Goal: Task Accomplishment & Management: Manage account settings

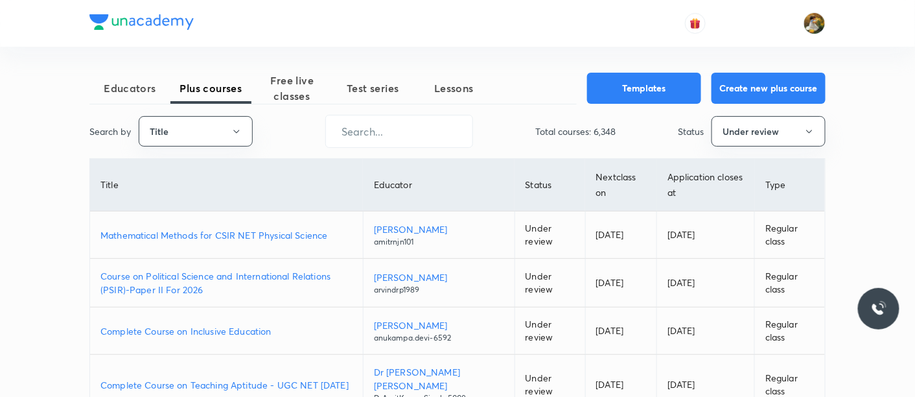
click at [307, 88] on span "Free live classes" at bounding box center [291, 88] width 81 height 31
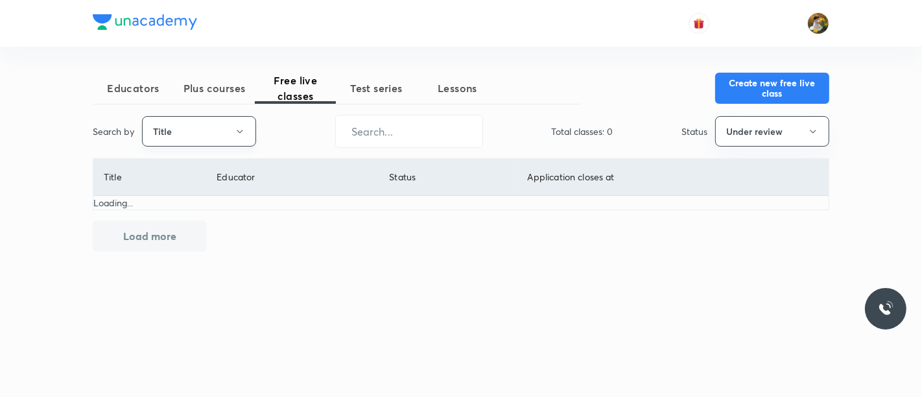
click at [248, 132] on button "Title" at bounding box center [199, 131] width 114 height 30
click at [223, 196] on span "Username" at bounding box center [198, 194] width 97 height 14
click at [441, 135] on input "text" at bounding box center [409, 131] width 146 height 33
click at [741, 135] on button "Under review" at bounding box center [772, 131] width 114 height 30
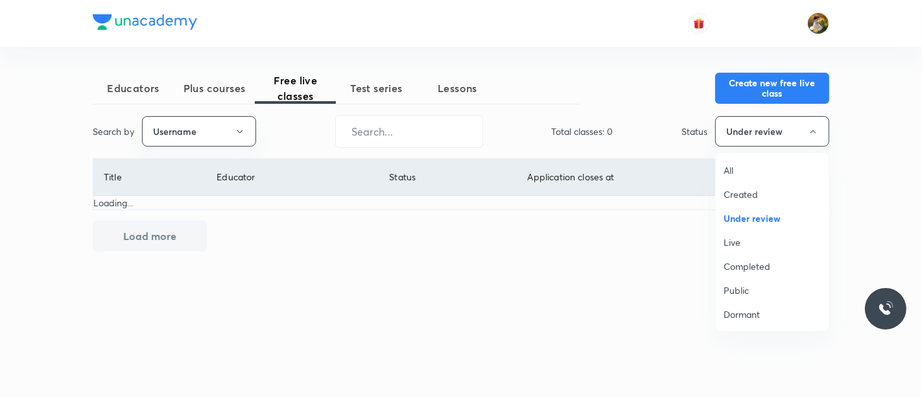
click at [741, 173] on span "All" at bounding box center [771, 170] width 97 height 14
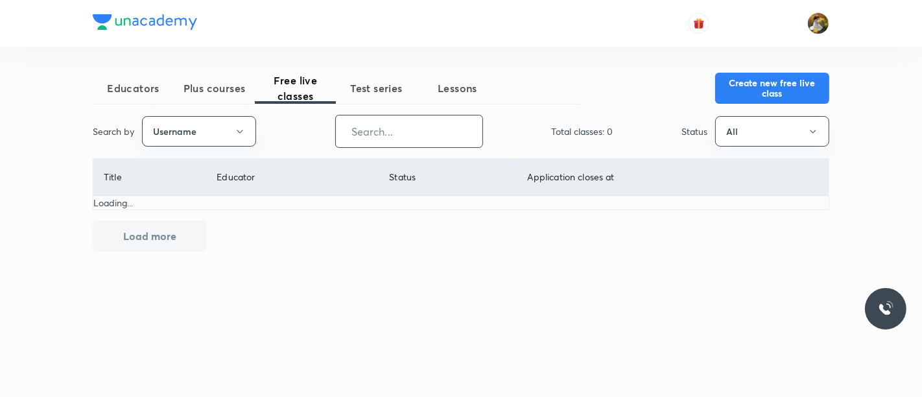
click at [452, 135] on input "text" at bounding box center [409, 131] width 146 height 33
paste input "unacademy-user-G90GGOSN9496"
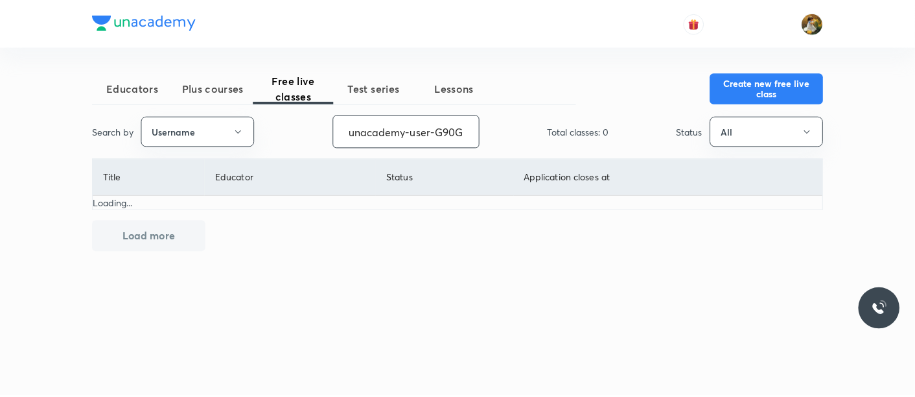
scroll to position [0, 60]
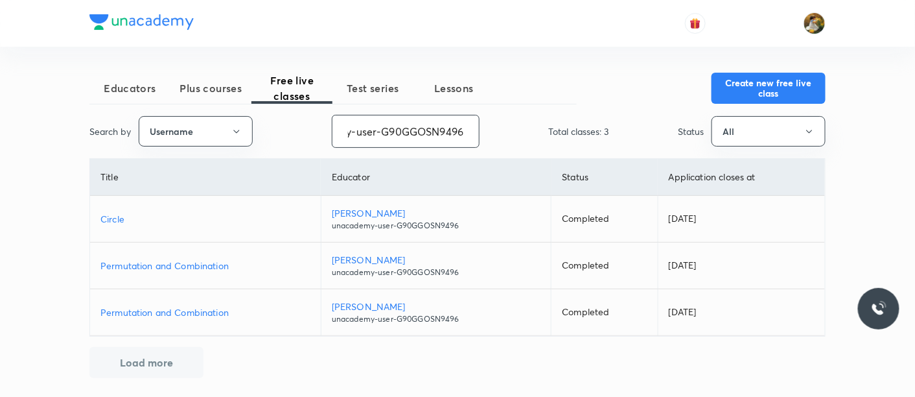
type input "unacademy-user-G90GGOSN9496"
click at [113, 219] on p "Circle" at bounding box center [205, 219] width 210 height 14
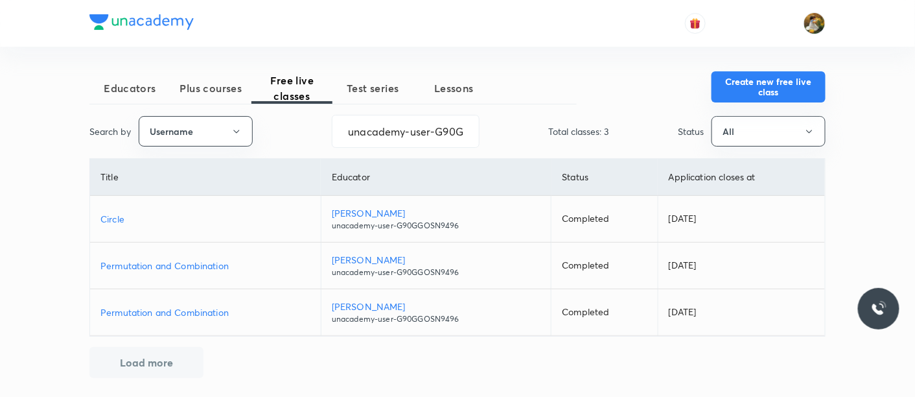
click at [761, 92] on button "Create new free live class" at bounding box center [769, 86] width 114 height 31
click at [409, 136] on input "unacademy-user-G90GGOSN9496" at bounding box center [406, 131] width 146 height 33
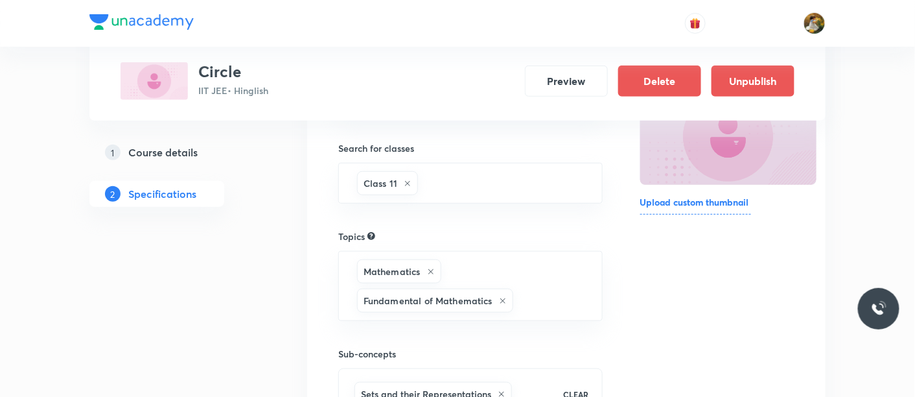
scroll to position [216, 0]
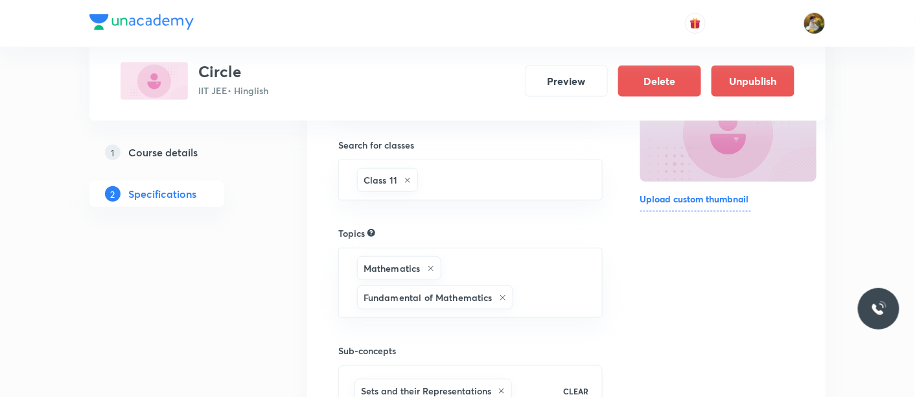
drag, startPoint x: 168, startPoint y: 146, endPoint x: 173, endPoint y: 152, distance: 8.3
click at [168, 146] on h5 "Course details" at bounding box center [162, 153] width 69 height 16
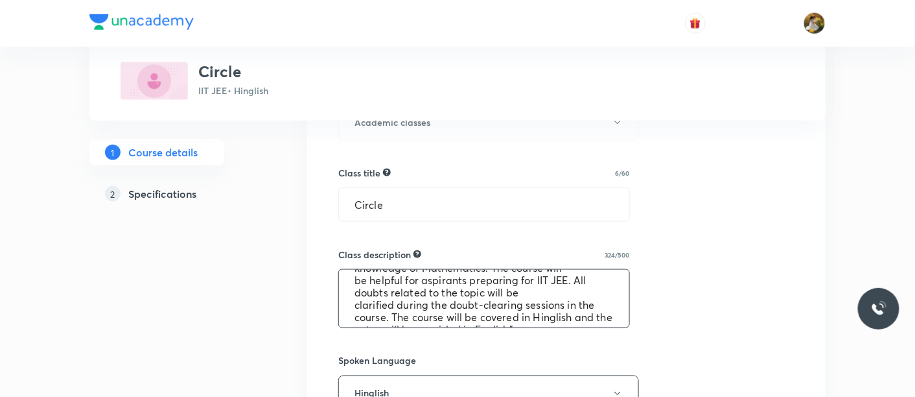
scroll to position [49, 0]
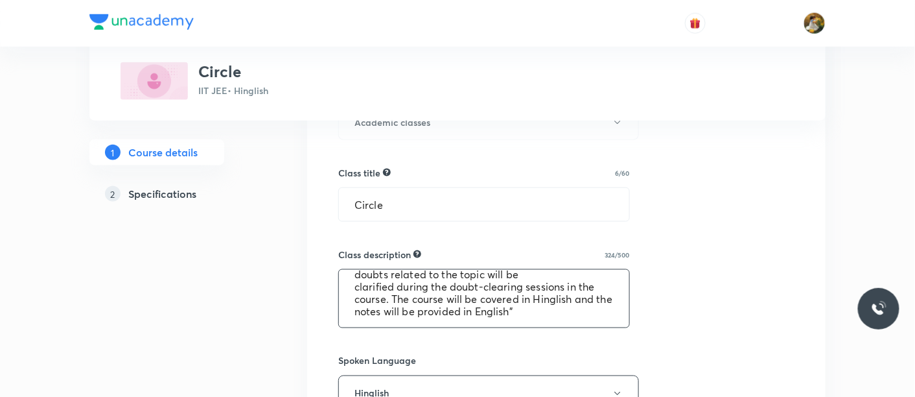
drag, startPoint x: 343, startPoint y: 281, endPoint x: 570, endPoint y: 338, distance: 234.5
click at [570, 338] on div "Select a goal IIT JEE ​ Class type Live Recorded Course type Online only Online…" at bounding box center [566, 348] width 456 height 1081
paste textarea "https://t.me/+AapD3wEhcR4wNWI9"
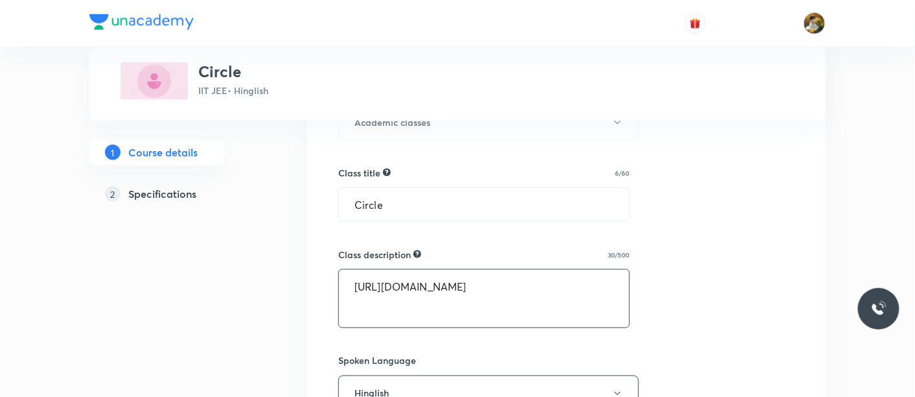
scroll to position [0, 0]
type textarea ""In this course, [PERSON_NAME] will provide in-depth knowledge of Mathematics. …"
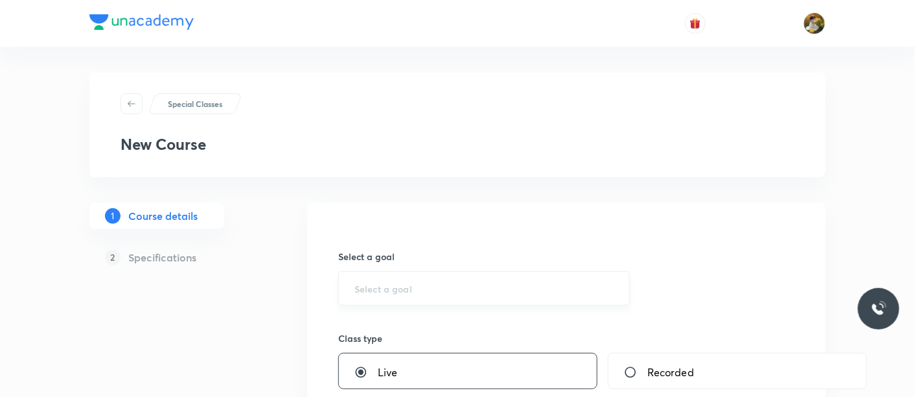
click at [438, 286] on input "text" at bounding box center [484, 288] width 259 height 12
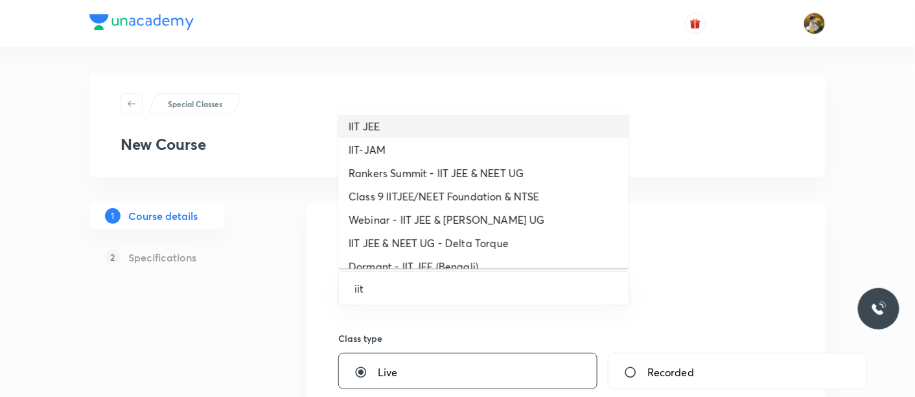
click at [373, 124] on li "IIT JEE" at bounding box center [483, 126] width 290 height 23
type input "IIT JEE"
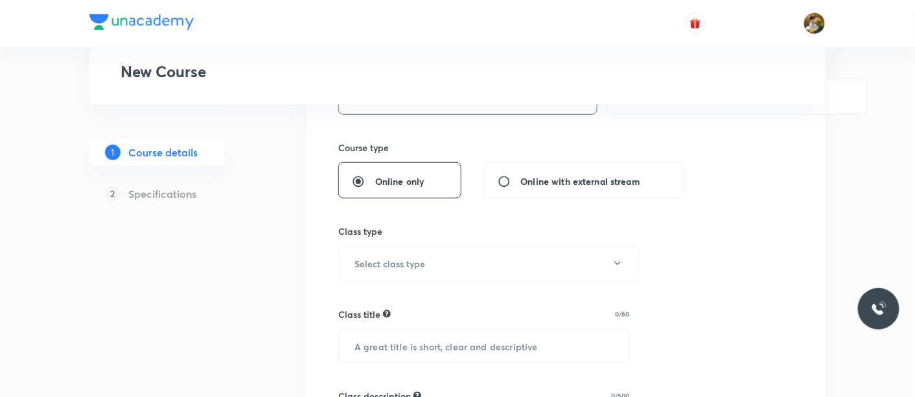
scroll to position [288, 0]
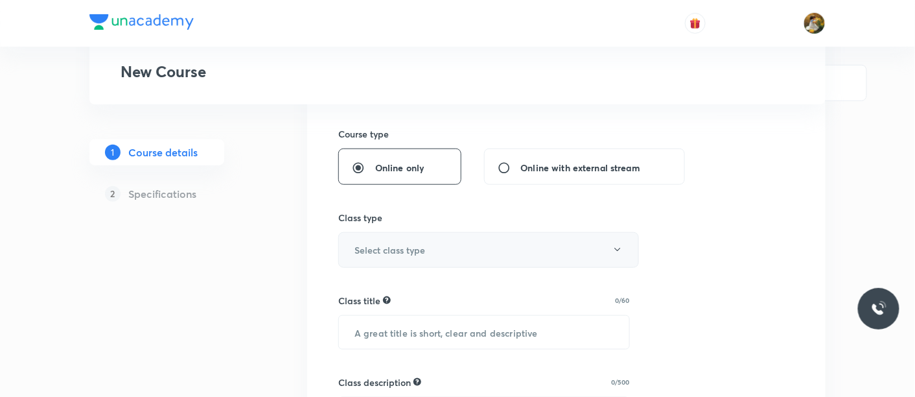
click at [415, 254] on h6 "Select class type" at bounding box center [390, 250] width 71 height 14
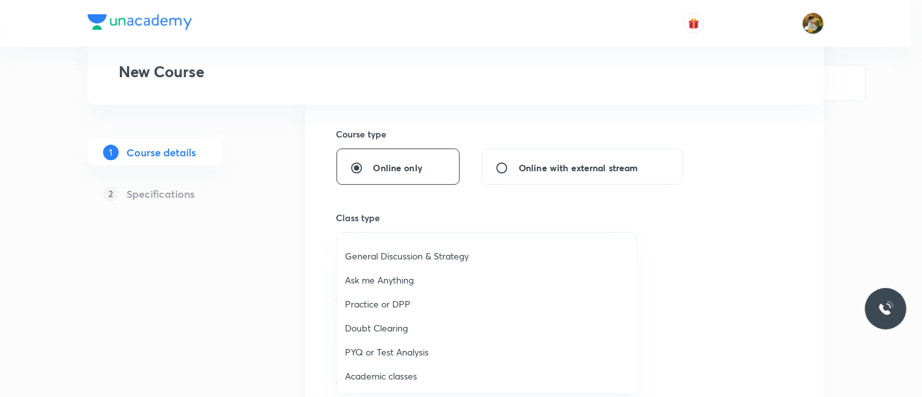
click at [431, 371] on span "Academic classes" at bounding box center [487, 376] width 284 height 14
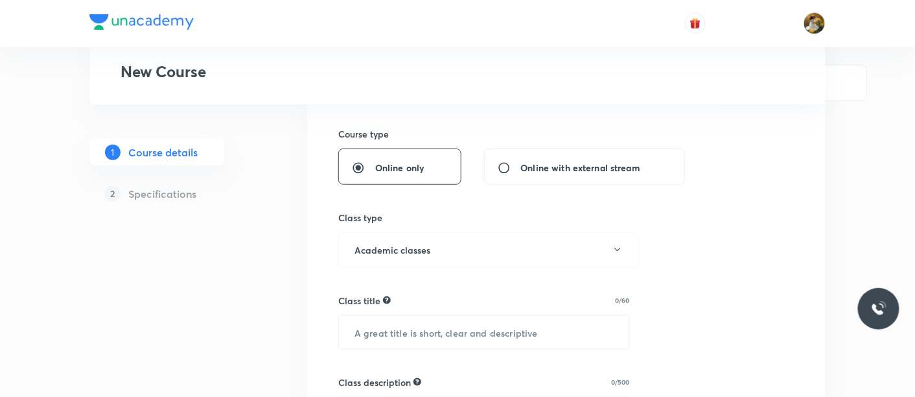
scroll to position [432, 0]
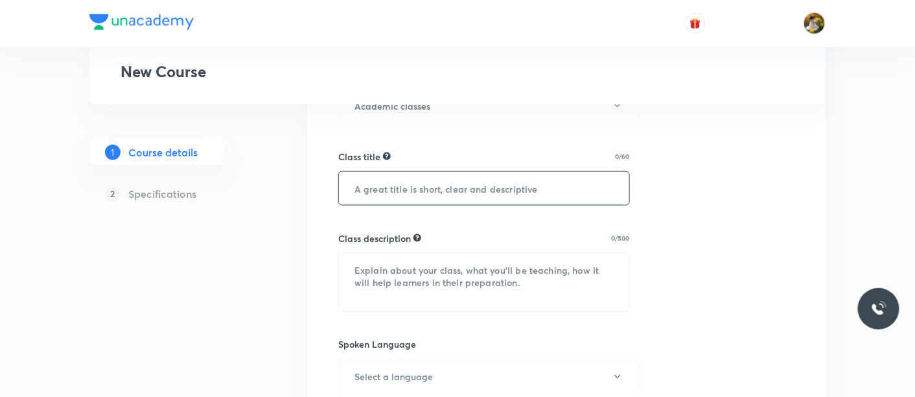
click at [426, 196] on input "text" at bounding box center [484, 188] width 290 height 33
type input "Circle"
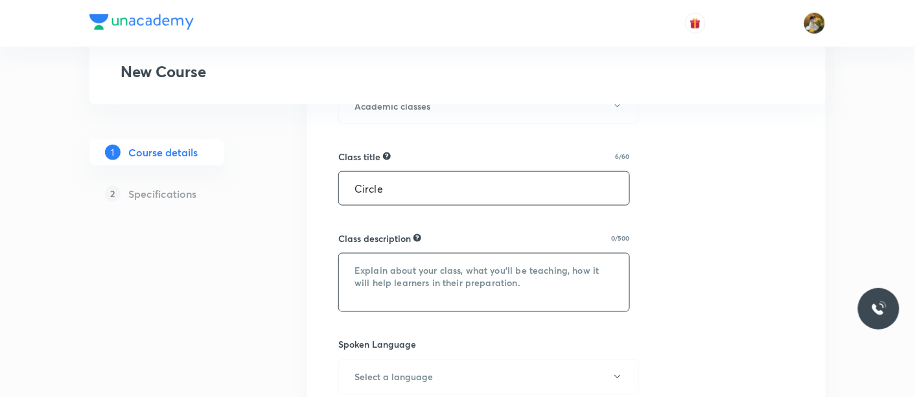
click at [446, 271] on textarea at bounding box center [484, 282] width 290 height 58
paste textarea ""In this course, [PERSON_NAME] will provide in-depth knowledge of Mathematics. …"
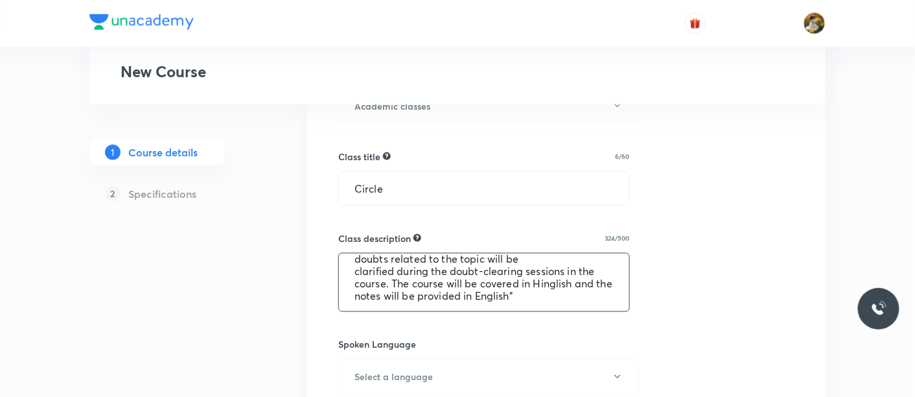
scroll to position [49, 0]
type textarea ""In this course, [PERSON_NAME] will provide in-depth knowledge of Mathematics. …"
click at [426, 378] on h6 "Select a language" at bounding box center [394, 377] width 78 height 14
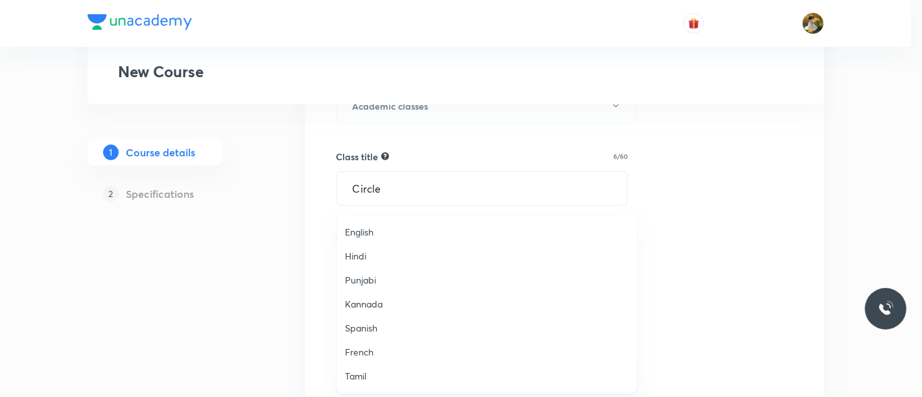
click at [360, 238] on li "English" at bounding box center [486, 232] width 299 height 24
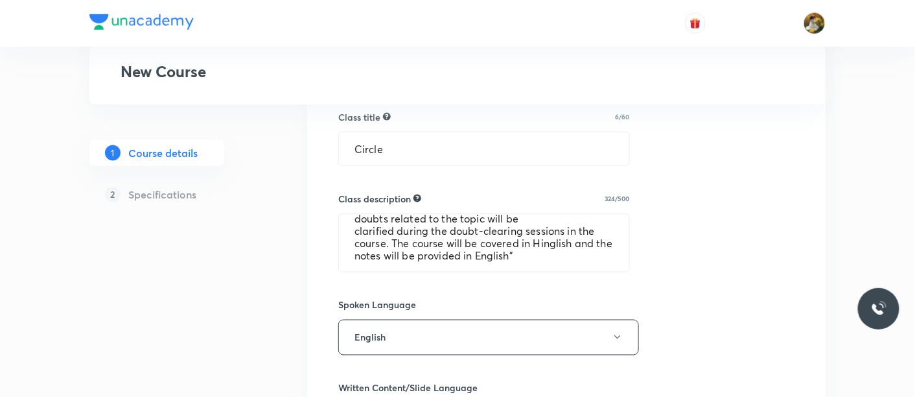
scroll to position [504, 0]
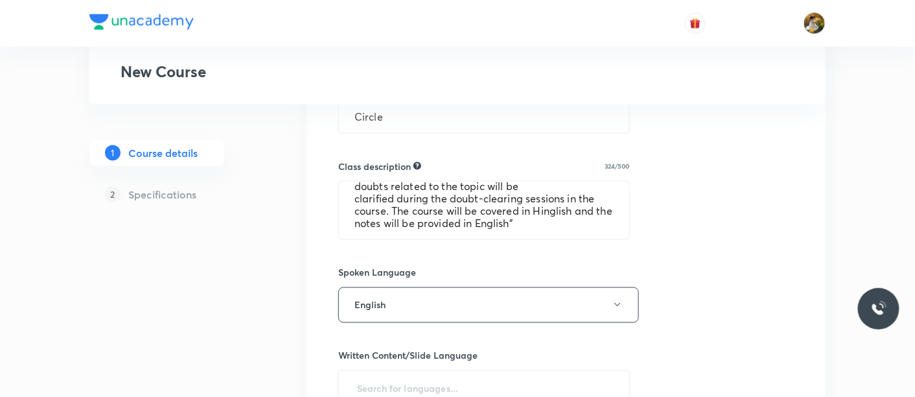
click at [430, 388] on input "text" at bounding box center [484, 388] width 259 height 24
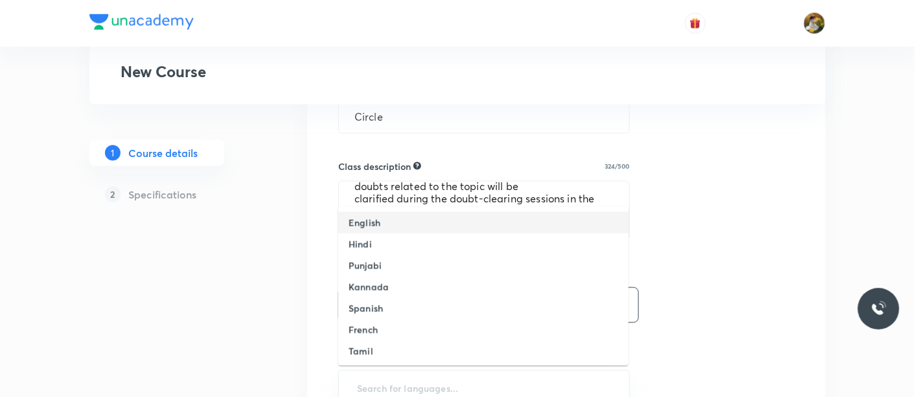
click at [372, 228] on h6 "English" at bounding box center [365, 223] width 32 height 14
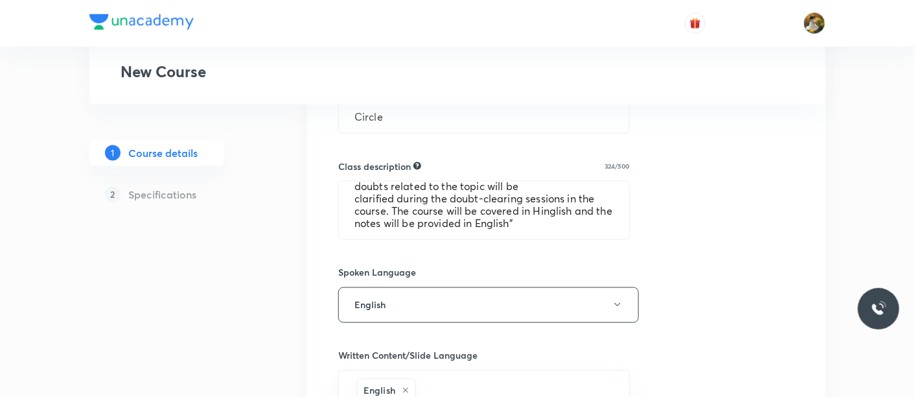
click at [628, 245] on div "Select a goal IIT JEE ​ Class type Live Recorded Course type Online only Online…" at bounding box center [566, 263] width 456 height 1086
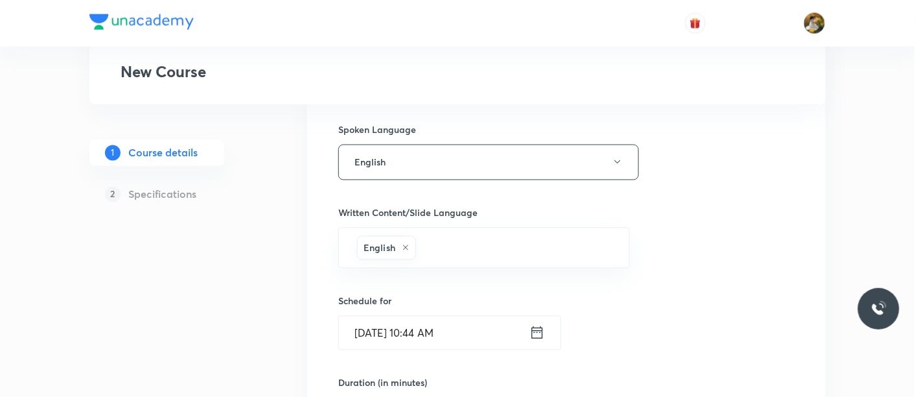
scroll to position [648, 0]
click at [450, 336] on input "Aug 30, 2025, 10:44 AM" at bounding box center [434, 330] width 191 height 33
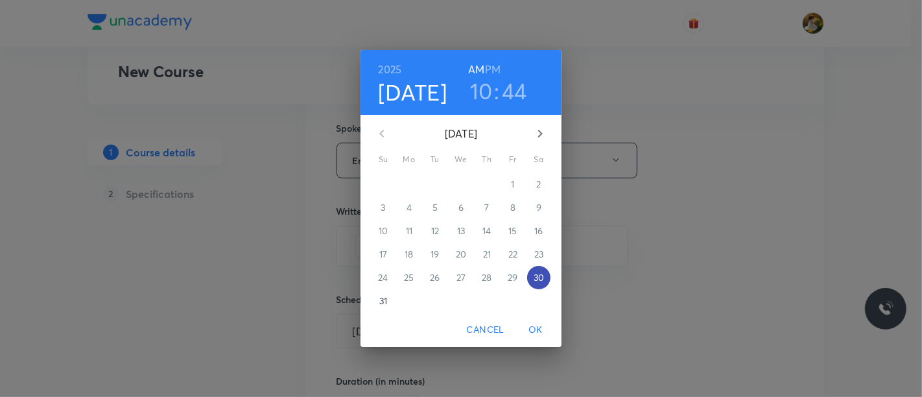
click at [541, 274] on p "30" at bounding box center [538, 277] width 10 height 13
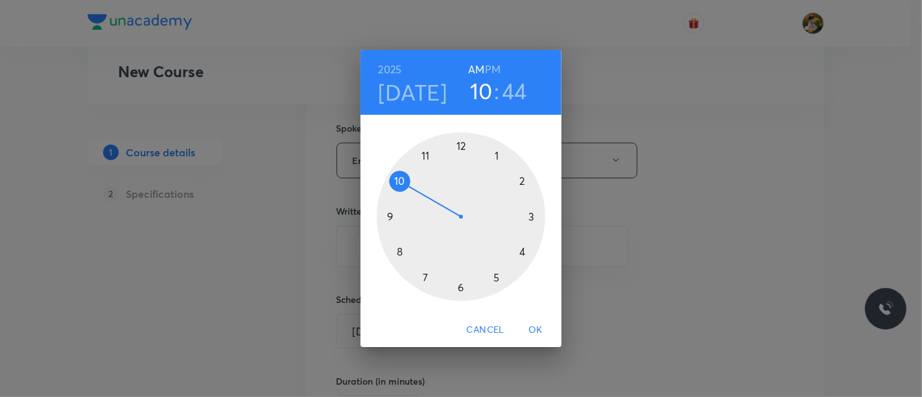
click at [420, 156] on div at bounding box center [461, 216] width 169 height 169
click at [530, 214] on div at bounding box center [461, 216] width 169 height 169
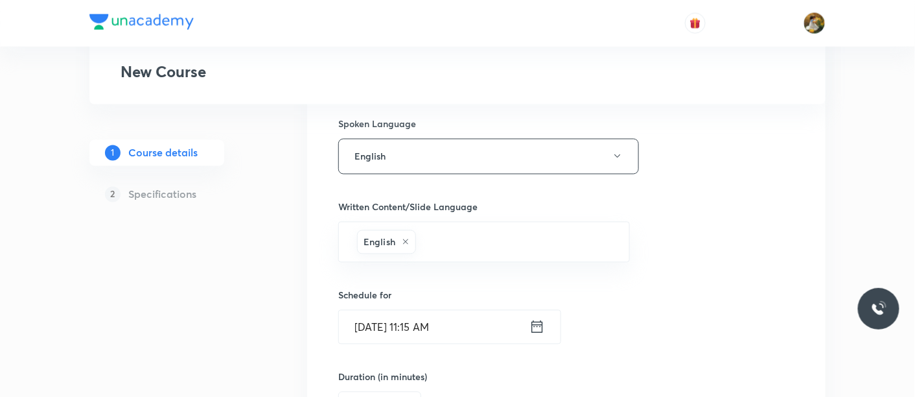
scroll to position [864, 0]
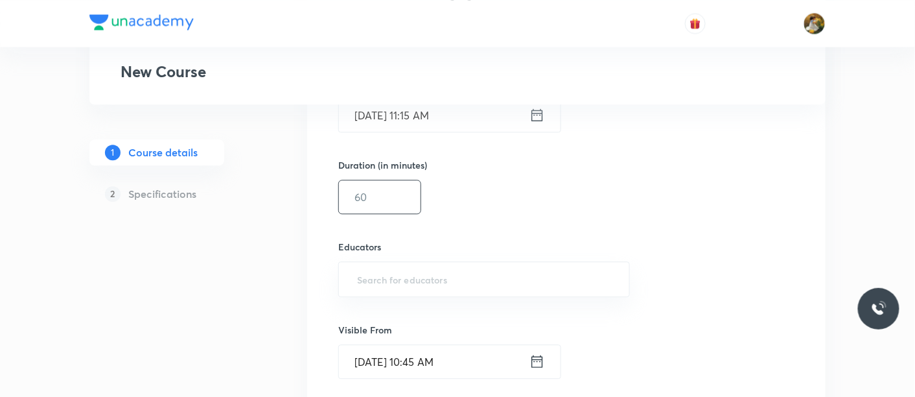
click at [389, 201] on input "text" at bounding box center [380, 196] width 82 height 33
type input "90"
click at [426, 283] on input "text" at bounding box center [484, 279] width 259 height 24
paste input "unacademy-user-G90GGOSN9496"
type input "unacademy-user-G90GGOSN9496"
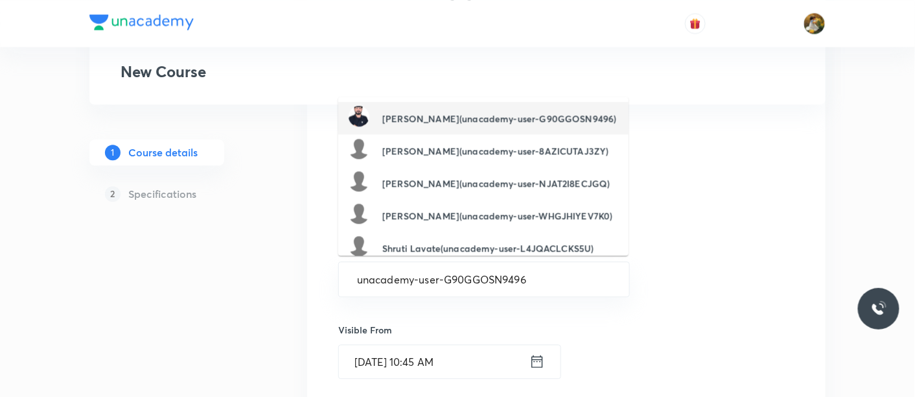
click at [421, 111] on h6 "Deepak Kumar Mishra(unacademy-user-G90GGOSN9496)" at bounding box center [499, 118] width 234 height 14
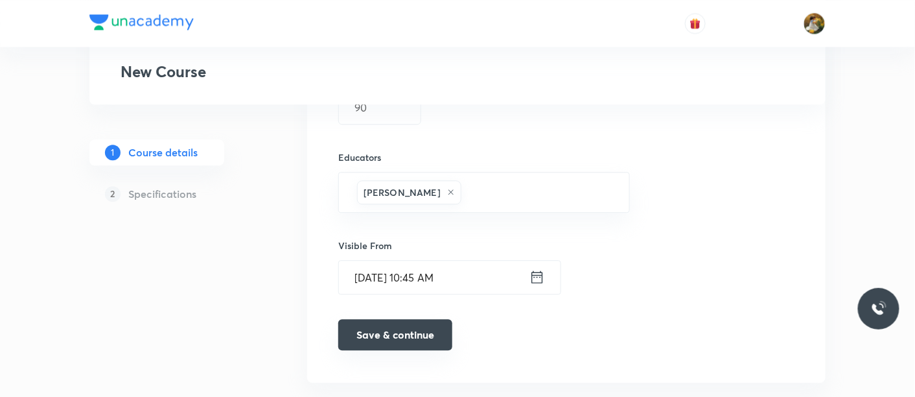
scroll to position [975, 0]
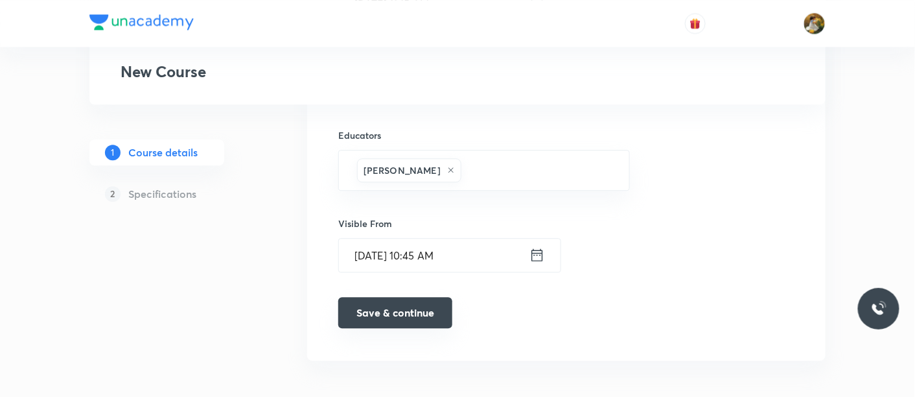
click at [403, 309] on button "Save & continue" at bounding box center [395, 312] width 114 height 31
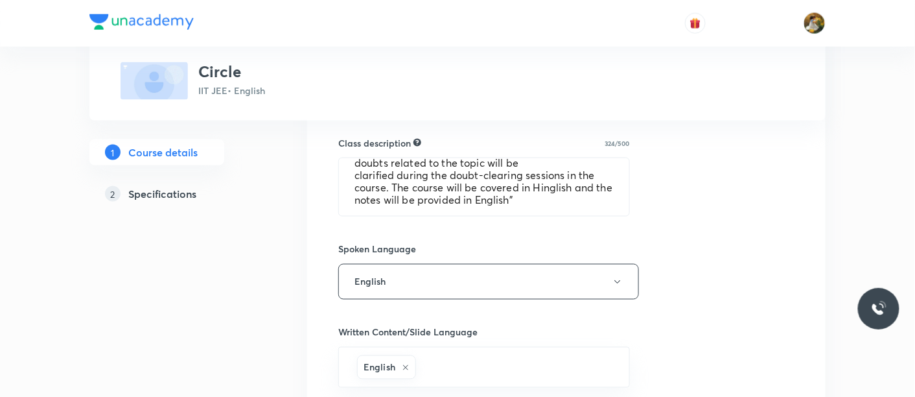
scroll to position [559, 0]
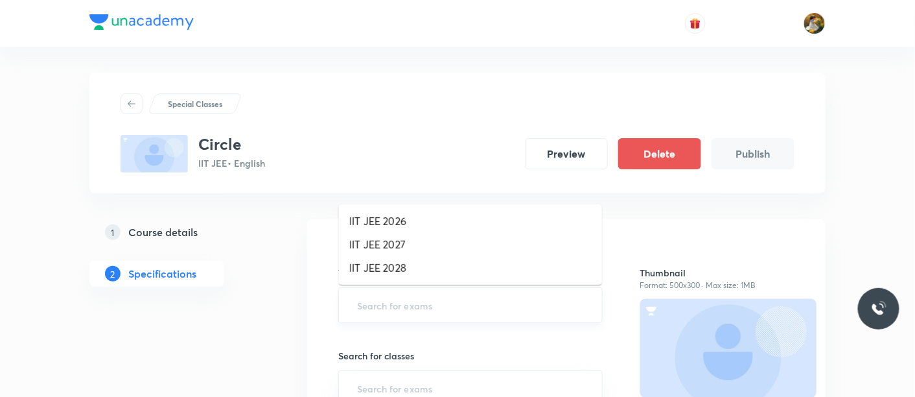
click at [443, 312] on input "text" at bounding box center [471, 305] width 232 height 24
click at [402, 238] on li "IIT JEE 2027" at bounding box center [470, 244] width 263 height 23
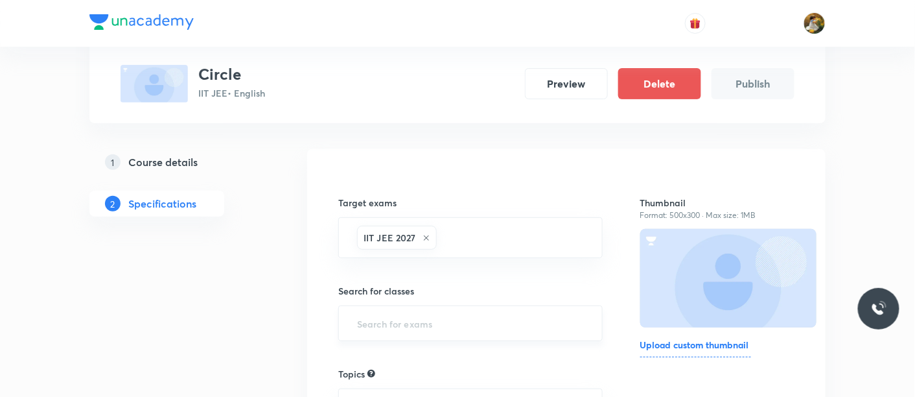
scroll to position [72, 0]
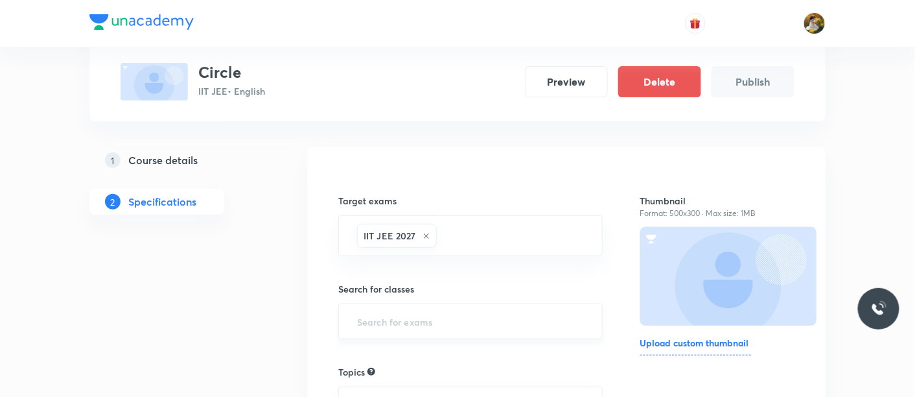
click at [432, 320] on input "text" at bounding box center [471, 321] width 232 height 24
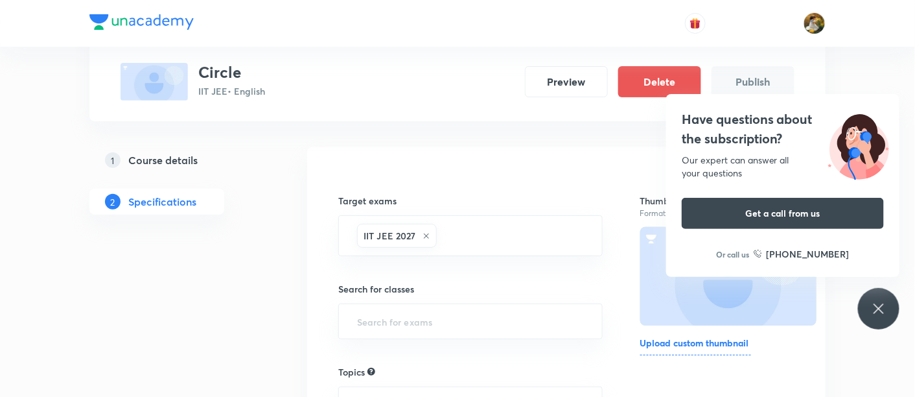
click at [881, 306] on icon at bounding box center [879, 308] width 10 height 10
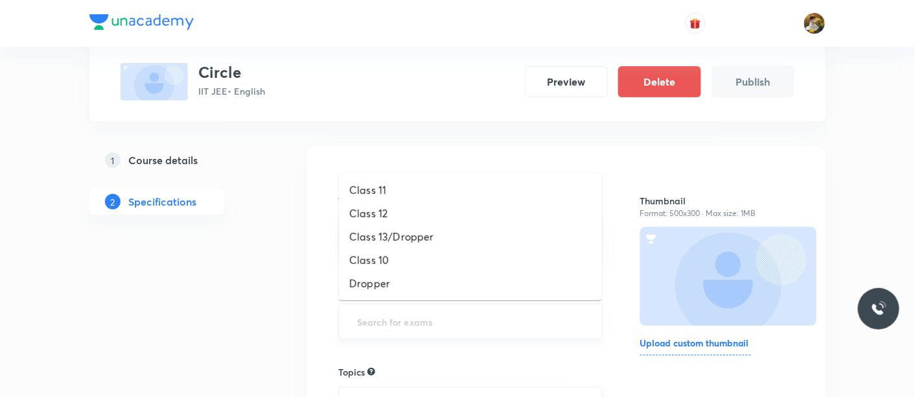
click at [537, 327] on input "text" at bounding box center [471, 321] width 232 height 24
click at [447, 193] on li "Class 11" at bounding box center [470, 189] width 263 height 23
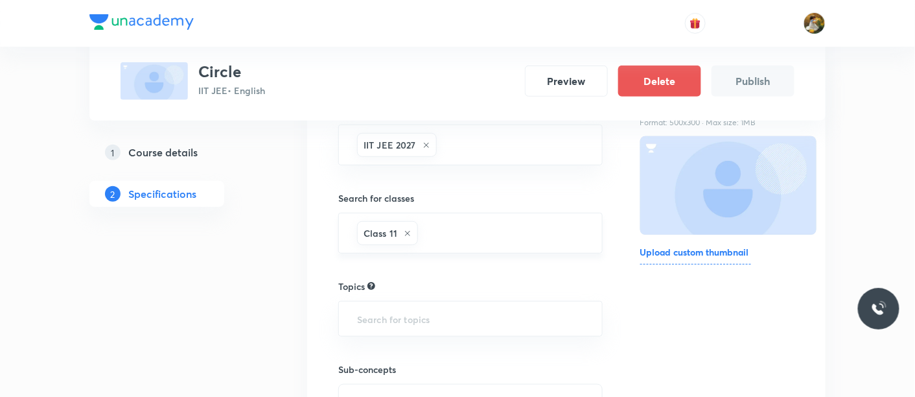
scroll to position [303, 0]
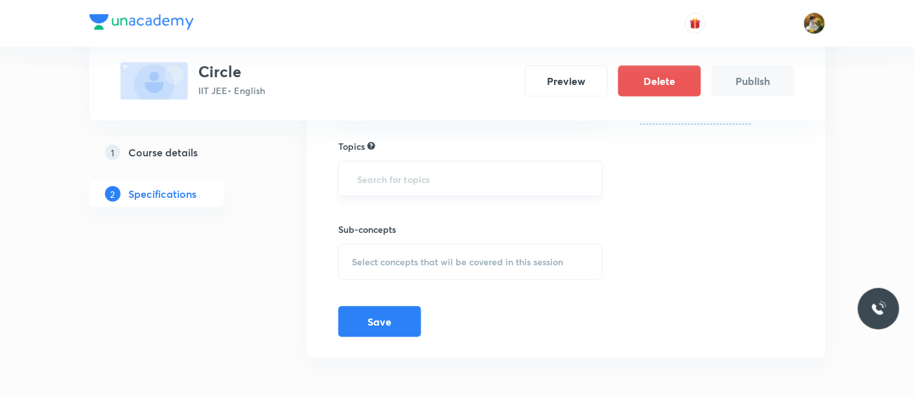
click at [456, 186] on input "text" at bounding box center [471, 179] width 232 height 24
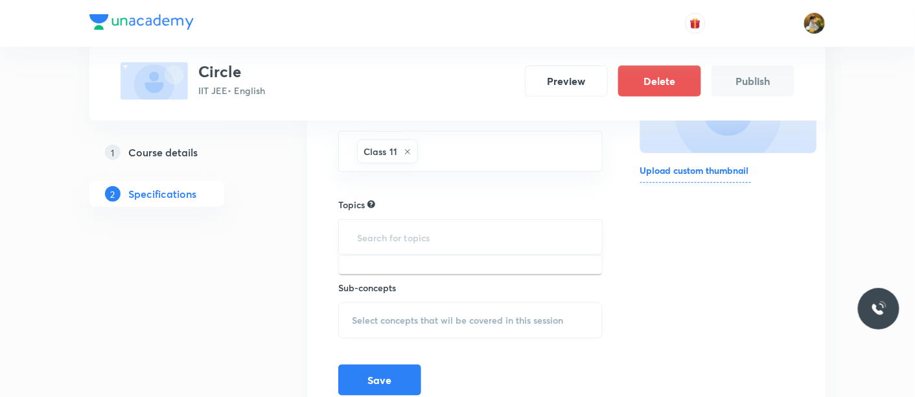
scroll to position [231, 0]
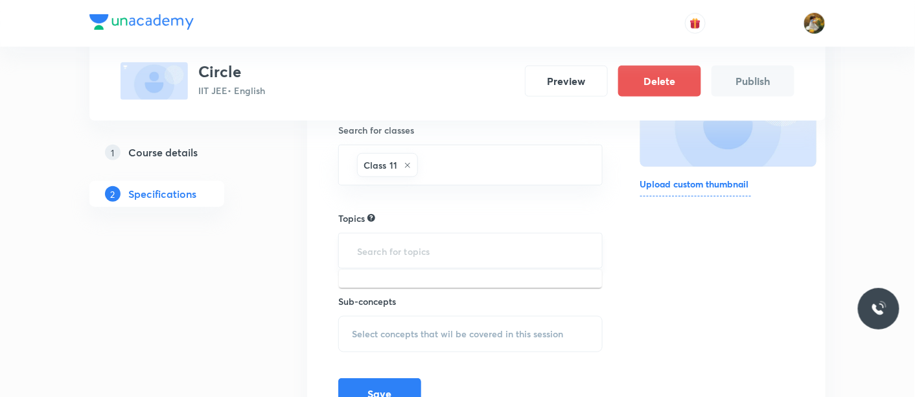
click at [439, 248] on input "text" at bounding box center [471, 251] width 232 height 24
type input "mathe"
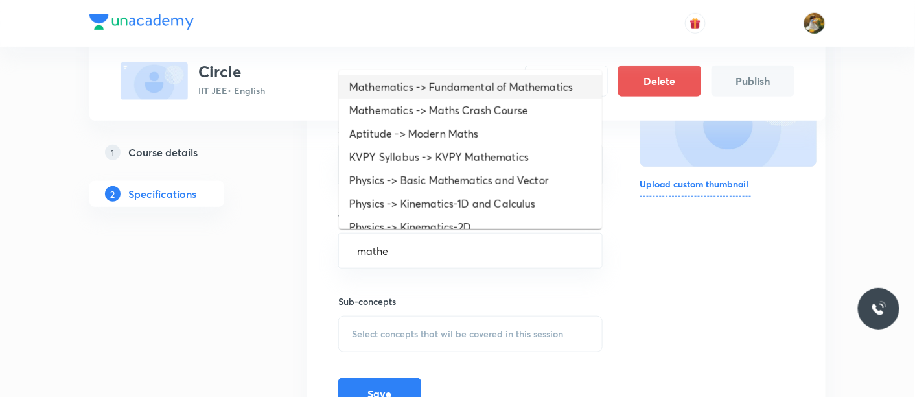
click at [432, 91] on li "Mathematics -> Fundamental of Mathematics" at bounding box center [470, 86] width 263 height 23
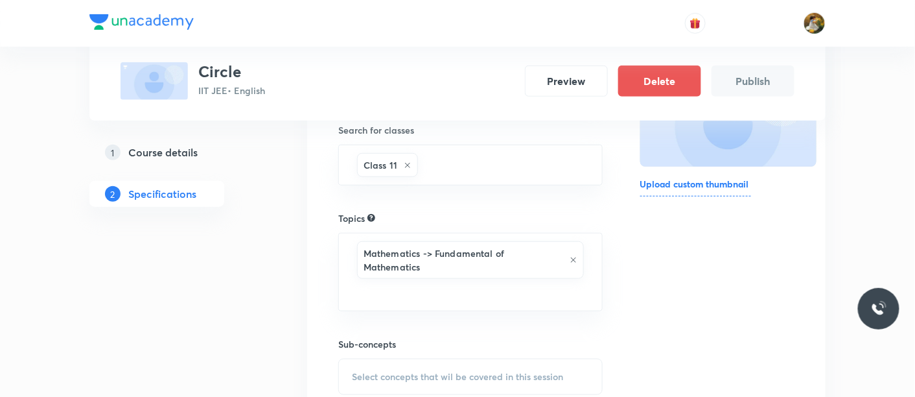
click at [447, 358] on div "Select concepts that wil be covered in this session" at bounding box center [470, 376] width 264 height 36
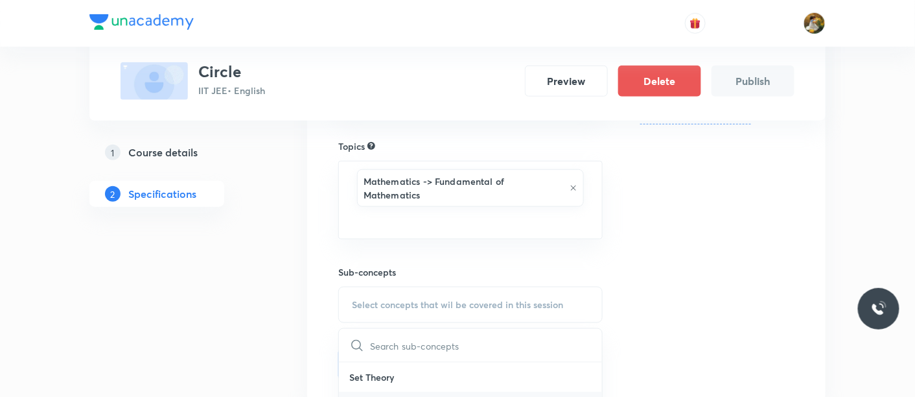
scroll to position [72, 0]
click at [442, 378] on div "Types of Sets" at bounding box center [470, 392] width 263 height 29
checkbox input "true"
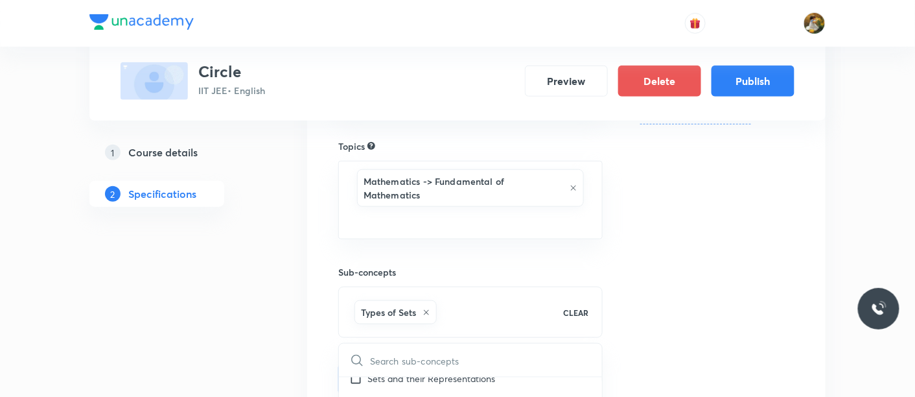
click at [620, 307] on div "Target exams IIT JEE 2027 ​ Search for classes Class 11 ​ Topics Mathematics ->…" at bounding box center [566, 166] width 456 height 458
click at [778, 79] on button "Publish" at bounding box center [753, 80] width 83 height 31
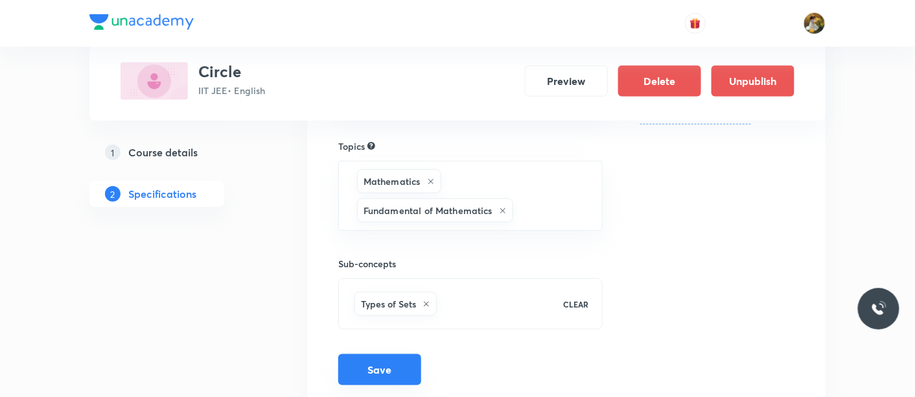
click at [402, 371] on button "Save" at bounding box center [379, 369] width 83 height 31
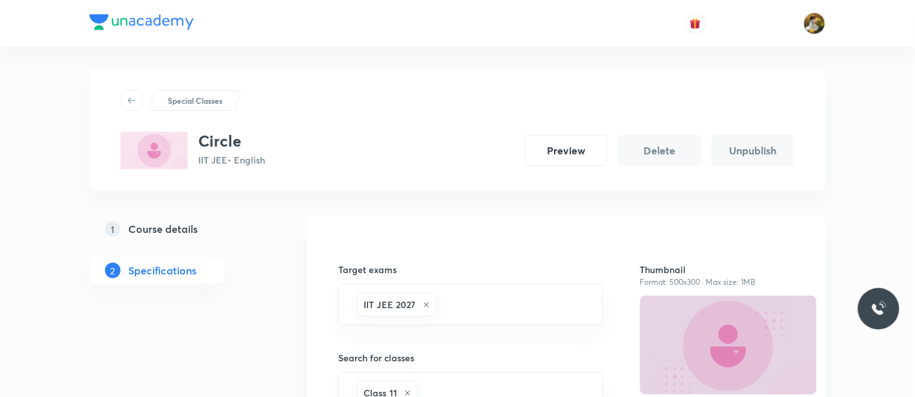
scroll to position [0, 0]
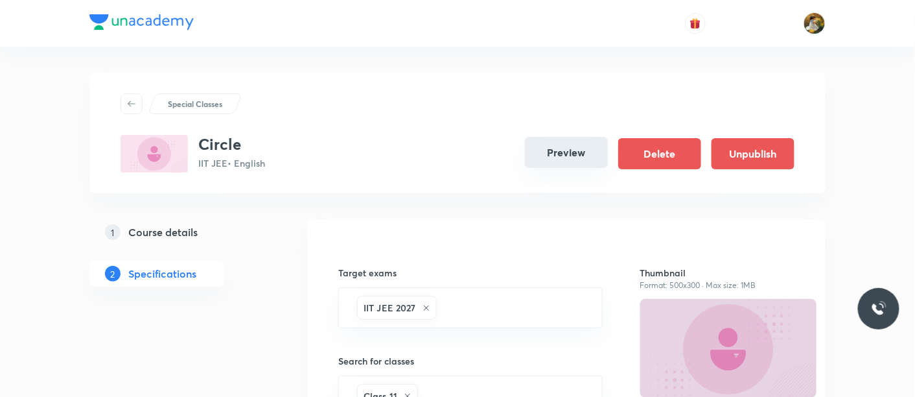
click at [552, 158] on button "Preview" at bounding box center [566, 152] width 83 height 31
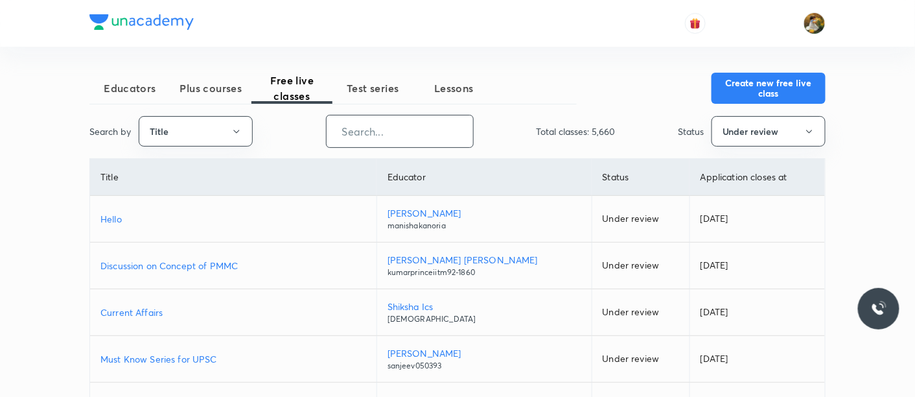
click at [421, 126] on input "text" at bounding box center [400, 131] width 146 height 33
paste input "Dear Learner's, Please check the maths regular class link (11.15 PM to 12.45 PM"
type input "Dear Learner's, Please check the maths regular class link (11.15 PM to 12.45 PM"
click at [240, 128] on icon "button" at bounding box center [236, 131] width 10 height 10
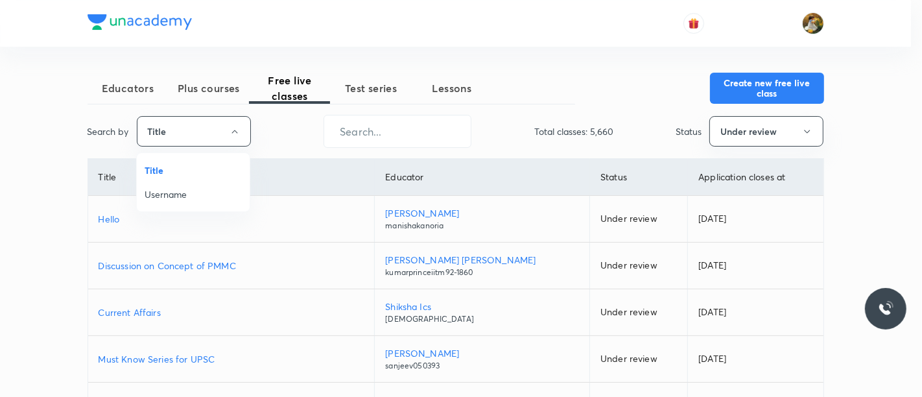
click at [231, 193] on span "Username" at bounding box center [193, 194] width 97 height 14
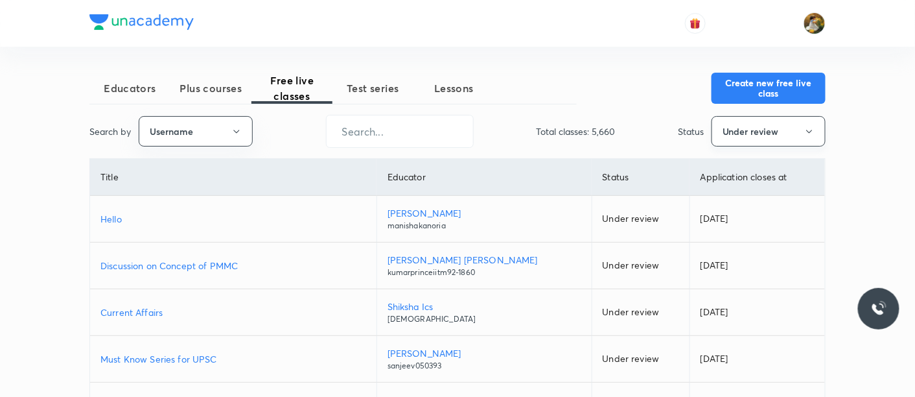
click at [809, 128] on icon "button" at bounding box center [809, 131] width 10 height 10
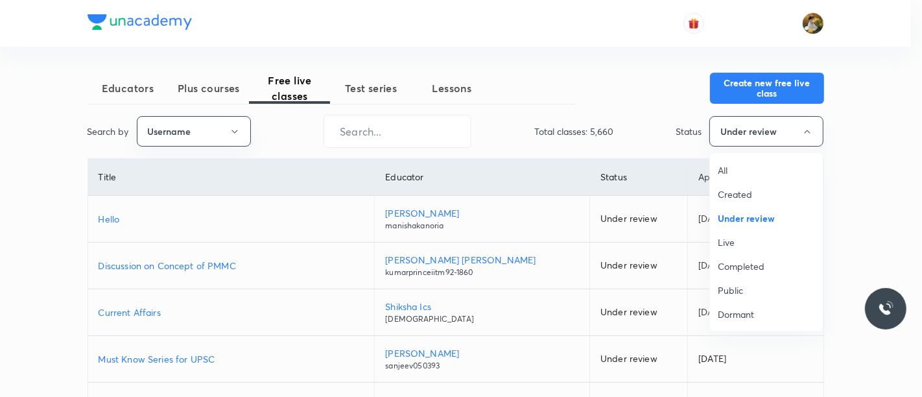
click at [755, 166] on span "All" at bounding box center [766, 170] width 97 height 14
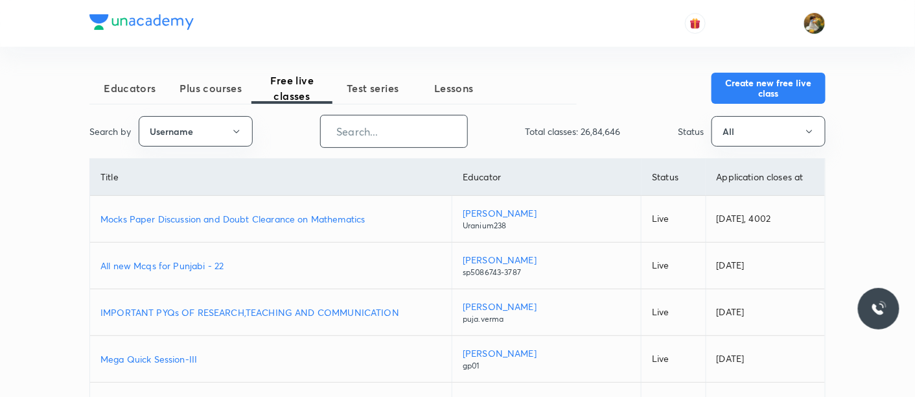
click at [394, 133] on input "text" at bounding box center [394, 131] width 146 height 33
paste input "unacademy-user-G90GGOSN9496"
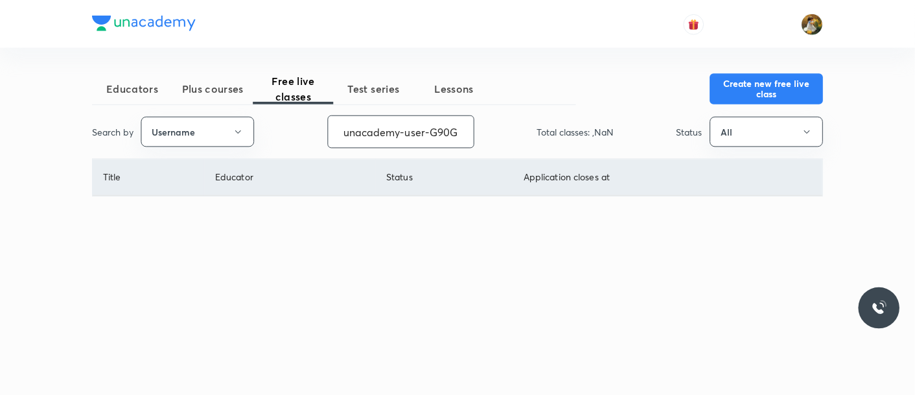
scroll to position [0, 60]
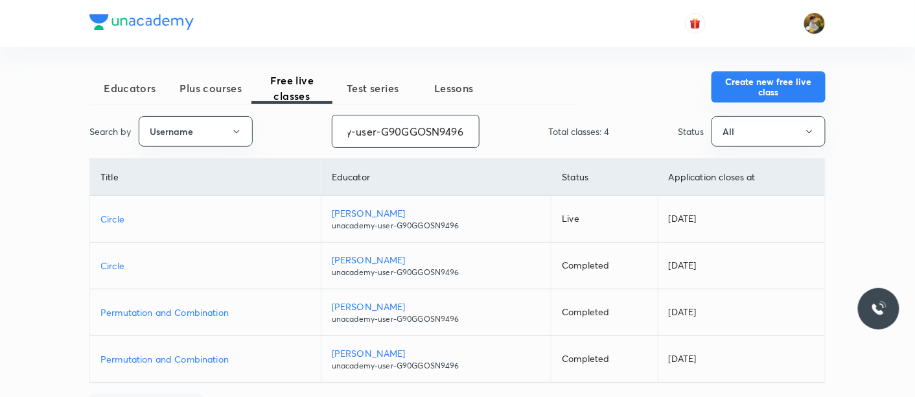
type input "unacademy-user-G90GGOSN9496"
click at [756, 86] on button "Create new free live class" at bounding box center [769, 86] width 114 height 31
click at [117, 218] on p "Circle" at bounding box center [205, 219] width 210 height 14
click at [782, 89] on button "Create new free live class" at bounding box center [769, 86] width 114 height 31
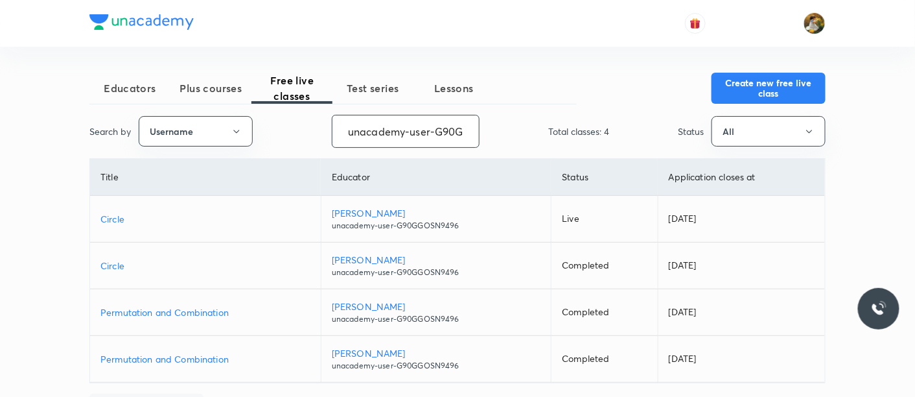
scroll to position [0, 60]
drag, startPoint x: 338, startPoint y: 125, endPoint x: 571, endPoint y: 162, distance: 235.6
click at [571, 162] on div "Educators Plus courses Free live classes Test series Lessons Create new free li…" at bounding box center [457, 249] width 736 height 352
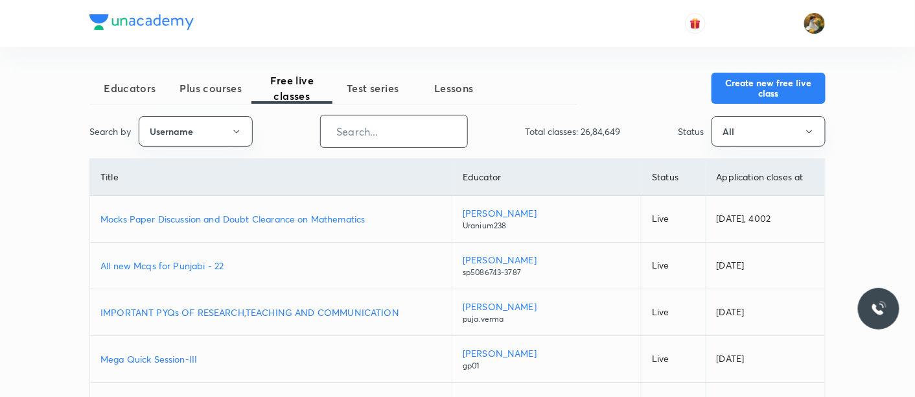
click at [391, 117] on input "text" at bounding box center [394, 131] width 146 height 33
paste input "RakeshMishra-7120"
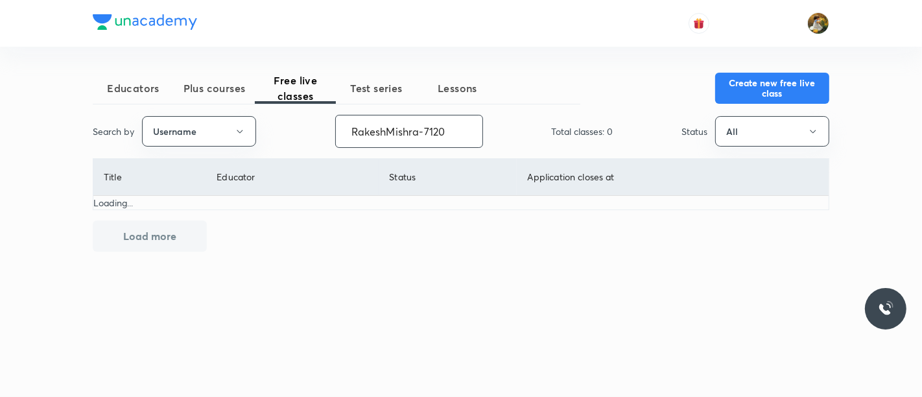
type input "RakeshMishra-7120"
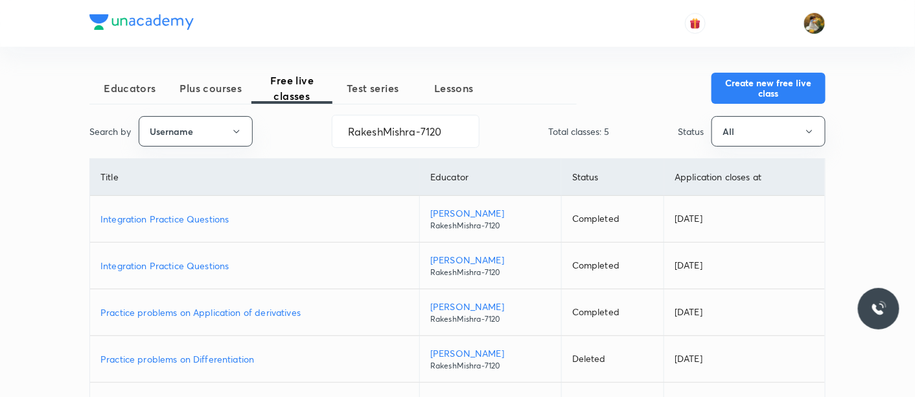
click at [197, 220] on p "Integration Practice Questions" at bounding box center [254, 219] width 309 height 14
click at [751, 82] on button "Create new free live class" at bounding box center [769, 86] width 114 height 31
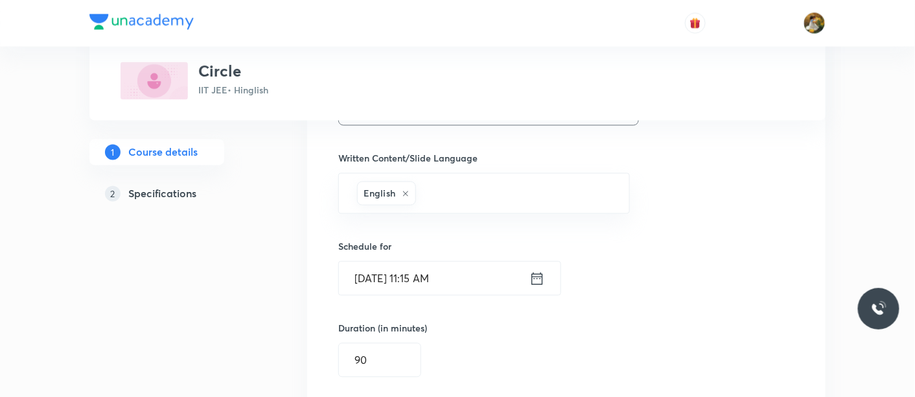
scroll to position [765, 0]
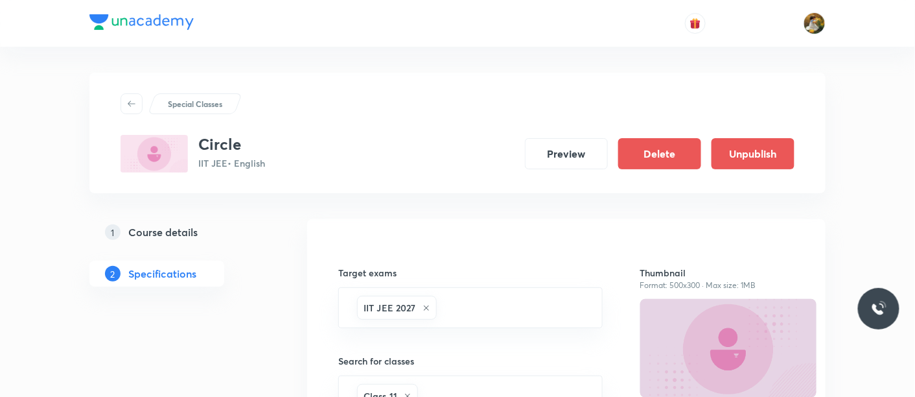
click at [181, 236] on h5 "Course details" at bounding box center [162, 232] width 69 height 16
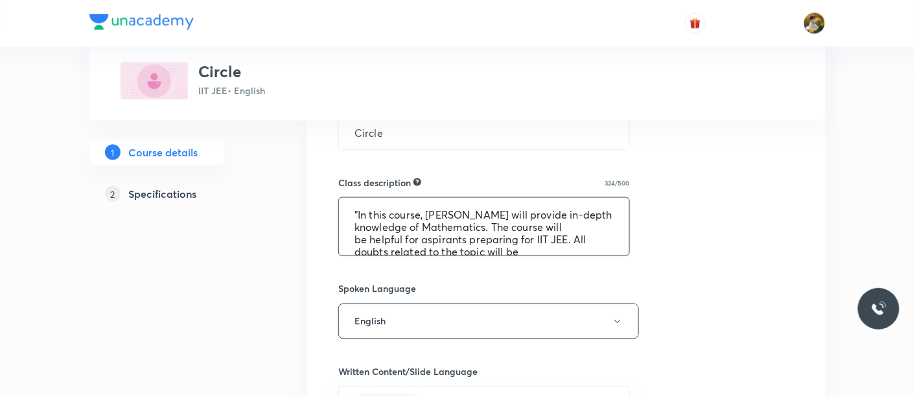
scroll to position [49, 0]
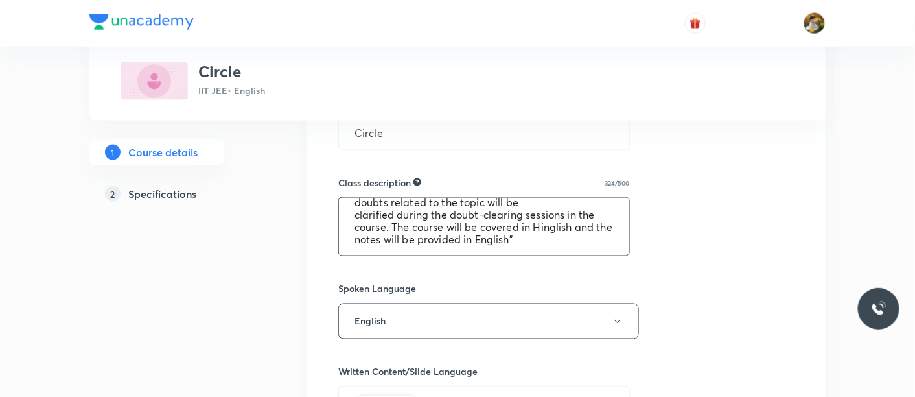
drag, startPoint x: 347, startPoint y: 212, endPoint x: 605, endPoint y: 260, distance: 262.4
click at [605, 260] on div "Select a goal IIT JEE ​ Class type Live Recorded Course type Online only Online…" at bounding box center [566, 276] width 456 height 1081
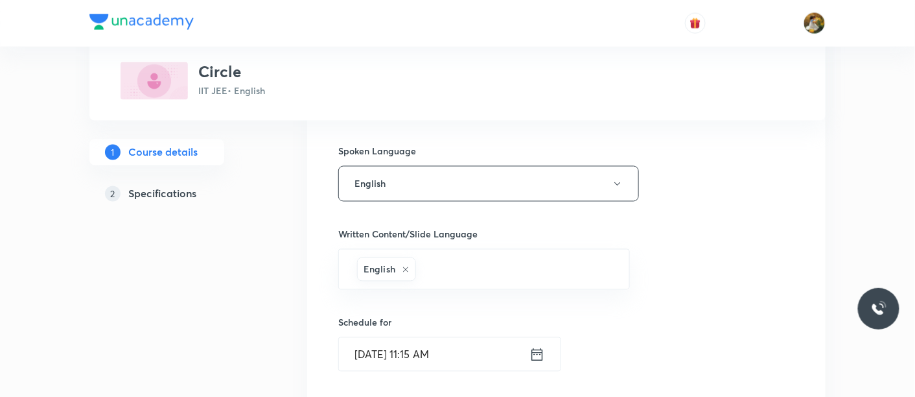
scroll to position [622, 0]
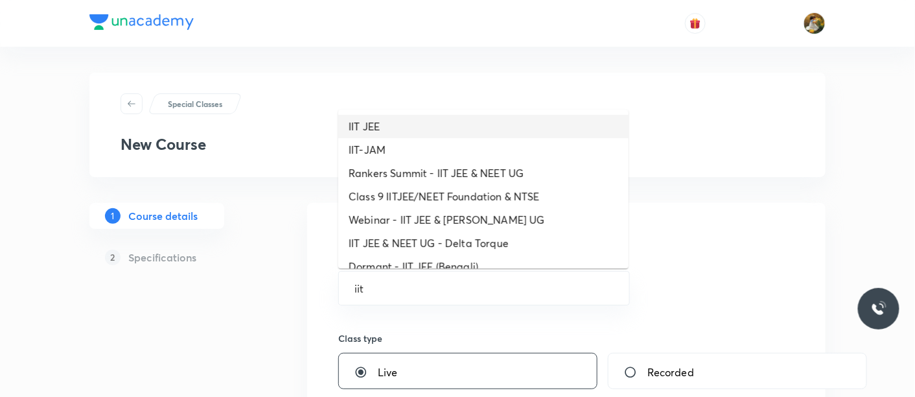
click at [424, 135] on li "IIT JEE" at bounding box center [483, 126] width 290 height 23
type input "IIT JEE"
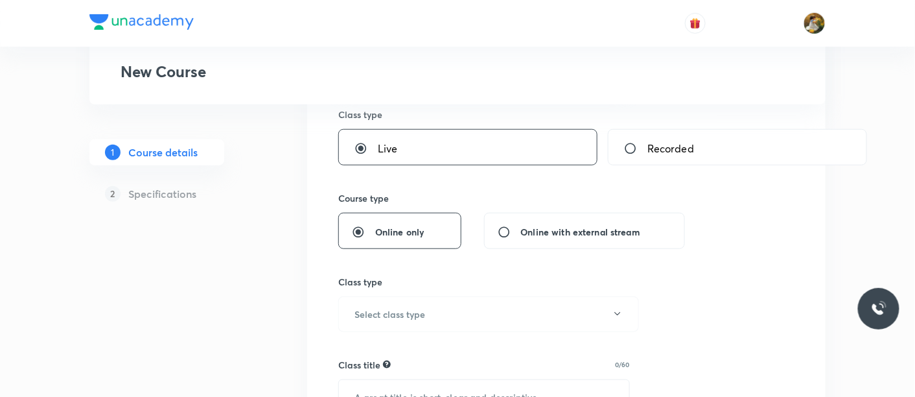
scroll to position [288, 0]
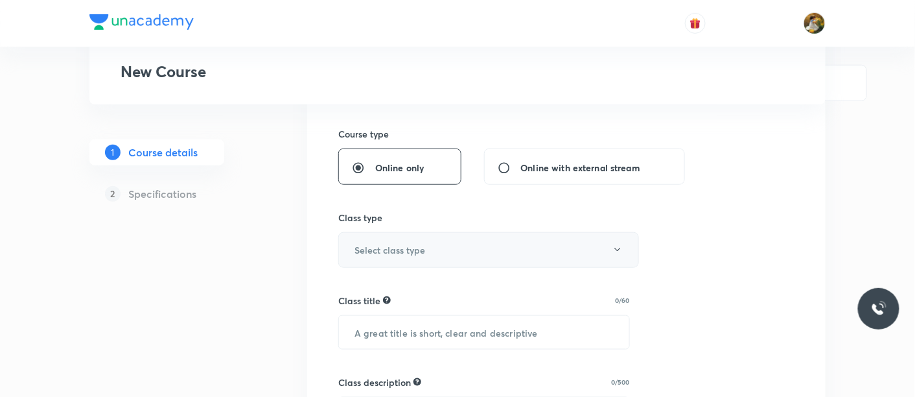
click at [450, 255] on button "Select class type" at bounding box center [488, 250] width 301 height 36
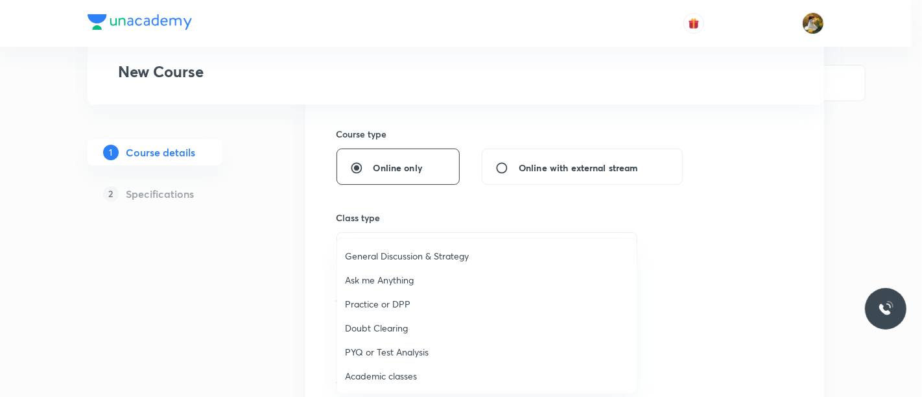
click at [401, 372] on span "Academic classes" at bounding box center [487, 376] width 284 height 14
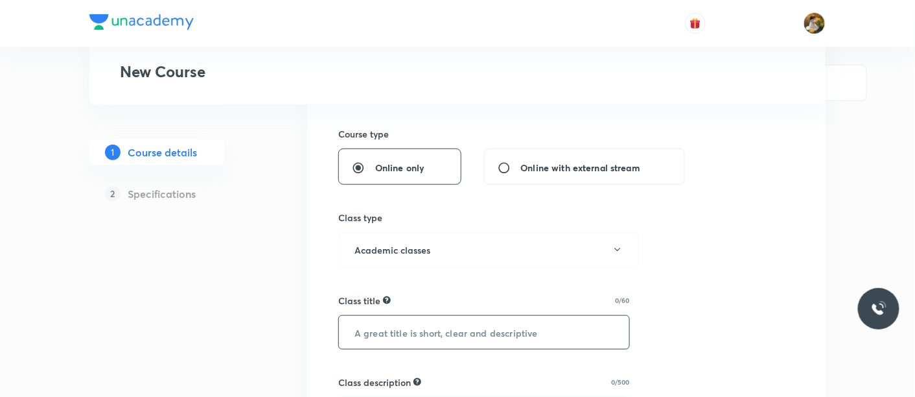
click at [471, 333] on input "text" at bounding box center [484, 332] width 290 height 33
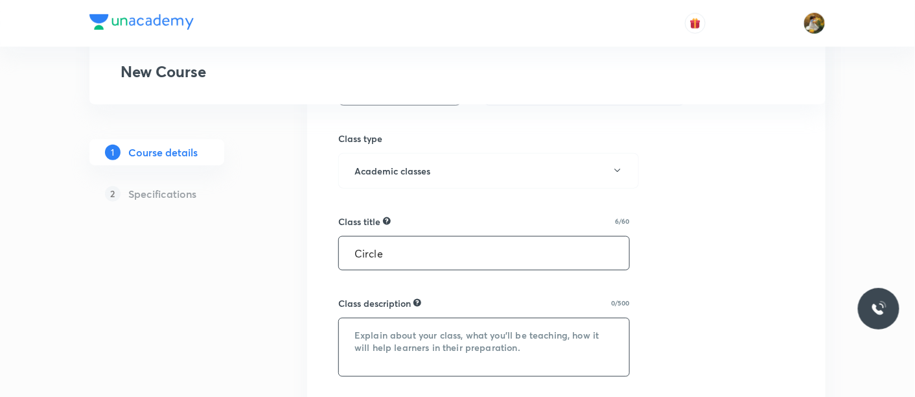
scroll to position [432, 0]
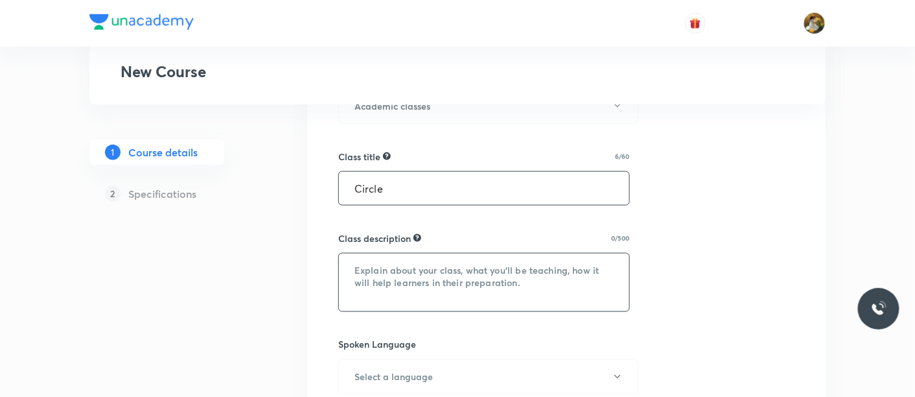
type input "Circle"
click at [515, 285] on textarea at bounding box center [484, 282] width 290 height 58
paste textarea ""In this course, Deepak Mishra will provide in-depth knowledge of Mathematics. …"
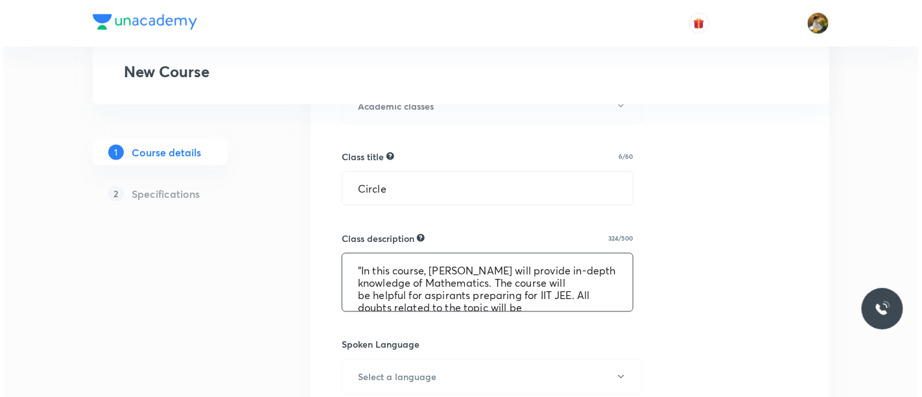
scroll to position [39, 0]
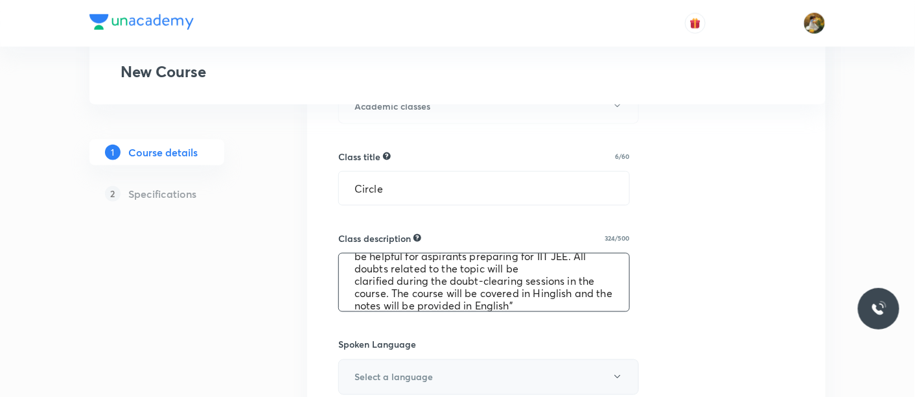
type textarea ""In this course, Deepak Mishra will provide in-depth knowledge of Mathematics. …"
click at [473, 390] on button "Select a language" at bounding box center [488, 377] width 301 height 36
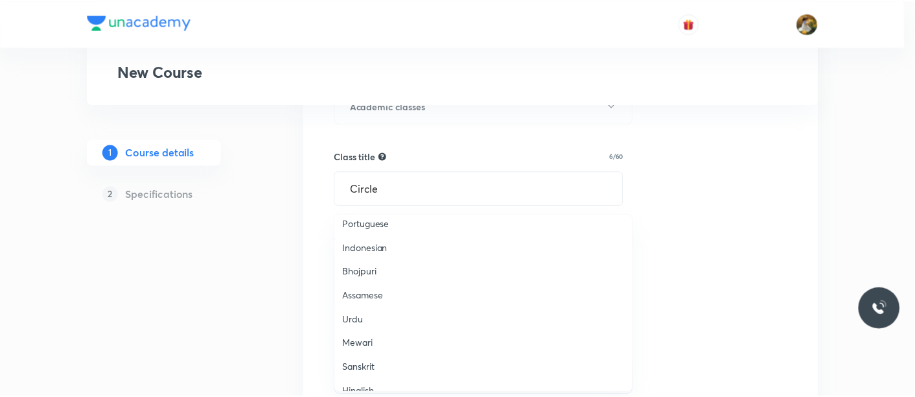
scroll to position [383, 0]
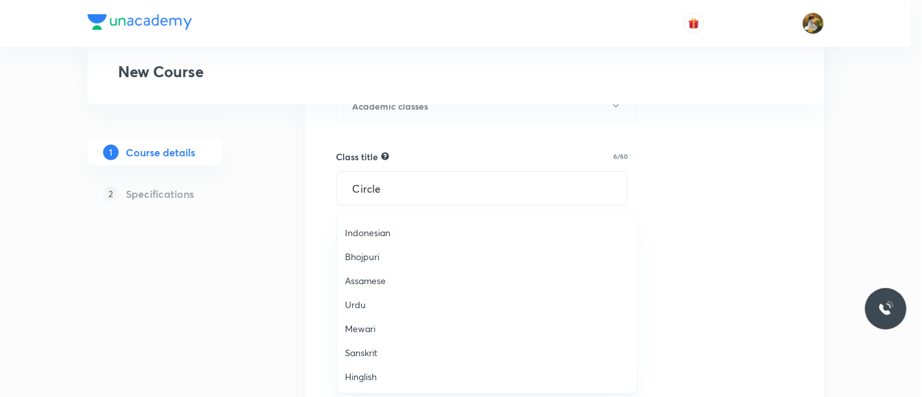
click at [373, 373] on span "Hinglish" at bounding box center [487, 376] width 284 height 14
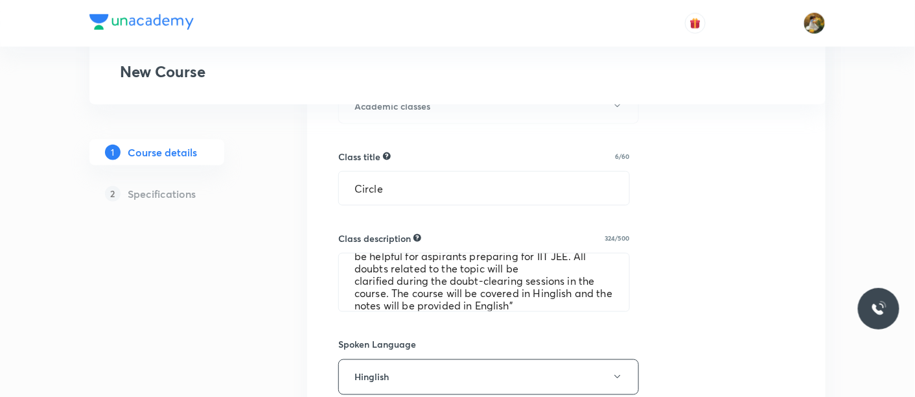
click at [743, 251] on div "Select a goal IIT JEE ​ Class type Live Recorded Course type Online only Online…" at bounding box center [566, 332] width 456 height 1081
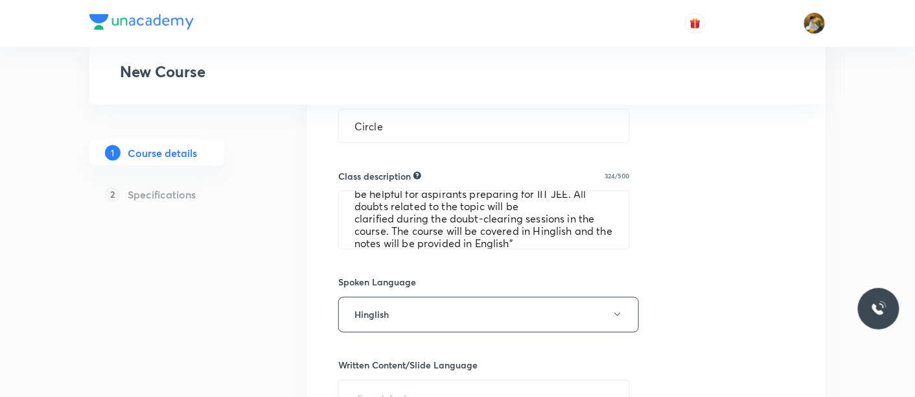
scroll to position [576, 0]
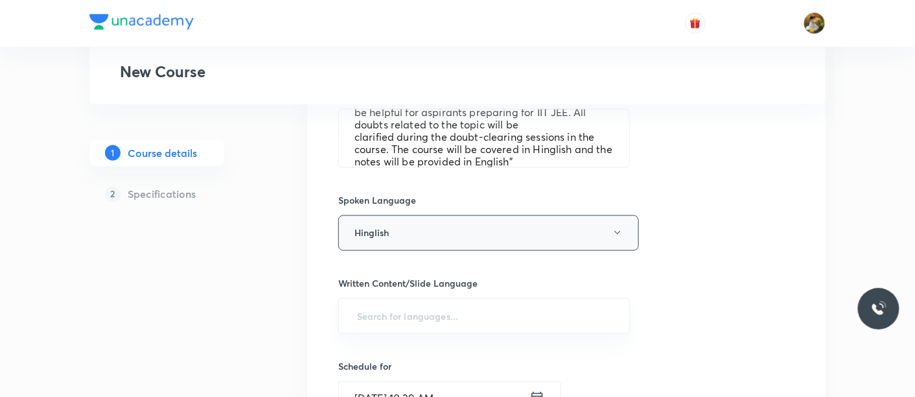
click at [524, 234] on button "Hinglish" at bounding box center [488, 233] width 301 height 36
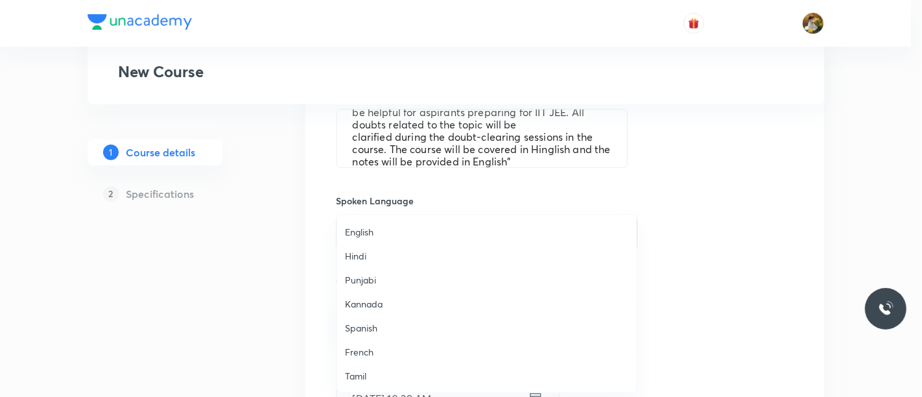
click at [713, 204] on div at bounding box center [461, 198] width 922 height 397
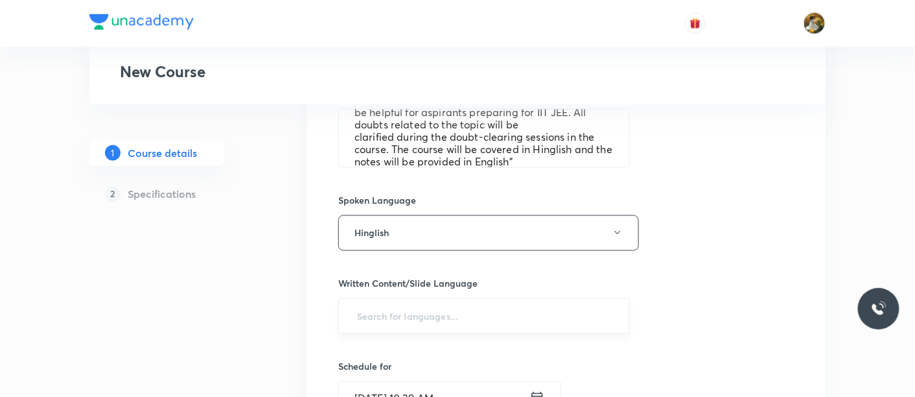
click at [539, 306] on input "text" at bounding box center [484, 316] width 259 height 24
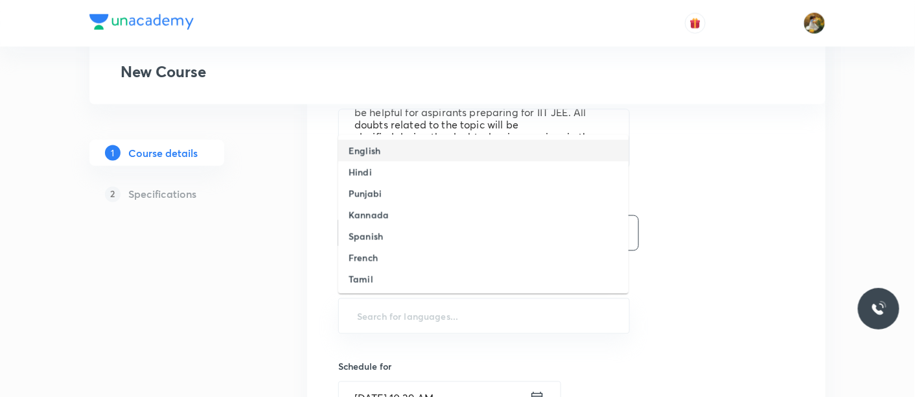
click at [493, 154] on li "English" at bounding box center [483, 150] width 290 height 21
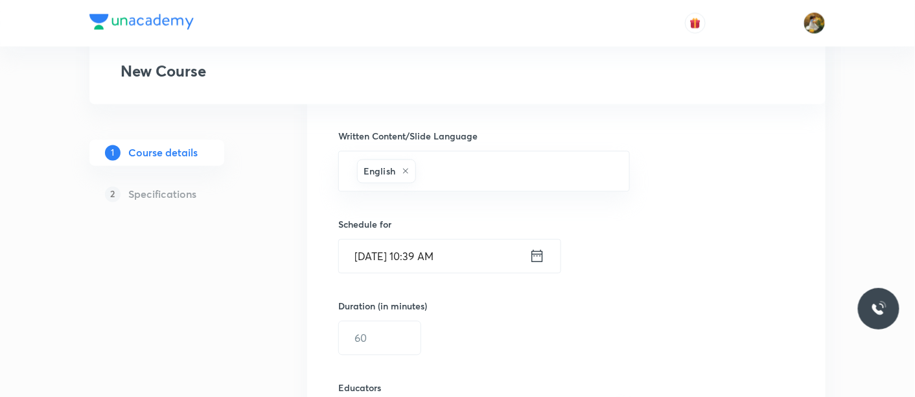
scroll to position [792, 0]
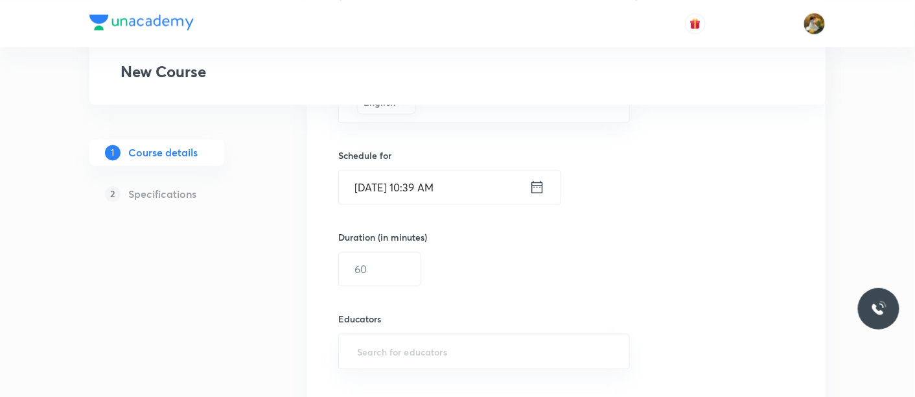
click at [473, 178] on input "Aug 30, 2025, 10:39 AM" at bounding box center [434, 186] width 191 height 33
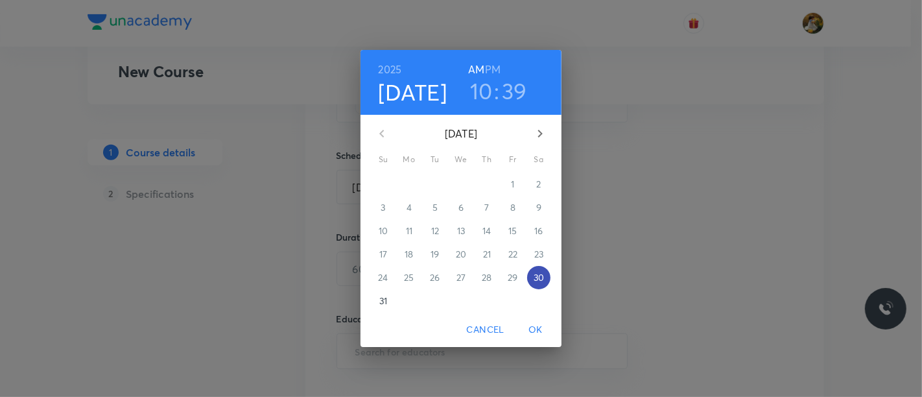
click at [544, 279] on span "30" at bounding box center [538, 277] width 23 height 13
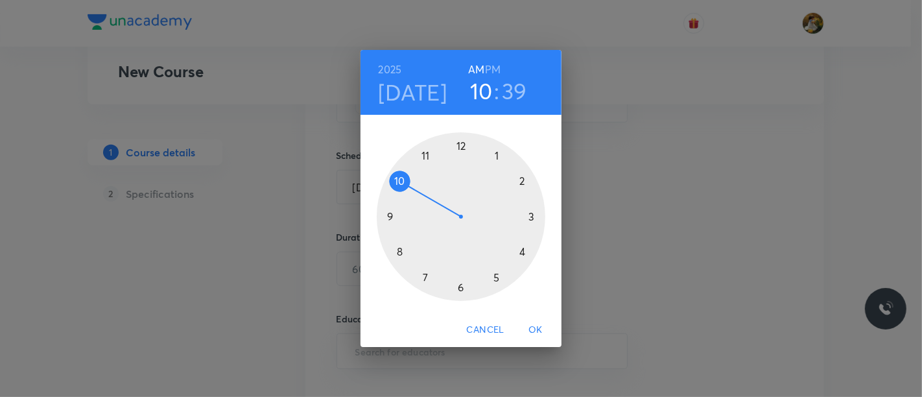
click at [498, 152] on div at bounding box center [461, 216] width 169 height 169
click at [491, 71] on h6 "PM" at bounding box center [493, 69] width 16 height 18
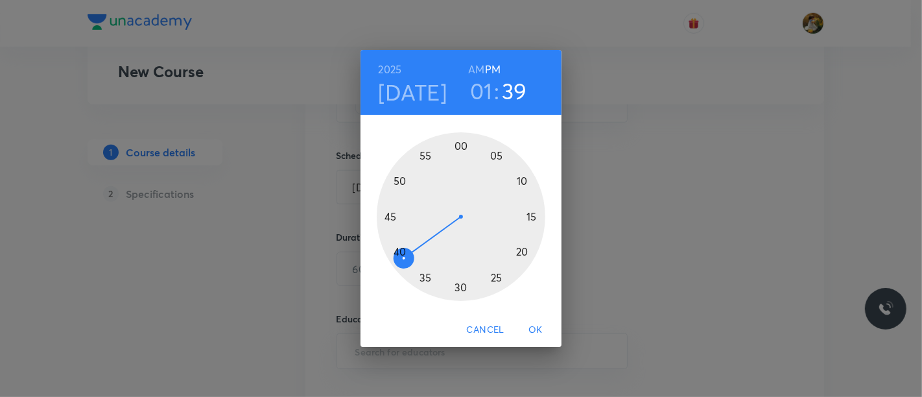
click at [461, 145] on div at bounding box center [461, 216] width 169 height 169
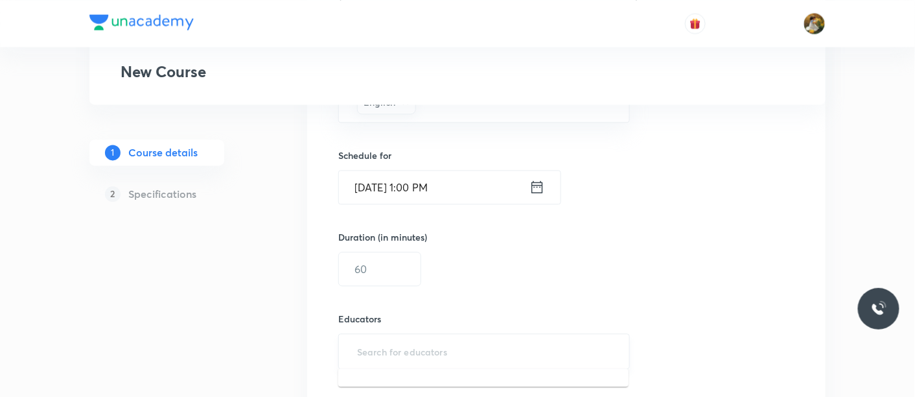
click at [416, 345] on input "text" at bounding box center [484, 351] width 259 height 24
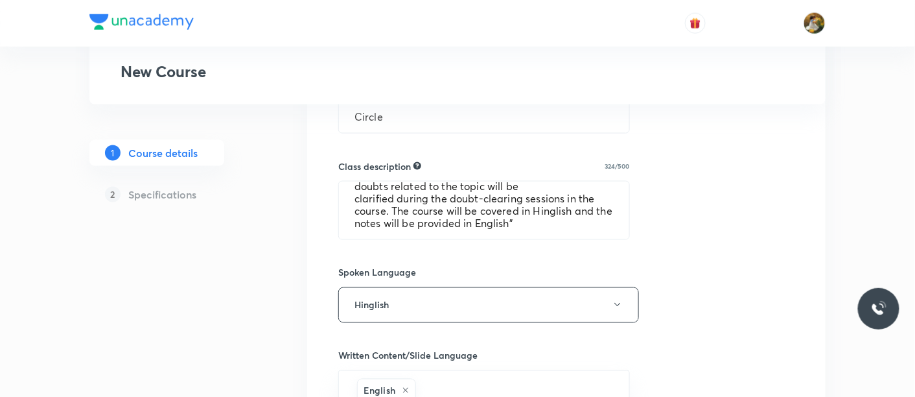
scroll to position [720, 0]
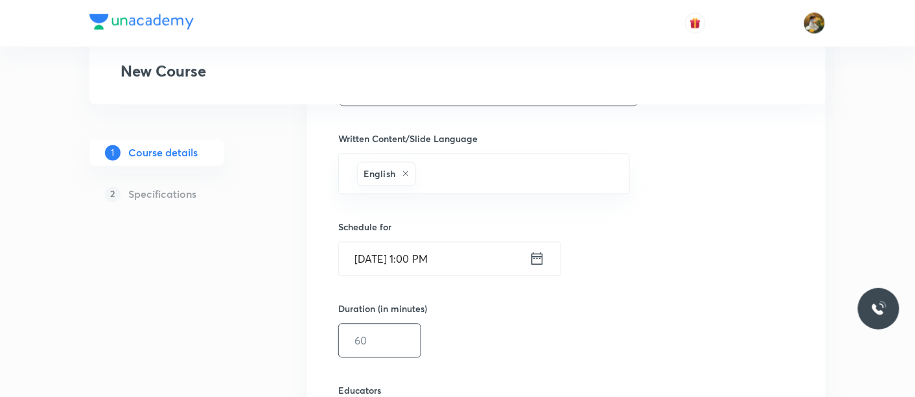
click at [390, 324] on input "text" at bounding box center [380, 340] width 82 height 33
type input "90"
click at [570, 338] on div "Duration (in minutes) 90 ​" at bounding box center [456, 330] width 237 height 56
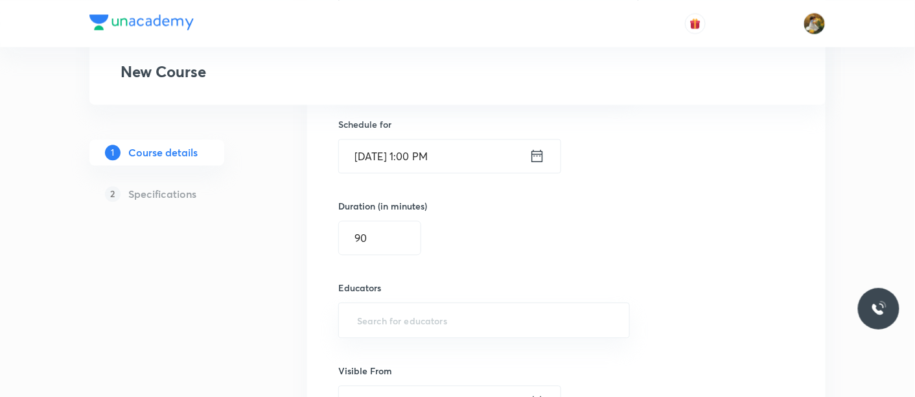
scroll to position [864, 0]
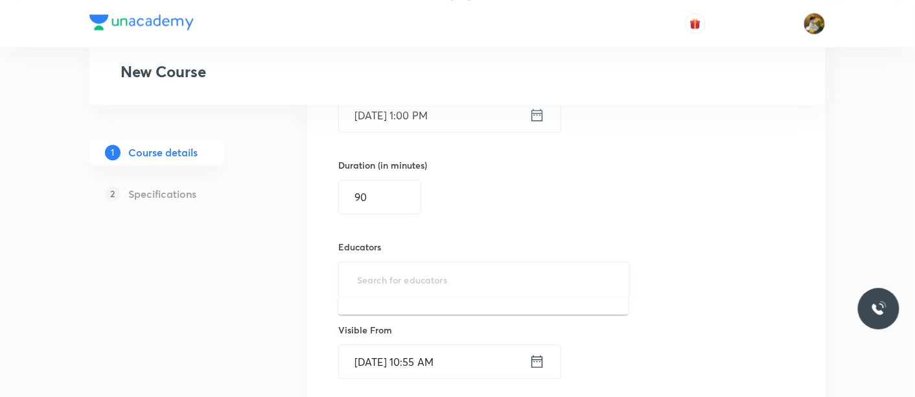
click at [484, 277] on input "text" at bounding box center [484, 279] width 259 height 24
paste input "unacademy-user-G90GGOSN9496"
type input "unacademy-user-G90GGOSN9496"
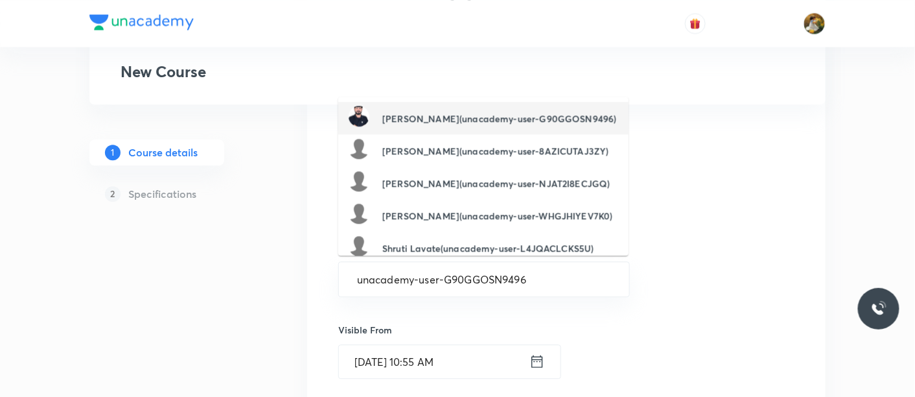
click at [527, 121] on h6 "Deepak Kumar Mishra(unacademy-user-G90GGOSN9496)" at bounding box center [499, 118] width 234 height 14
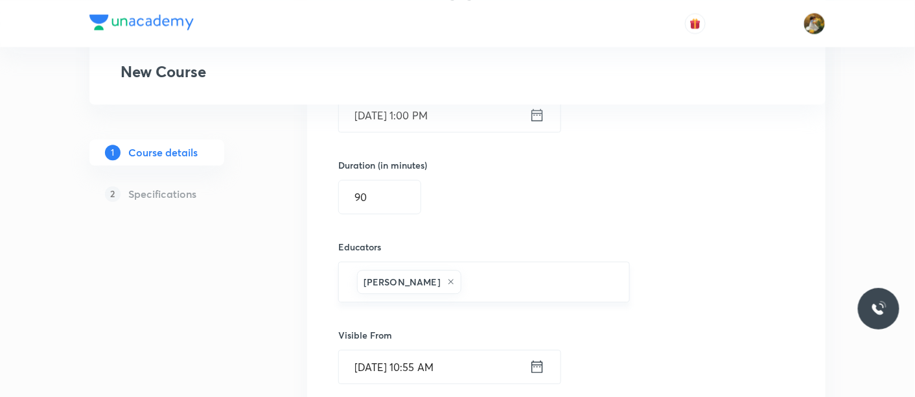
scroll to position [936, 0]
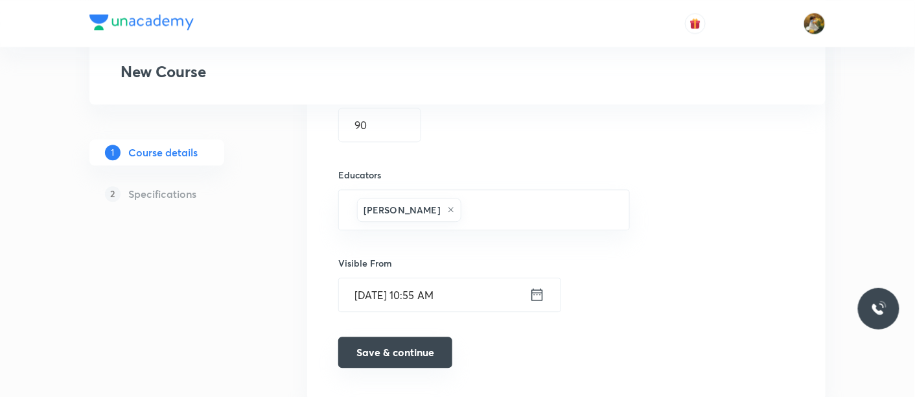
click at [404, 347] on button "Save & continue" at bounding box center [395, 351] width 114 height 31
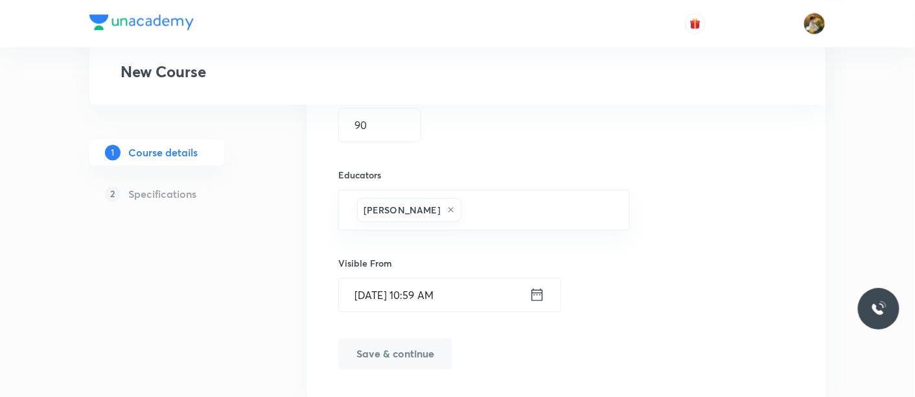
scroll to position [952, 0]
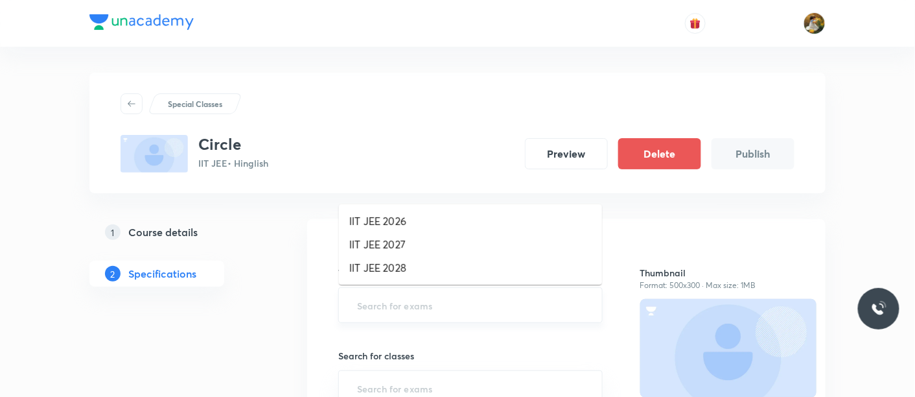
click at [454, 297] on input "text" at bounding box center [471, 305] width 232 height 24
click at [452, 219] on li "IIT JEE 2026" at bounding box center [470, 220] width 263 height 23
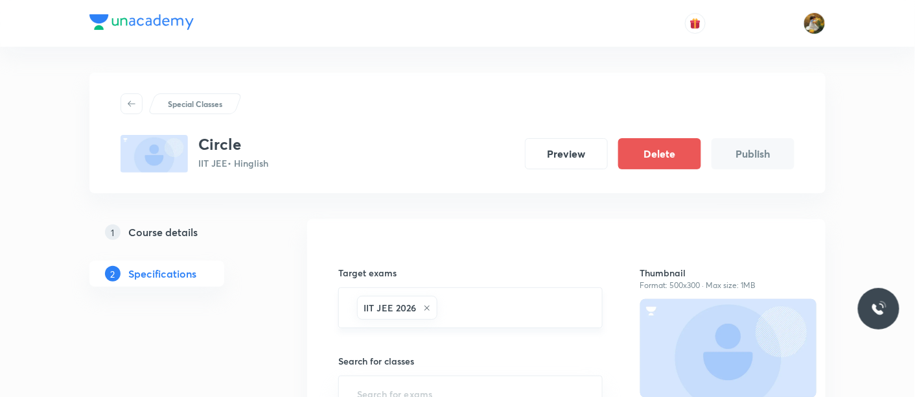
click at [426, 308] on icon at bounding box center [427, 307] width 5 height 5
click at [452, 307] on input "text" at bounding box center [471, 305] width 232 height 24
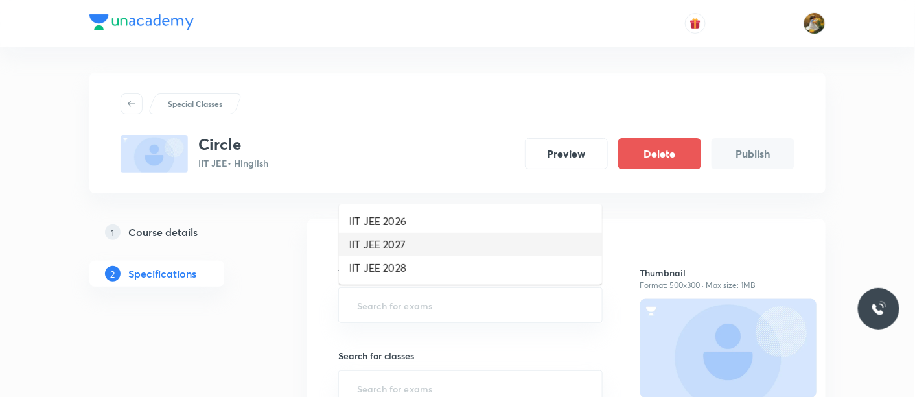
click at [432, 237] on li "IIT JEE 2027" at bounding box center [470, 244] width 263 height 23
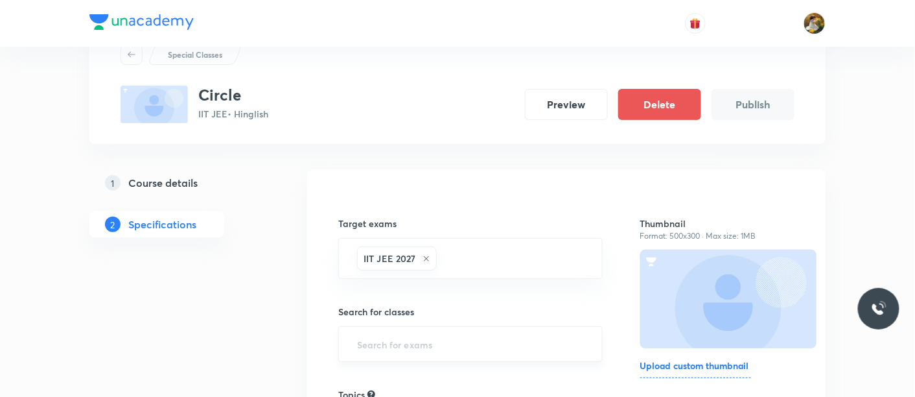
scroll to position [72, 0]
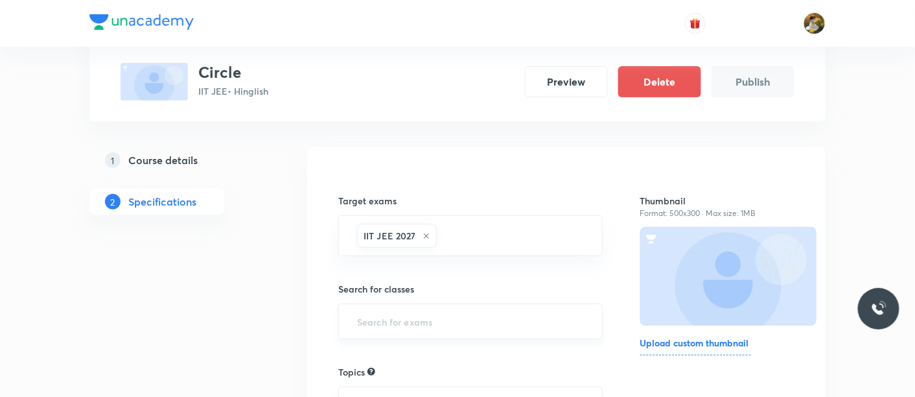
click at [531, 327] on input "text" at bounding box center [471, 321] width 232 height 24
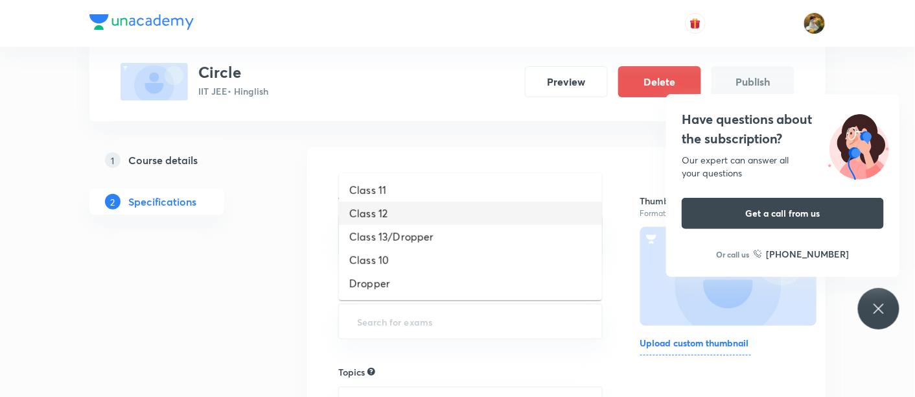
click at [882, 308] on icon at bounding box center [879, 309] width 16 height 16
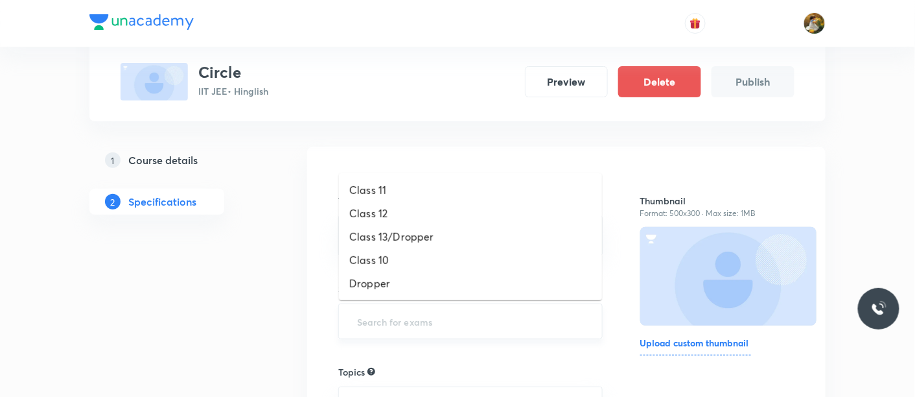
click at [531, 329] on input "text" at bounding box center [471, 321] width 232 height 24
click at [463, 190] on li "Class 11" at bounding box center [470, 189] width 263 height 23
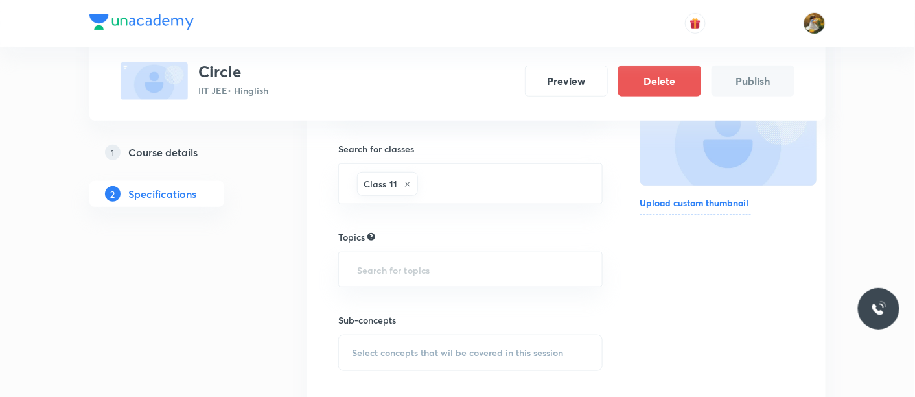
scroll to position [216, 0]
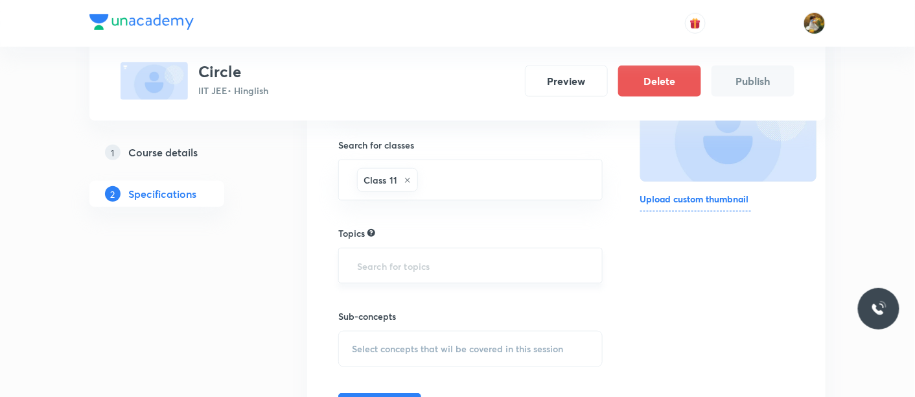
click at [513, 255] on input "text" at bounding box center [471, 265] width 232 height 24
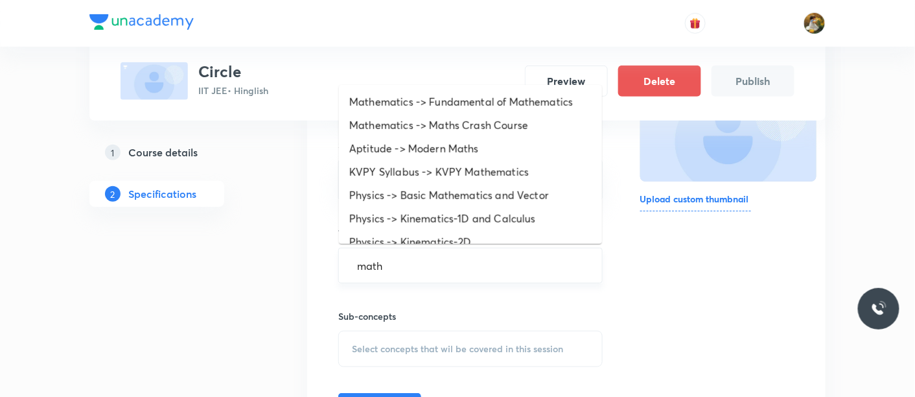
type input "mathe"
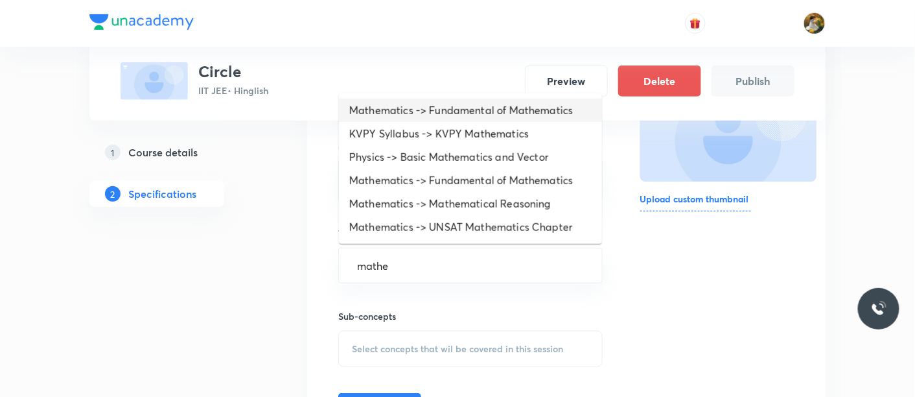
click at [487, 113] on li "Mathematics -> Fundamental of Mathematics" at bounding box center [470, 110] width 263 height 23
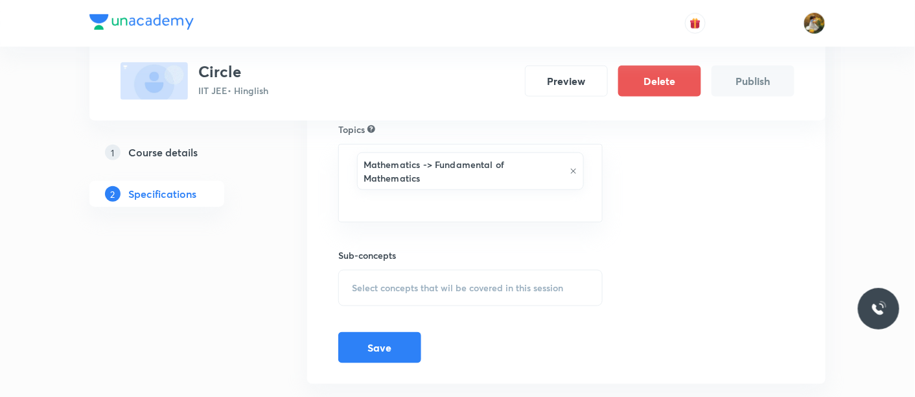
scroll to position [331, 0]
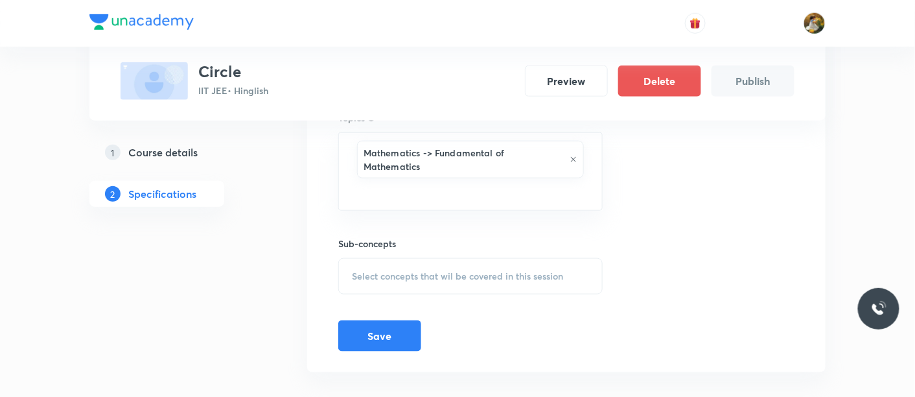
click at [533, 271] on span "Select concepts that wil be covered in this session" at bounding box center [457, 276] width 211 height 10
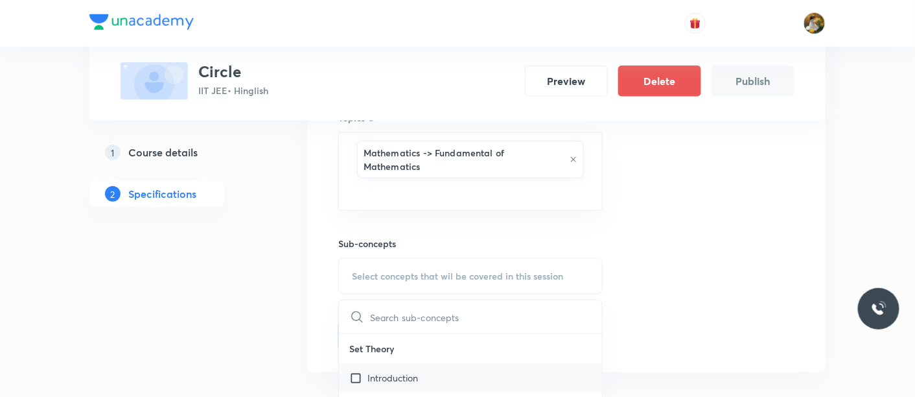
drag, startPoint x: 476, startPoint y: 367, endPoint x: 528, endPoint y: 336, distance: 59.6
click at [477, 368] on div "Introduction" at bounding box center [470, 377] width 263 height 29
checkbox input "true"
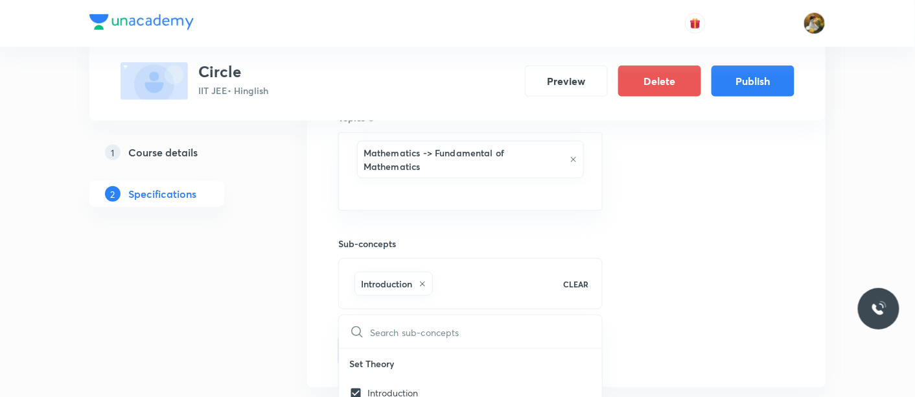
click at [696, 276] on div "Thumbnail Format: 500x300 · Max size: 1MB Upload custom thumbnail" at bounding box center [717, 138] width 154 height 458
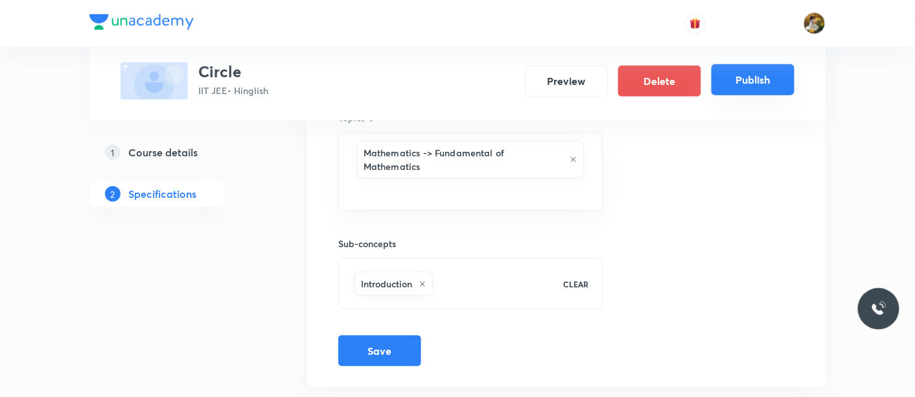
click at [766, 71] on button "Publish" at bounding box center [753, 79] width 83 height 31
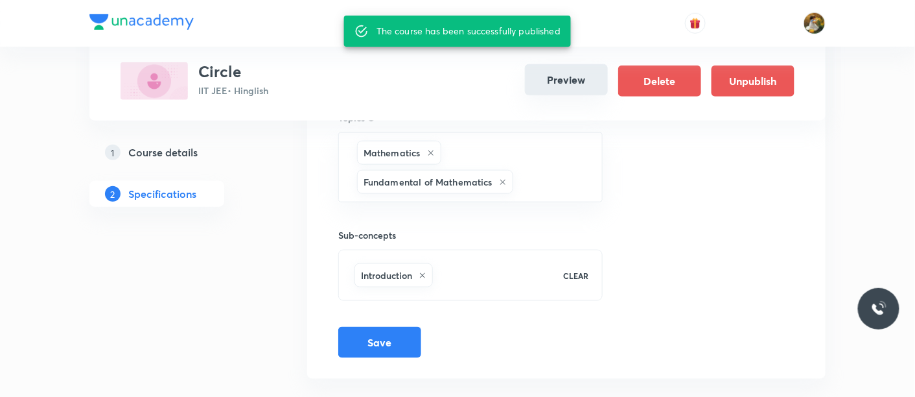
click at [561, 84] on button "Preview" at bounding box center [566, 79] width 83 height 31
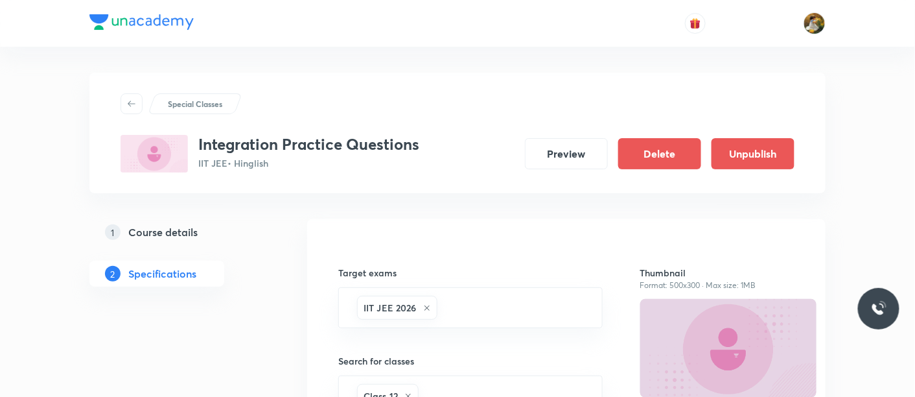
click at [158, 232] on h5 "Course details" at bounding box center [162, 232] width 69 height 16
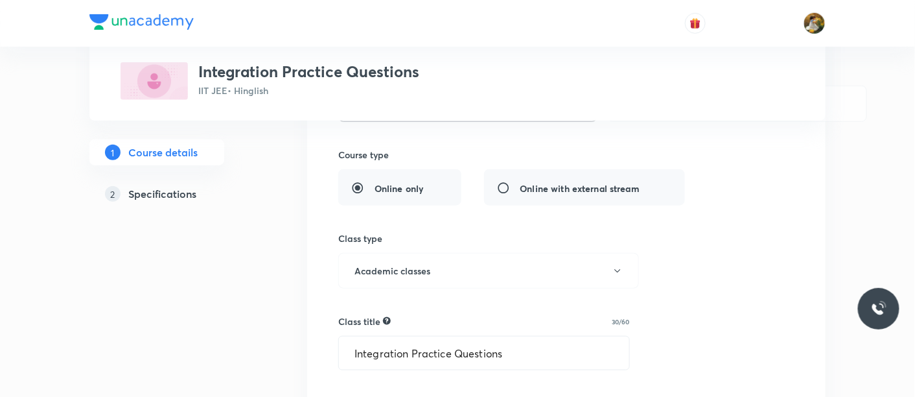
scroll to position [360, 0]
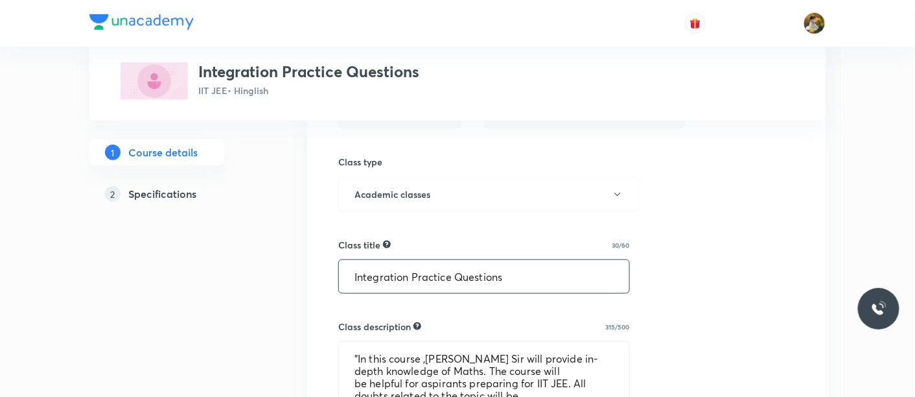
click at [281, 298] on div "Special Classes Integration Practice Questions IIT JEE • Hinglish 1 Course deta…" at bounding box center [457, 356] width 736 height 1287
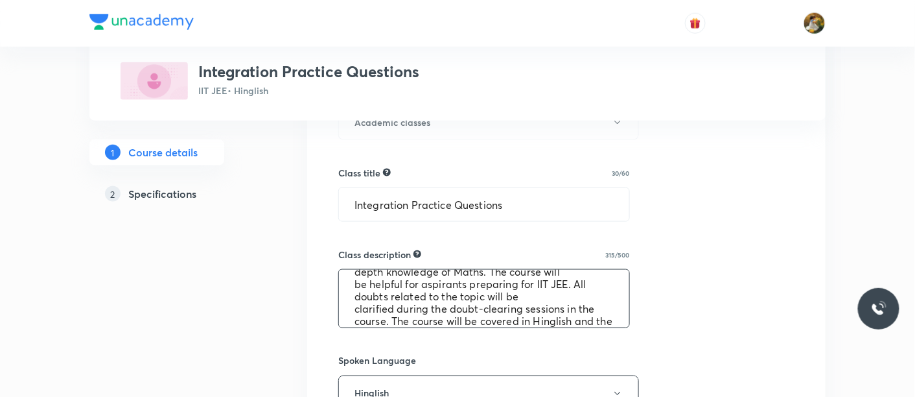
scroll to position [49, 0]
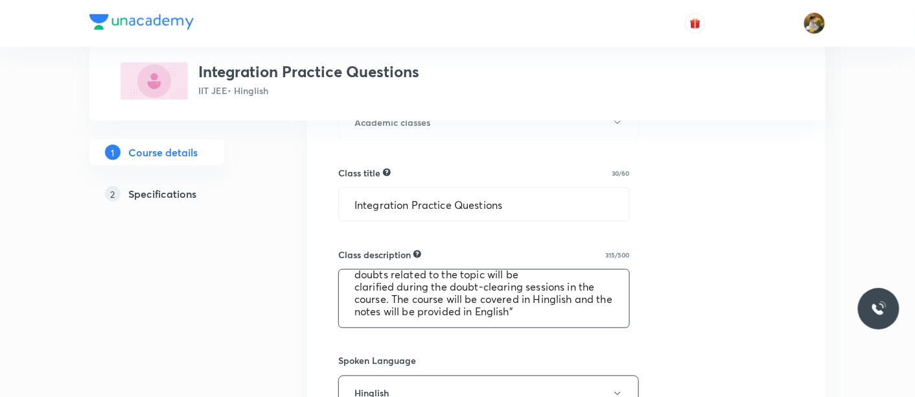
drag, startPoint x: 347, startPoint y: 282, endPoint x: 611, endPoint y: 340, distance: 270.0
click at [611, 340] on div "Select a goal IIT JEE ​ Class type Live Recorded Course type Online only Online…" at bounding box center [566, 348] width 456 height 1081
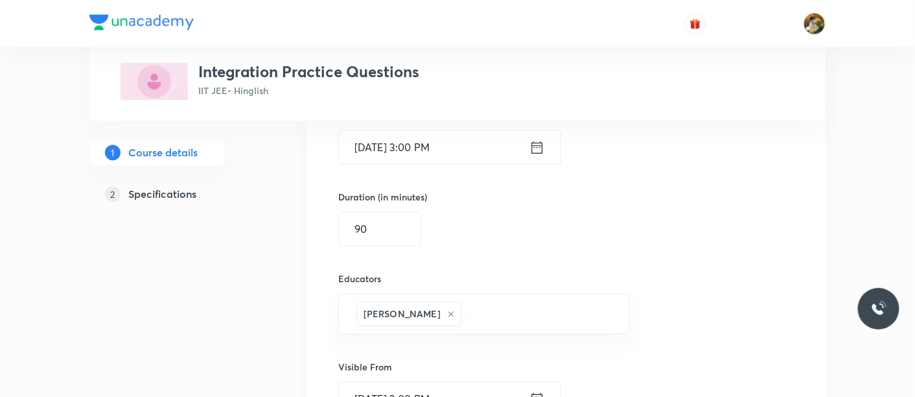
scroll to position [936, 0]
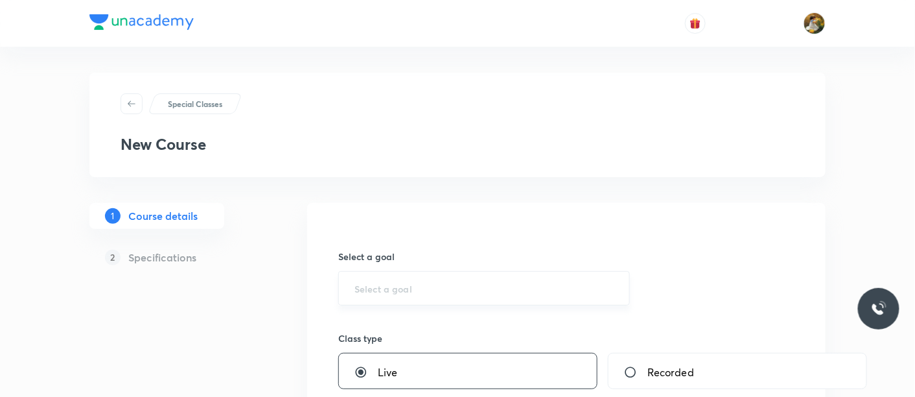
click at [465, 280] on div "​" at bounding box center [484, 288] width 292 height 34
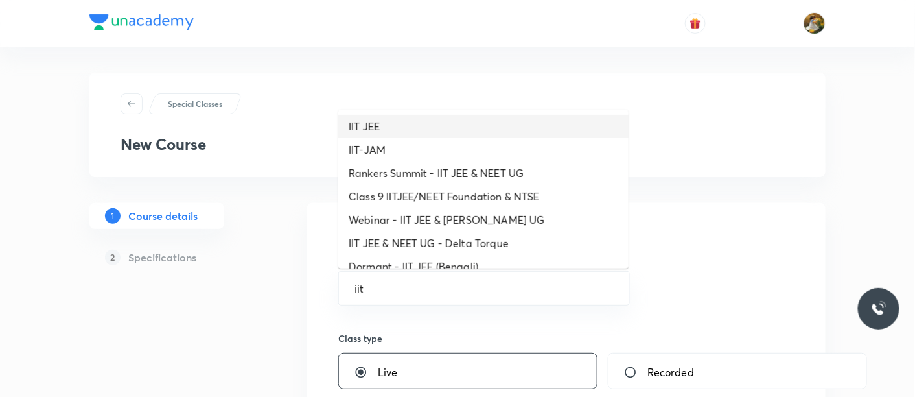
click at [396, 122] on li "IIT JEE" at bounding box center [483, 126] width 290 height 23
type input "IIT JEE"
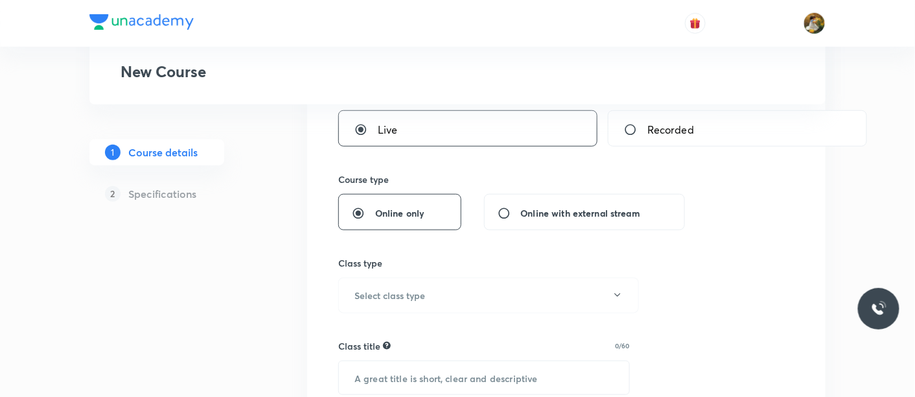
scroll to position [288, 0]
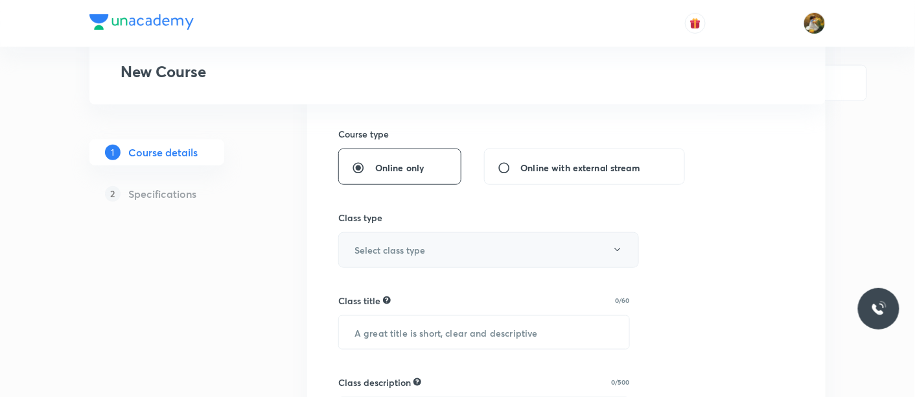
click at [456, 251] on button "Select class type" at bounding box center [488, 250] width 301 height 36
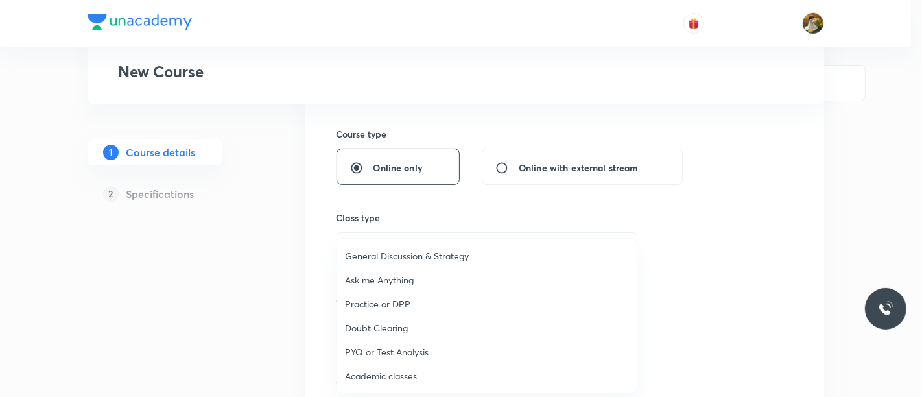
click at [400, 379] on span "Academic classes" at bounding box center [487, 376] width 284 height 14
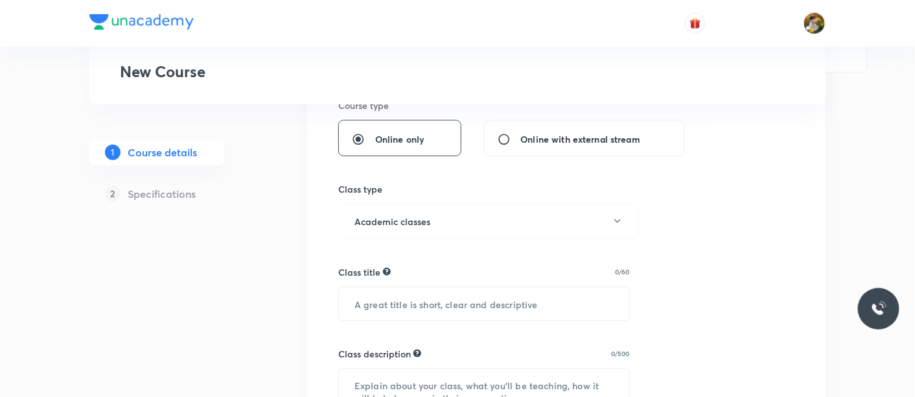
scroll to position [360, 0]
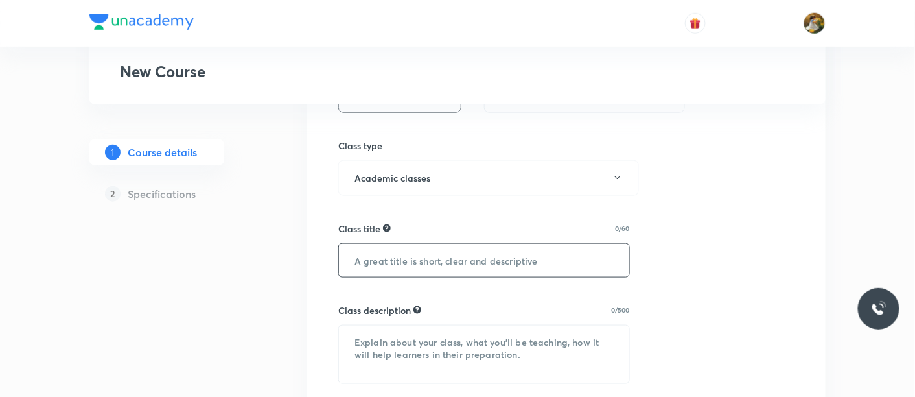
click at [479, 251] on input "text" at bounding box center [484, 260] width 290 height 33
paste input "RakeshMishra-7120"
type input "RakeshMishra-7120"
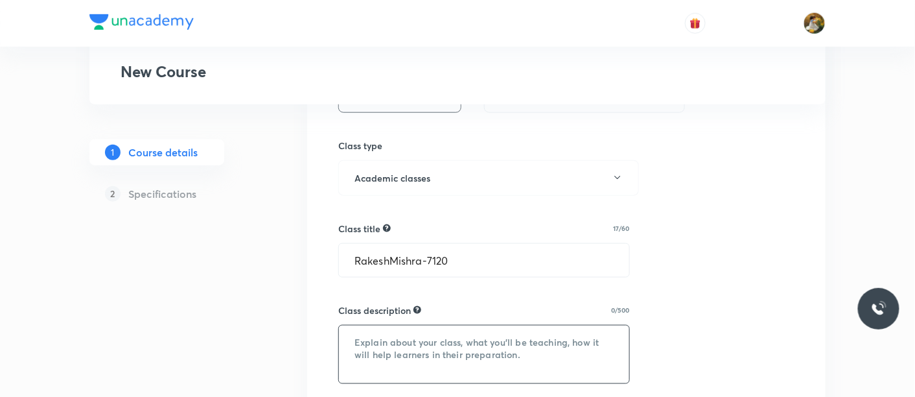
click at [506, 342] on textarea at bounding box center [484, 354] width 290 height 58
paste textarea "RakeshMishra-7120"
type textarea "R"
paste textarea ""In this course ,Rakesh Sir will provide in-depth knowledge of Maths. The cours…"
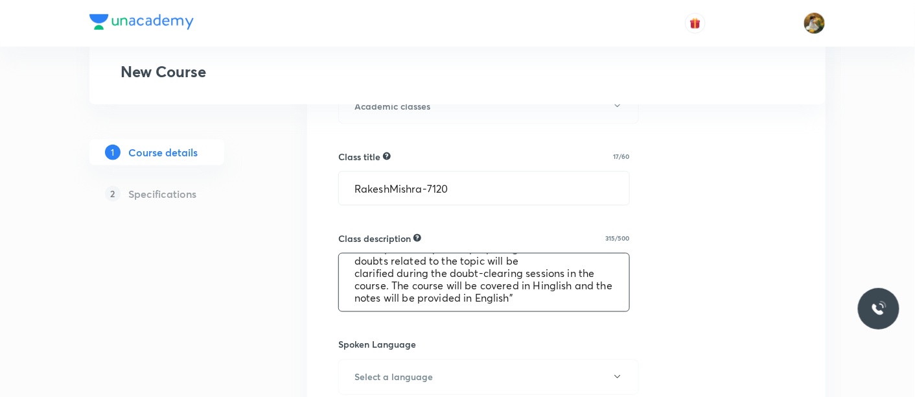
scroll to position [49, 0]
type textarea ""In this course ,Rakesh Sir will provide in-depth knowledge of Maths. The cours…"
click at [480, 384] on button "Select a language" at bounding box center [488, 377] width 301 height 36
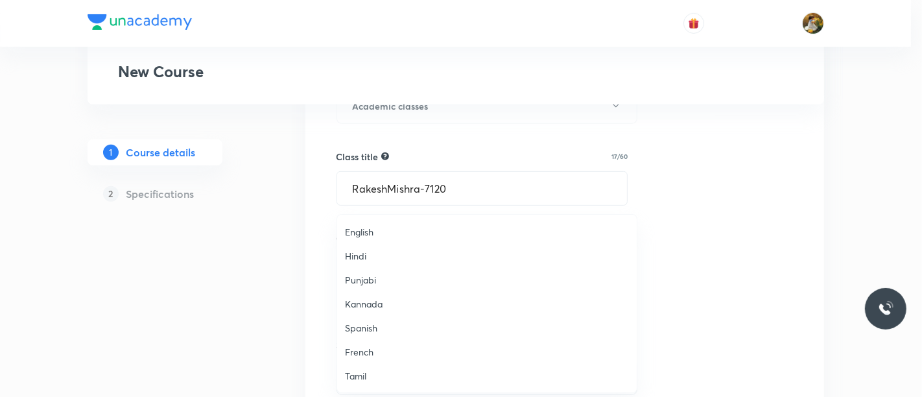
click at [345, 235] on span "English" at bounding box center [487, 232] width 284 height 14
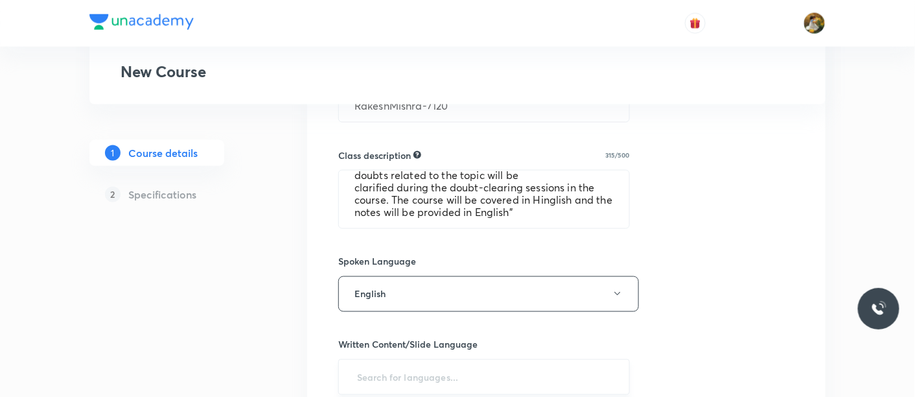
scroll to position [576, 0]
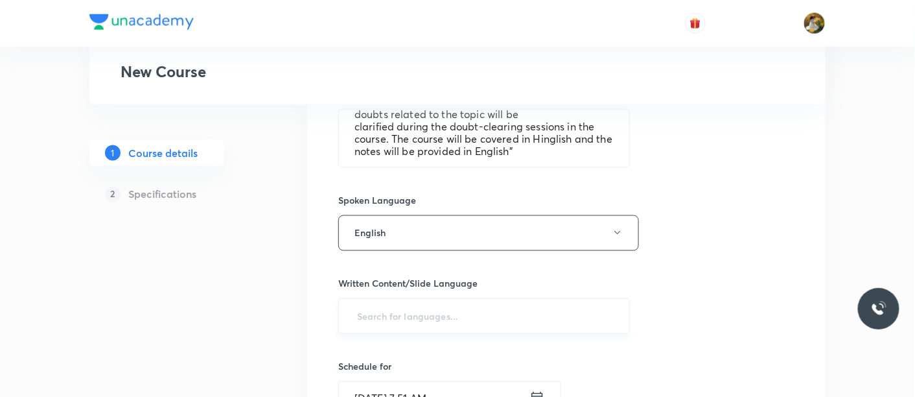
click at [467, 325] on input "text" at bounding box center [484, 316] width 259 height 24
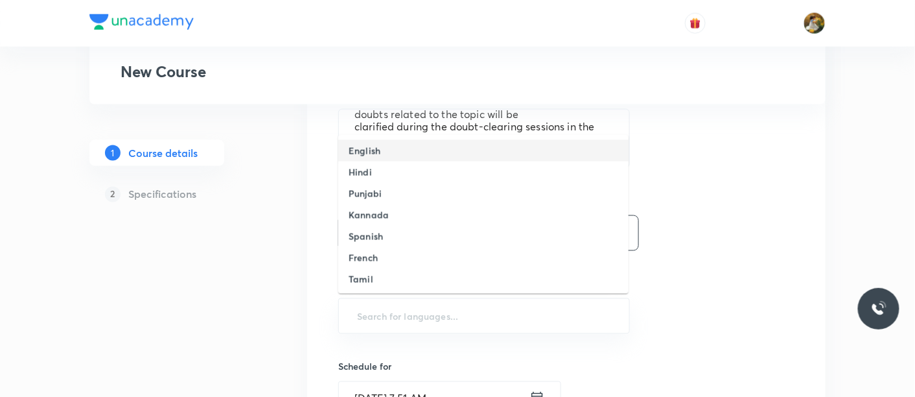
click at [405, 145] on li "English" at bounding box center [483, 150] width 290 height 21
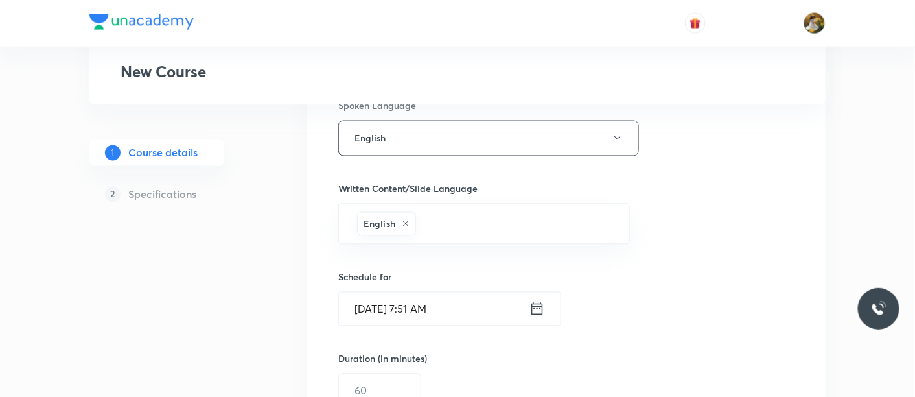
scroll to position [720, 0]
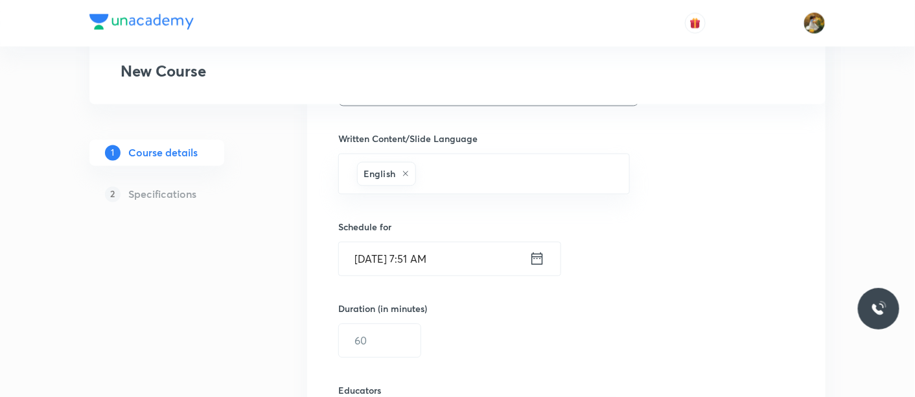
click at [455, 253] on input "Aug 30, 2025, 7:51 AM" at bounding box center [434, 258] width 191 height 33
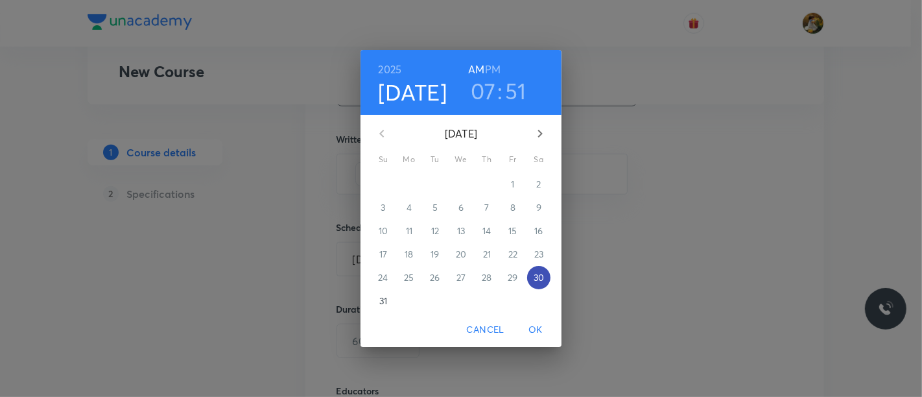
click at [539, 276] on p "30" at bounding box center [538, 277] width 10 height 13
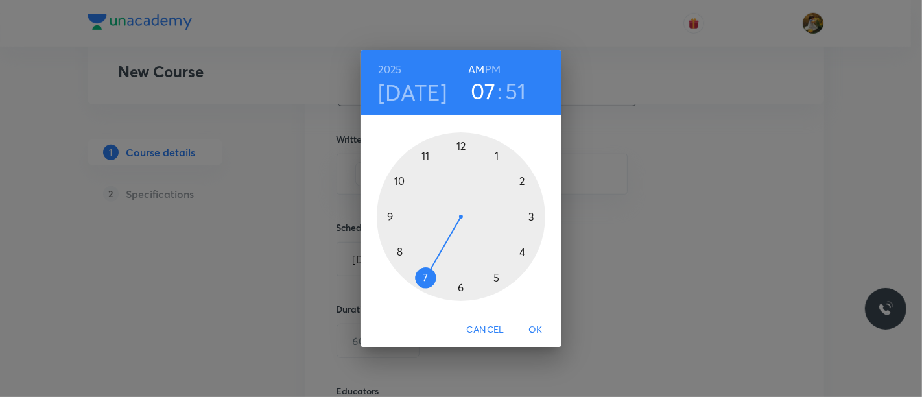
click at [520, 251] on div at bounding box center [461, 216] width 169 height 169
click at [461, 288] on div at bounding box center [461, 216] width 169 height 169
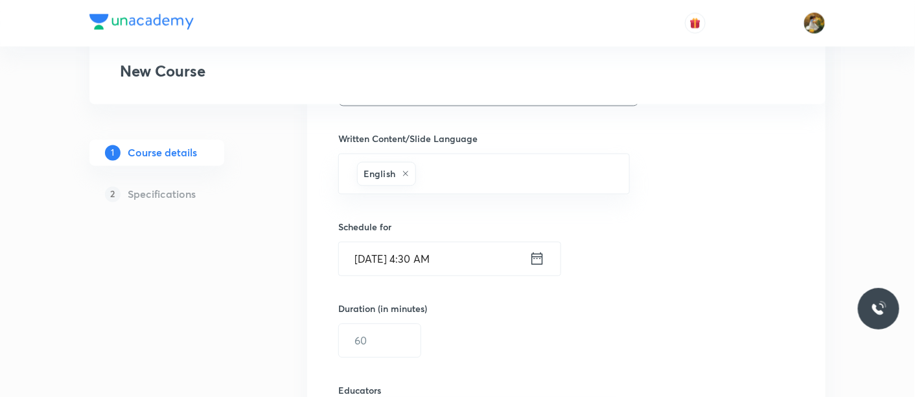
click at [493, 262] on input "Aug 30, 2025, 4:30 AM" at bounding box center [434, 258] width 191 height 33
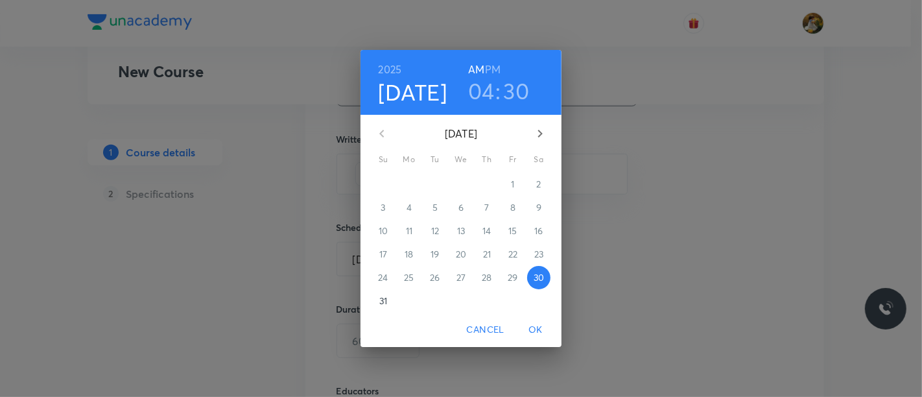
click at [498, 71] on h6 "PM" at bounding box center [493, 69] width 16 height 18
click at [541, 334] on span "OK" at bounding box center [535, 329] width 31 height 16
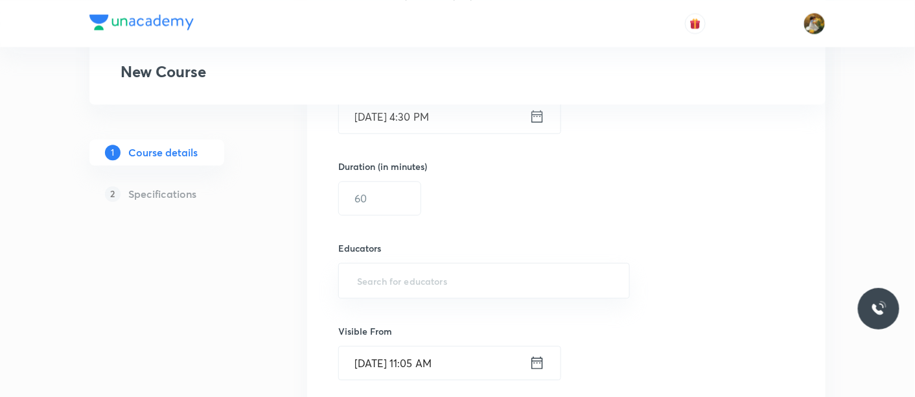
scroll to position [864, 0]
click at [414, 195] on input "text" at bounding box center [380, 196] width 82 height 33
type input "60"
click at [434, 280] on input "text" at bounding box center [484, 279] width 259 height 24
paste input "RakeshMishra-7120"
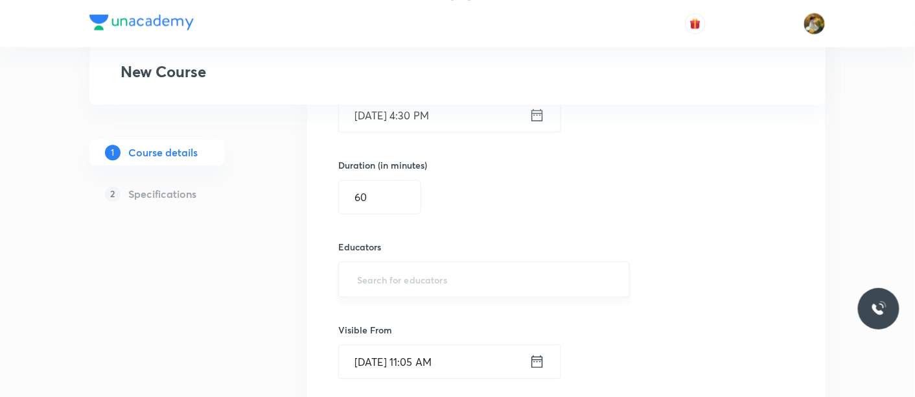
type input "RakeshMishra-7120"
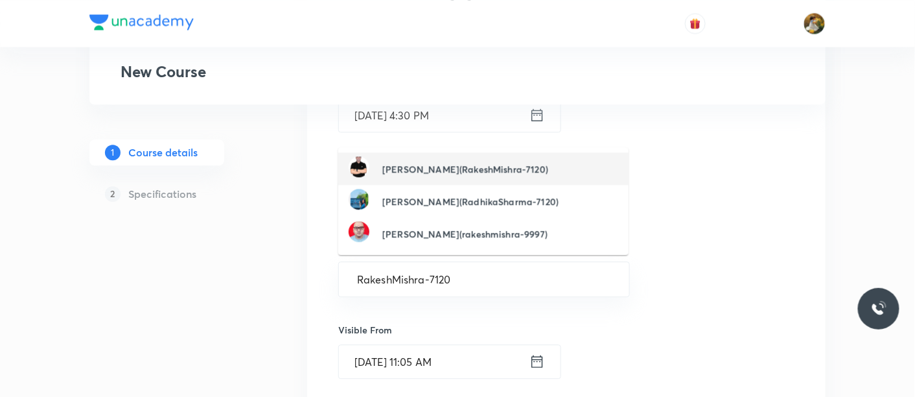
click at [430, 169] on h6 "Rakesh Kumar Mishra(RakeshMishra-7120)" at bounding box center [465, 169] width 166 height 14
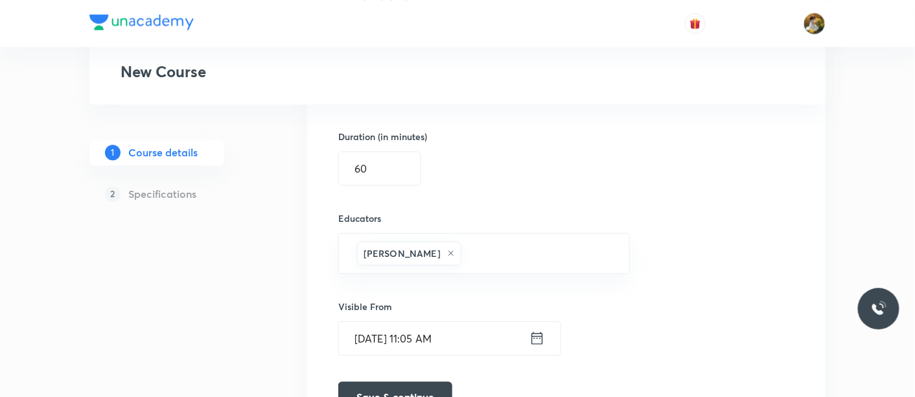
scroll to position [936, 0]
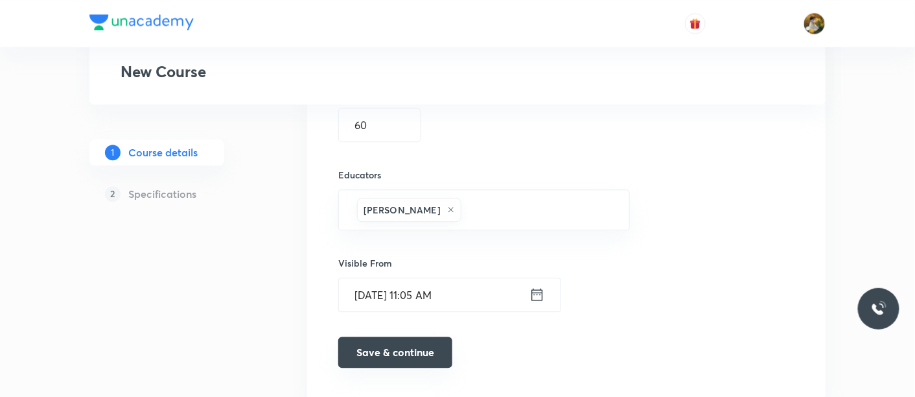
click at [428, 353] on button "Save & continue" at bounding box center [395, 351] width 114 height 31
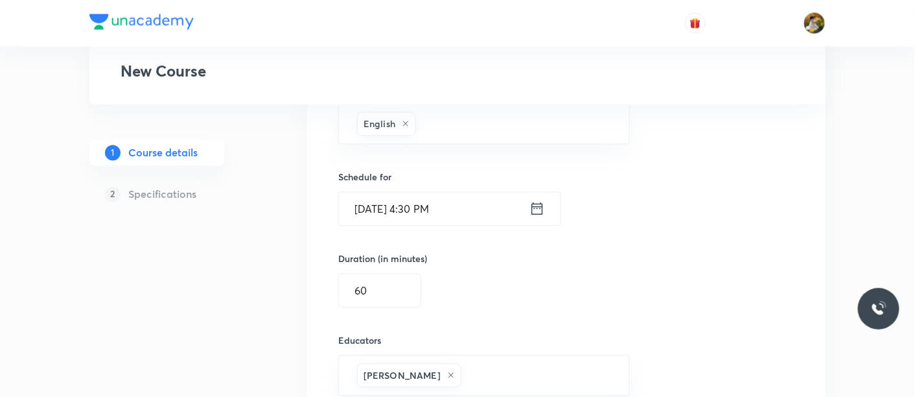
scroll to position [714, 0]
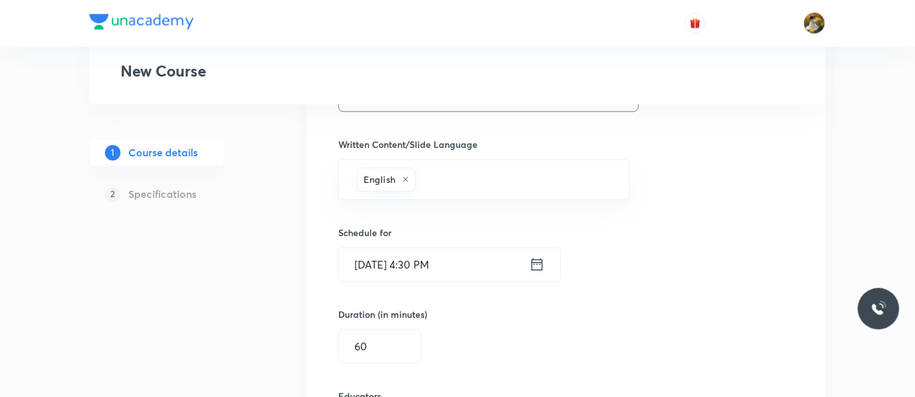
click at [446, 258] on input "Aug 30, 2025, 4:30 PM" at bounding box center [434, 264] width 191 height 33
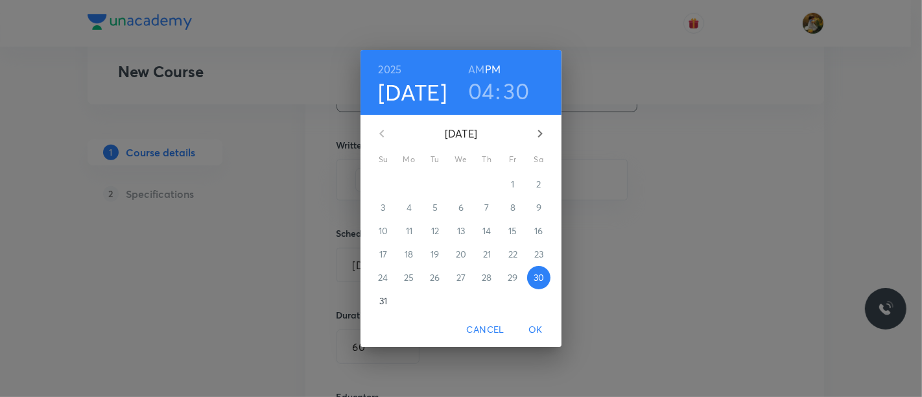
click at [671, 263] on div "2025 Aug 30 04 : 30 AM PM August 2025 Su Mo Tu We Th Fr Sa 27 28 29 30 31 1 2 3…" at bounding box center [461, 198] width 922 height 397
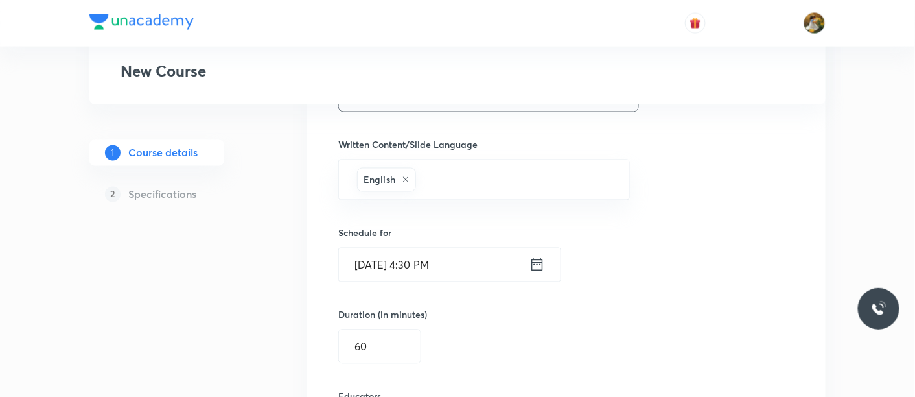
click at [441, 260] on input "Aug 30, 2025, 4:30 PM" at bounding box center [434, 264] width 191 height 33
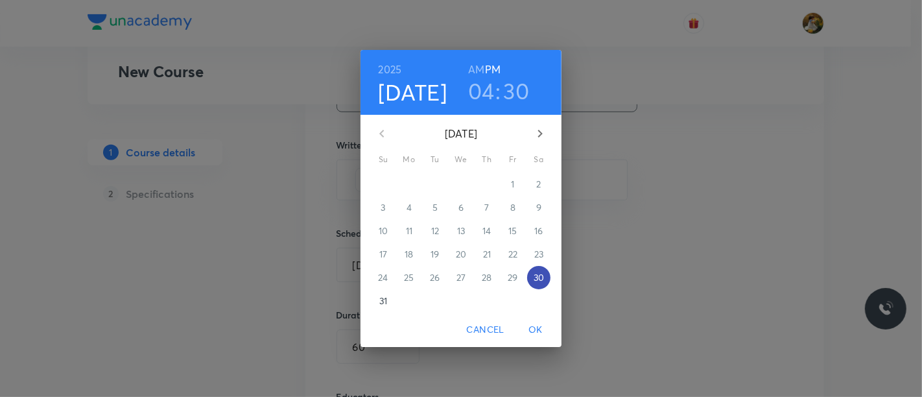
click at [535, 284] on button "30" at bounding box center [538, 277] width 23 height 23
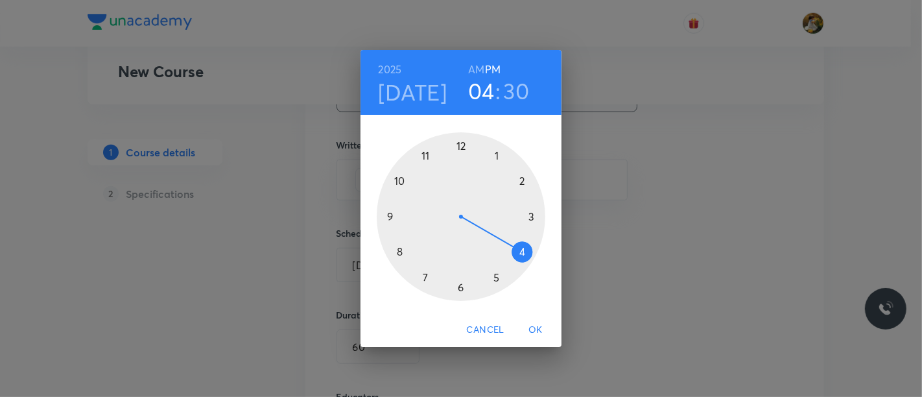
click at [533, 332] on span "OK" at bounding box center [535, 329] width 31 height 16
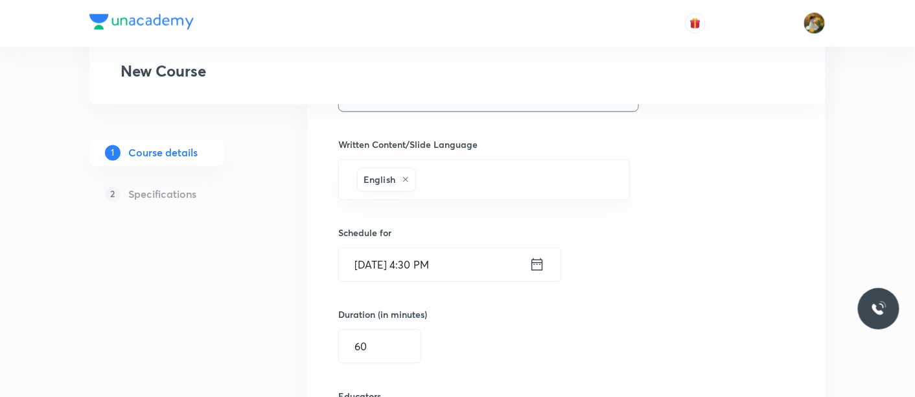
click at [541, 264] on icon at bounding box center [538, 264] width 16 height 18
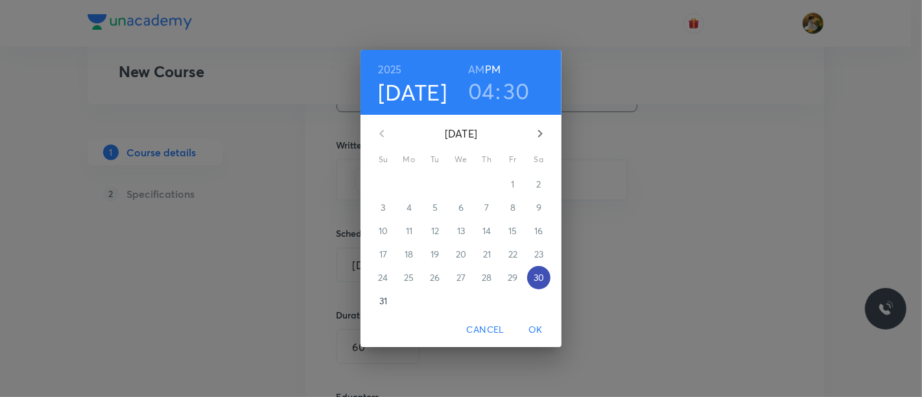
click at [544, 277] on span "30" at bounding box center [538, 277] width 23 height 13
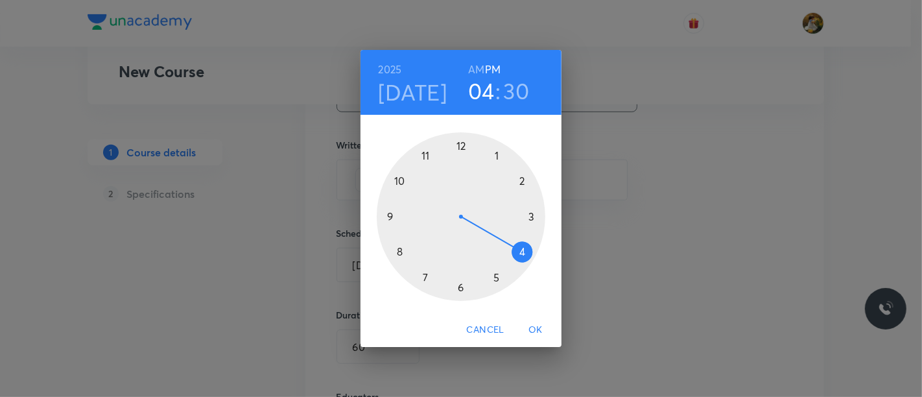
click at [519, 84] on h3 "30" at bounding box center [517, 90] width 26 height 27
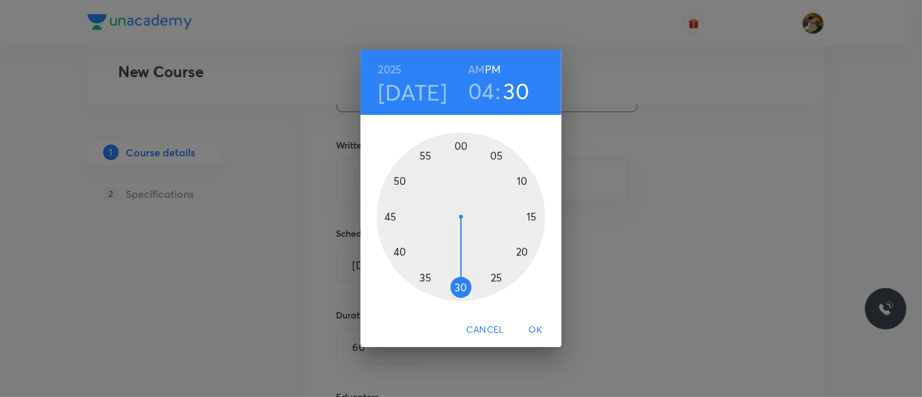
click at [454, 290] on div at bounding box center [461, 216] width 169 height 169
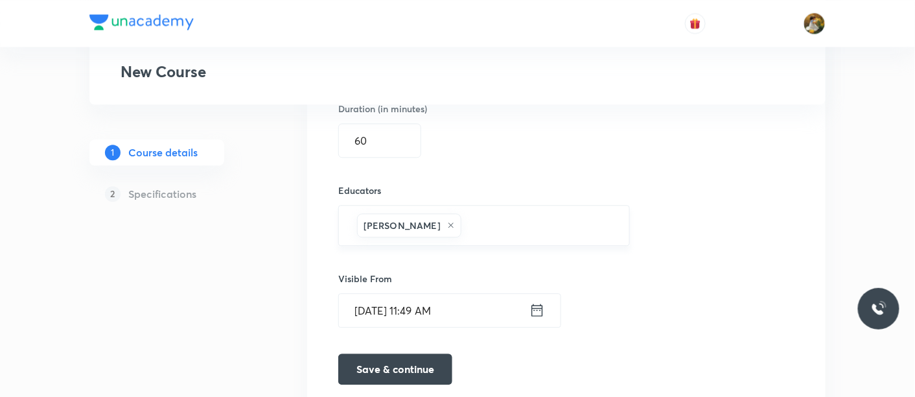
scroll to position [1003, 0]
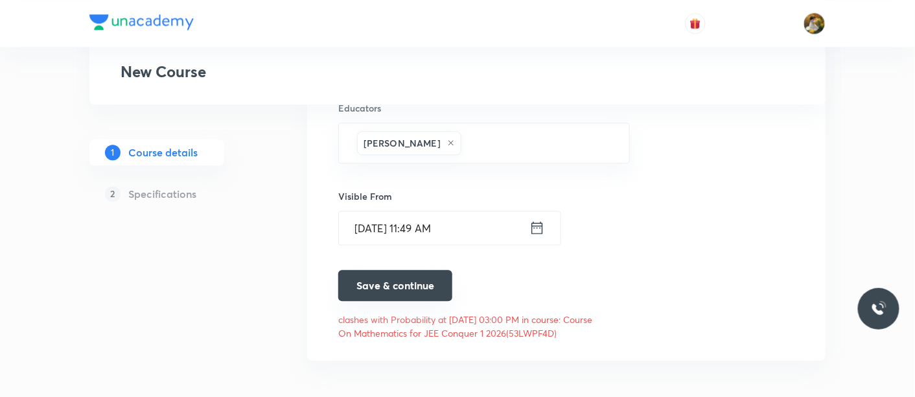
click at [407, 288] on button "Save & continue" at bounding box center [395, 285] width 114 height 31
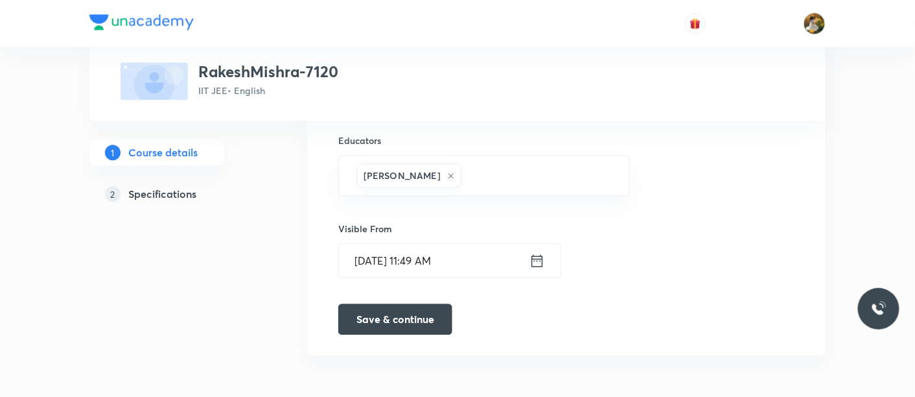
scroll to position [981, 0]
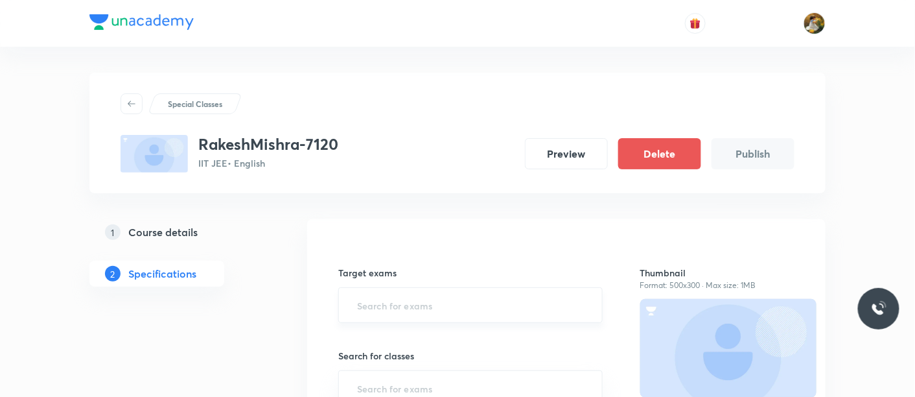
click at [459, 300] on input "text" at bounding box center [471, 305] width 232 height 24
type input "iit"
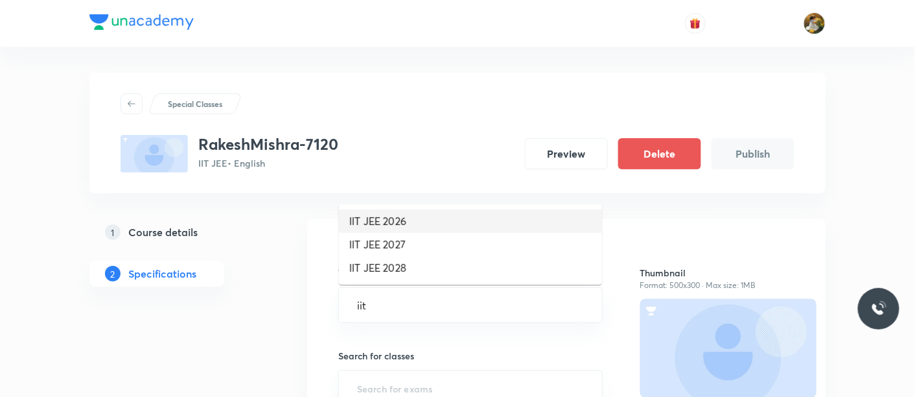
click at [425, 207] on ul "IIT JEE 2026 IIT JEE 2027 IIT JEE 2028" at bounding box center [470, 244] width 263 height 80
click at [423, 219] on li "IIT JEE 2026" at bounding box center [470, 220] width 263 height 23
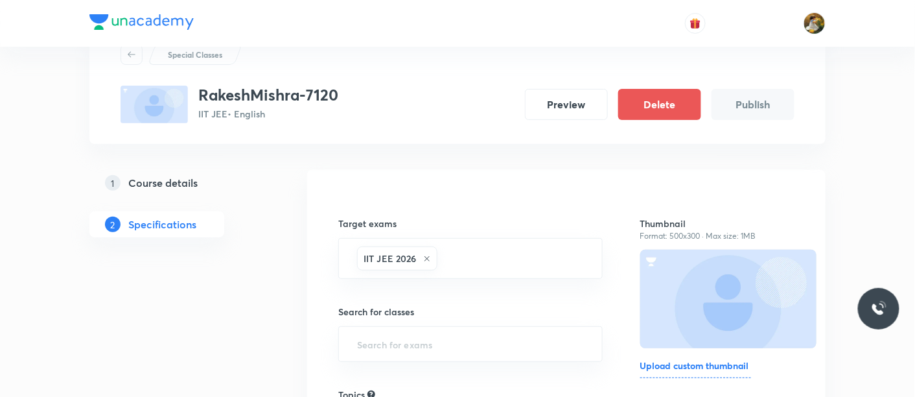
scroll to position [72, 0]
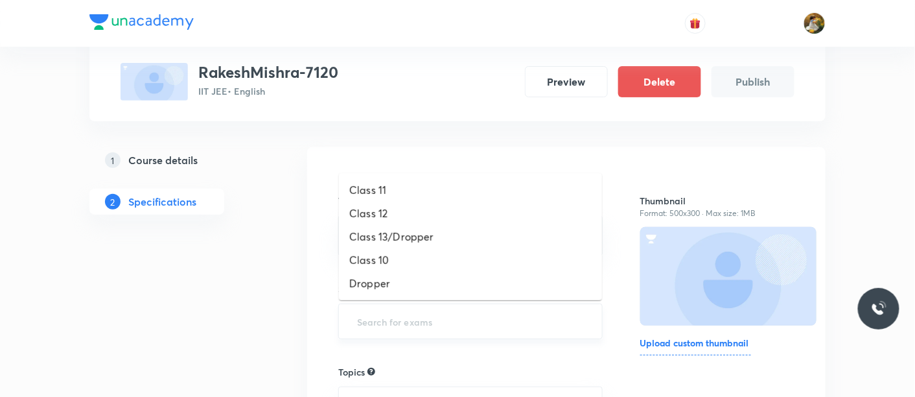
click at [428, 320] on input "text" at bounding box center [471, 321] width 232 height 24
click at [400, 208] on li "Class 12" at bounding box center [470, 213] width 263 height 23
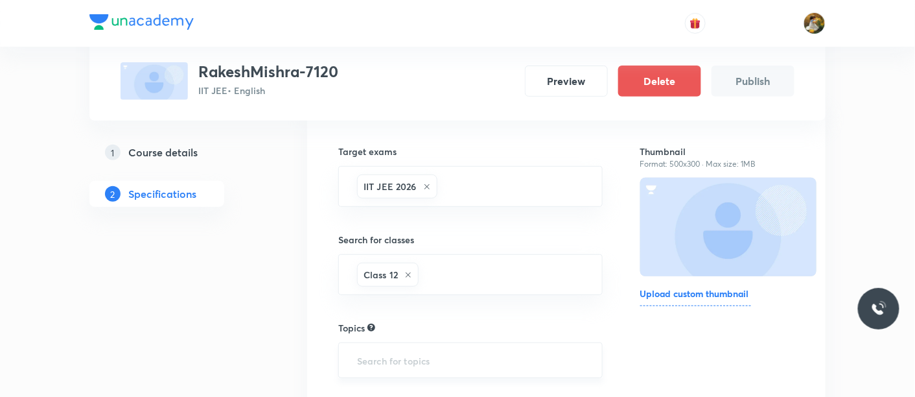
scroll to position [144, 0]
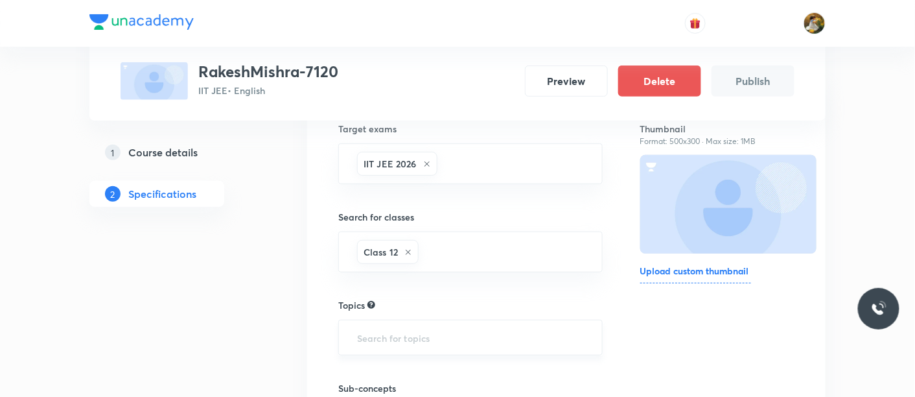
click at [421, 344] on input "text" at bounding box center [471, 337] width 232 height 24
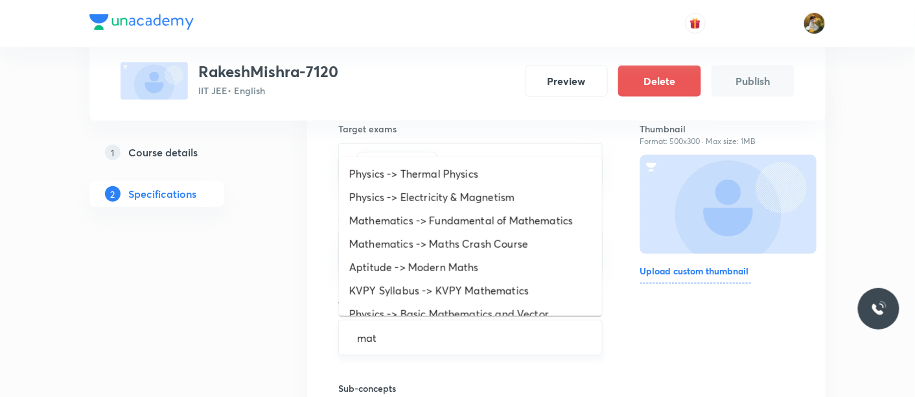
type input "math"
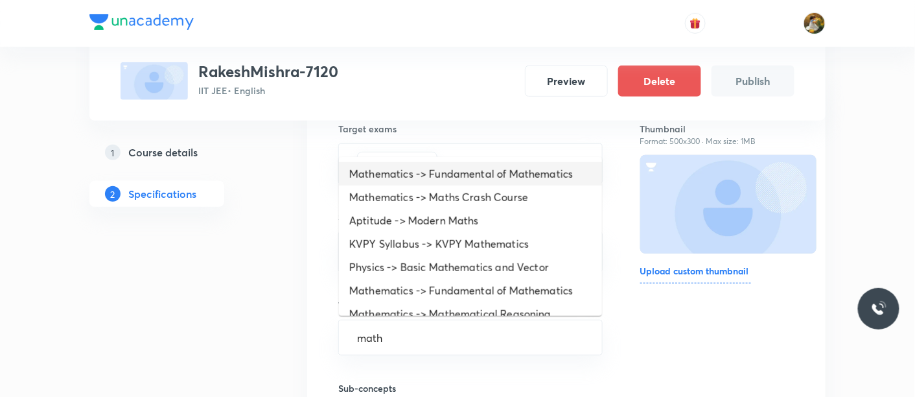
click at [530, 175] on li "Mathematics -> Fundamental of Mathematics" at bounding box center [470, 173] width 263 height 23
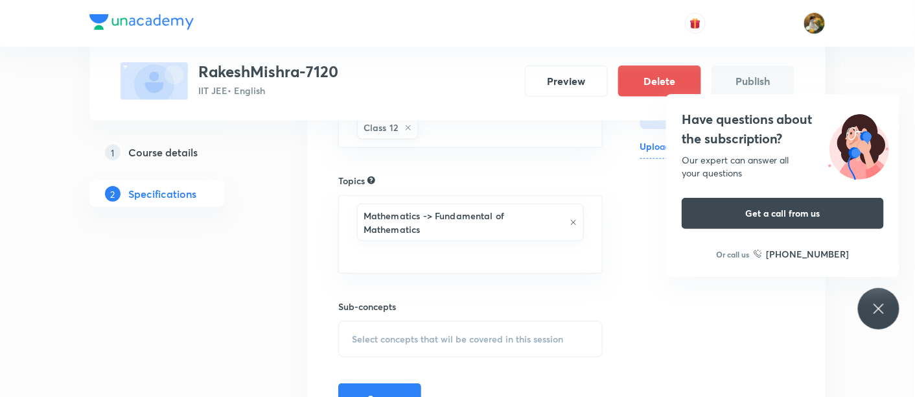
scroll to position [288, 0]
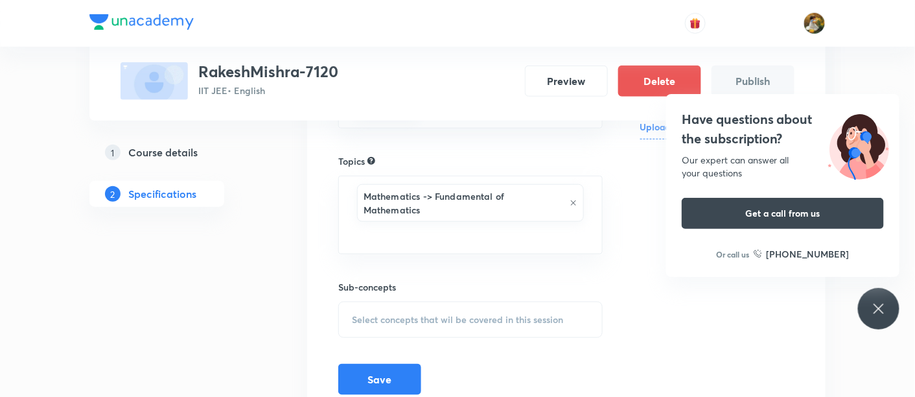
click at [443, 314] on span "Select concepts that wil be covered in this session" at bounding box center [457, 319] width 211 height 10
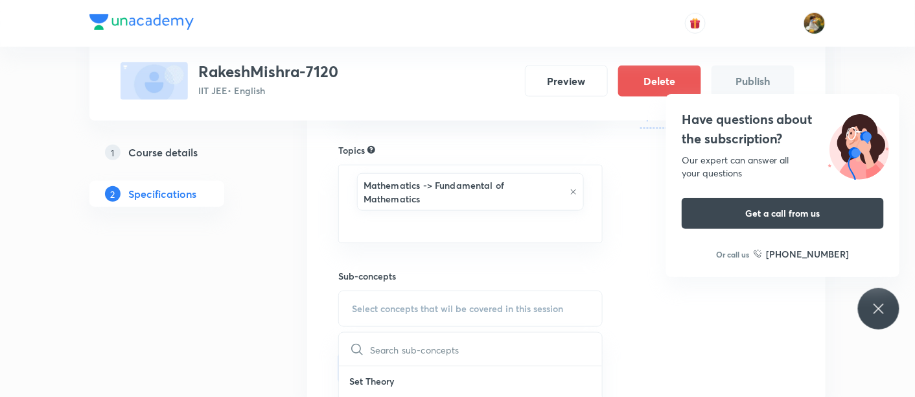
scroll to position [360, 0]
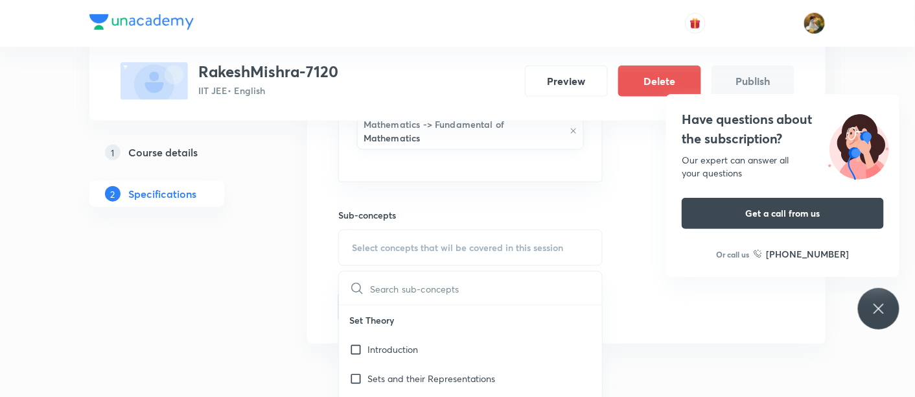
click at [885, 316] on icon at bounding box center [879, 309] width 16 height 16
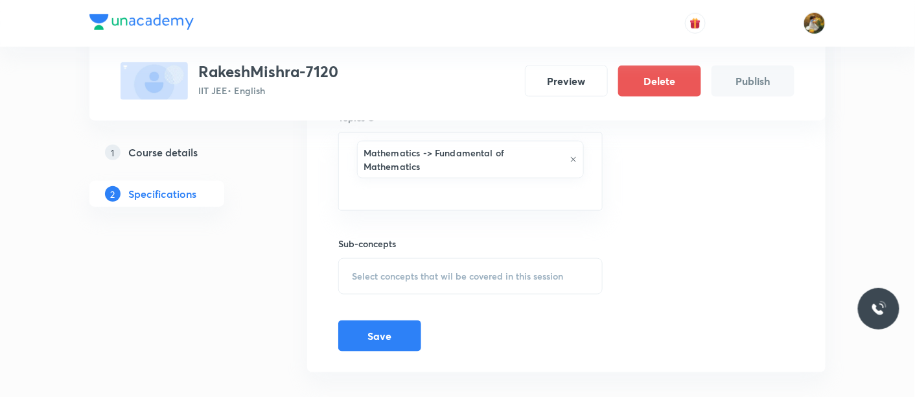
click at [496, 269] on div "Select concepts that wil be covered in this session" at bounding box center [470, 276] width 264 height 36
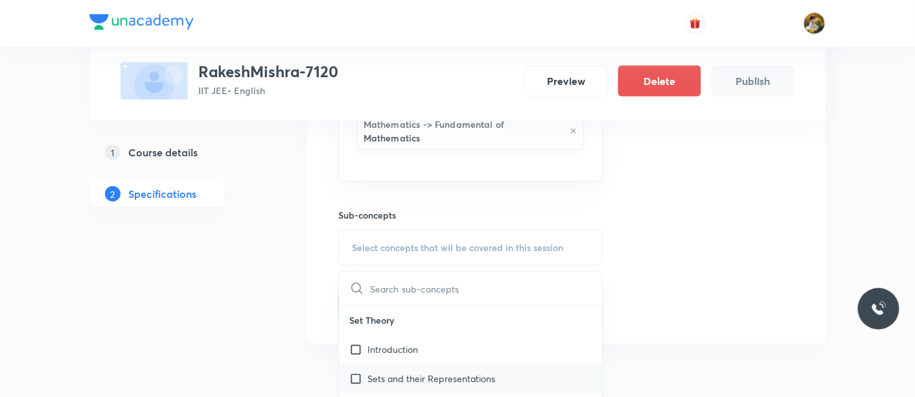
click at [460, 371] on p "Sets and their Representations" at bounding box center [432, 378] width 128 height 14
checkbox input "true"
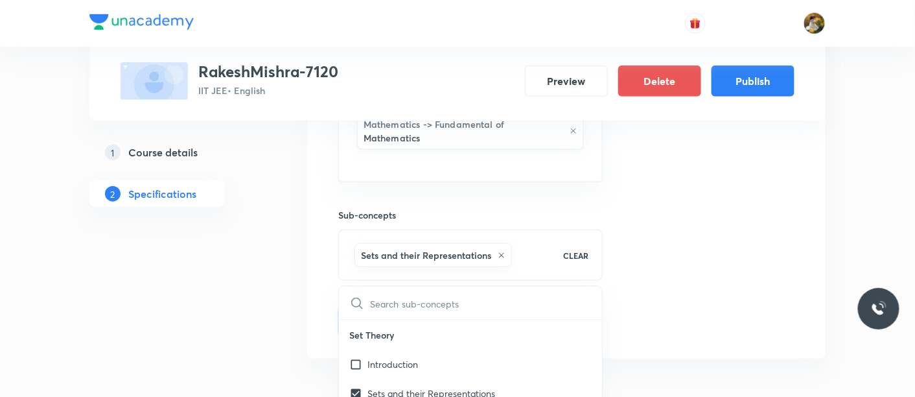
click at [691, 299] on div "Thumbnail Format: 500x300 · Max size: 1MB Upload custom thumbnail" at bounding box center [717, 109] width 154 height 458
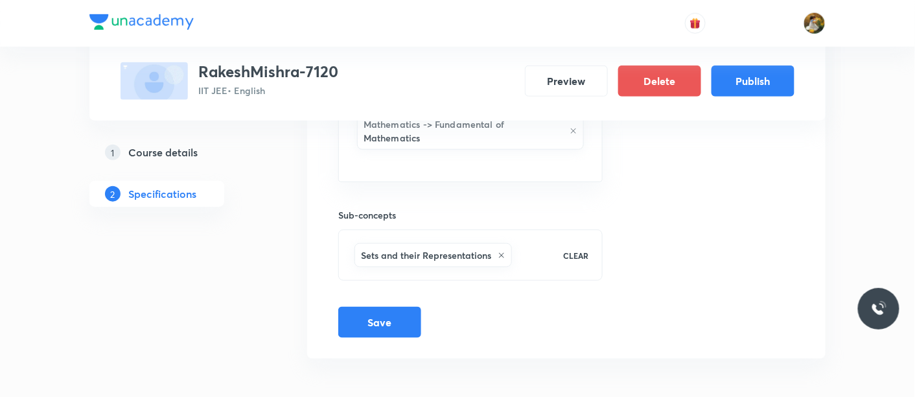
scroll to position [346, 0]
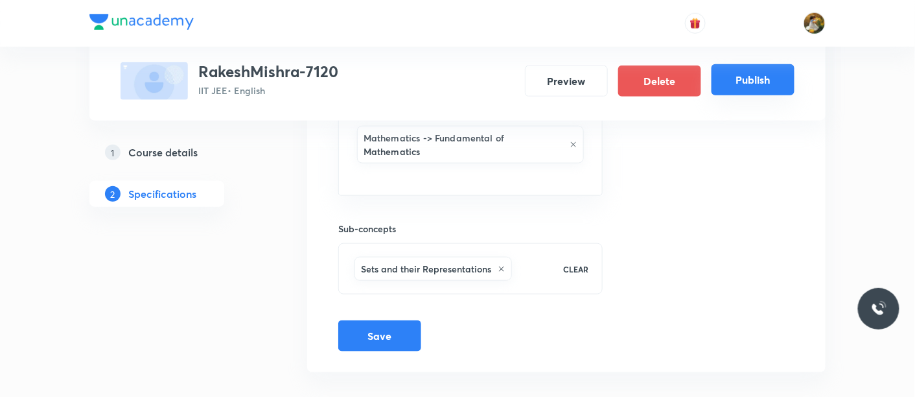
click at [769, 85] on button "Publish" at bounding box center [753, 79] width 83 height 31
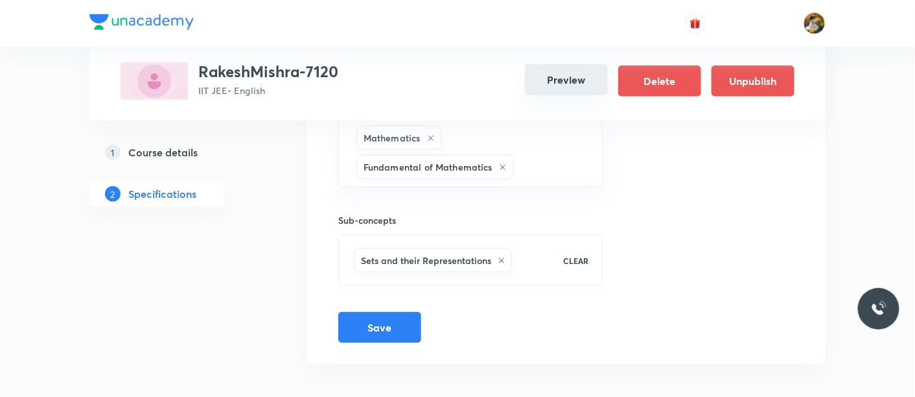
click at [601, 77] on button "Preview" at bounding box center [566, 79] width 83 height 31
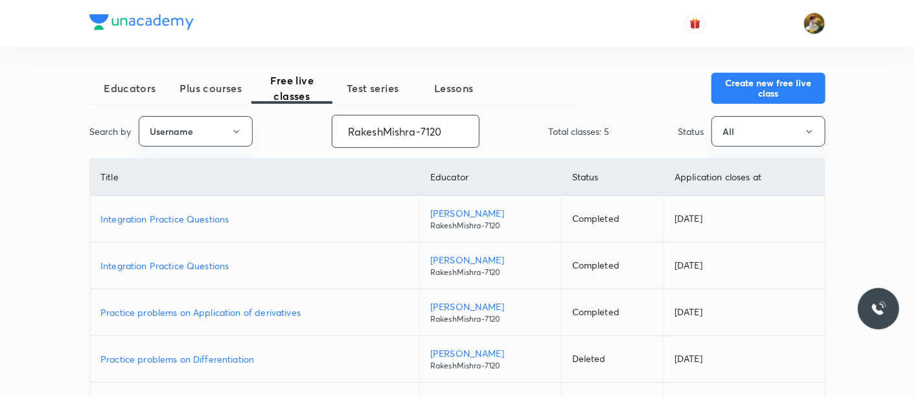
click at [340, 139] on input "RakeshMishra-7120" at bounding box center [406, 131] width 146 height 33
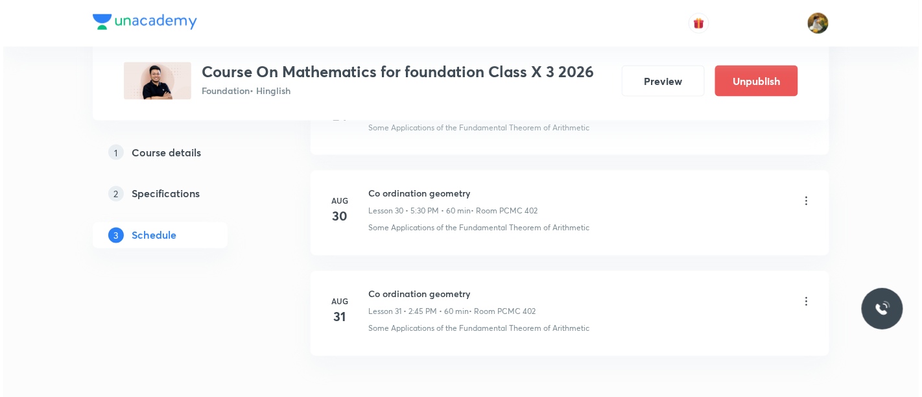
scroll to position [3671, 0]
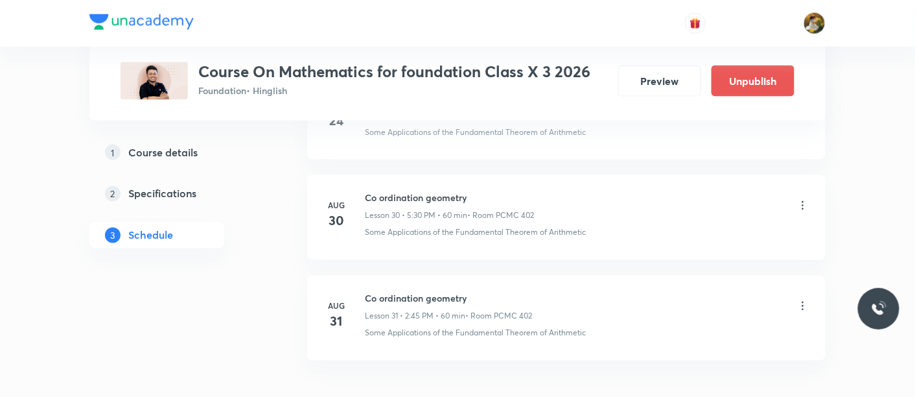
click at [804, 199] on icon at bounding box center [803, 205] width 13 height 13
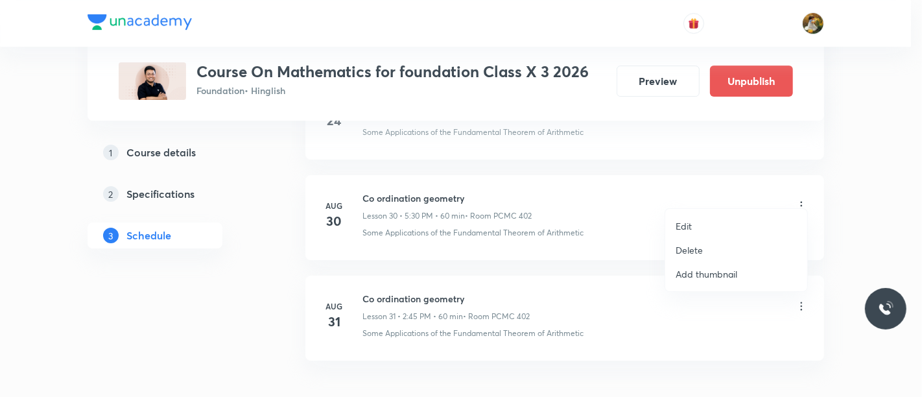
click at [700, 223] on li "Edit" at bounding box center [736, 226] width 142 height 24
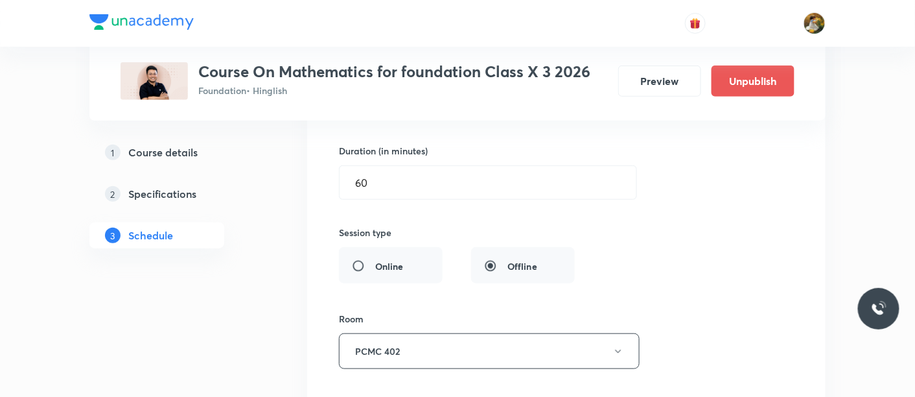
scroll to position [3011, 0]
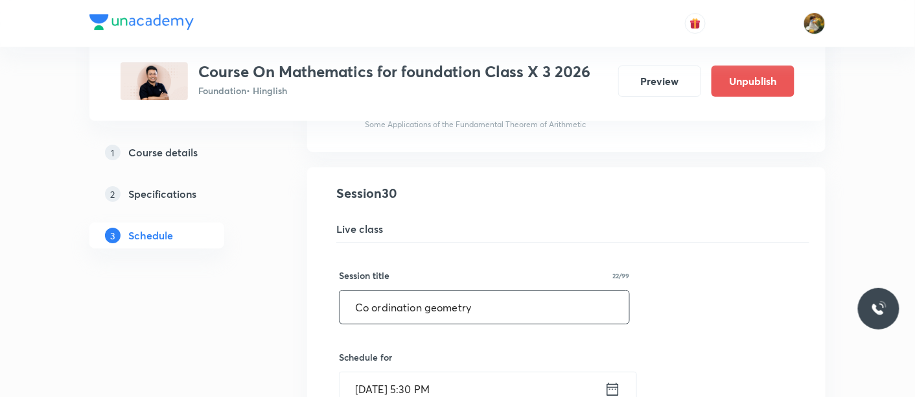
drag, startPoint x: 509, startPoint y: 297, endPoint x: 341, endPoint y: 327, distance: 171.1
paste input "Introduction to Trigonometry"
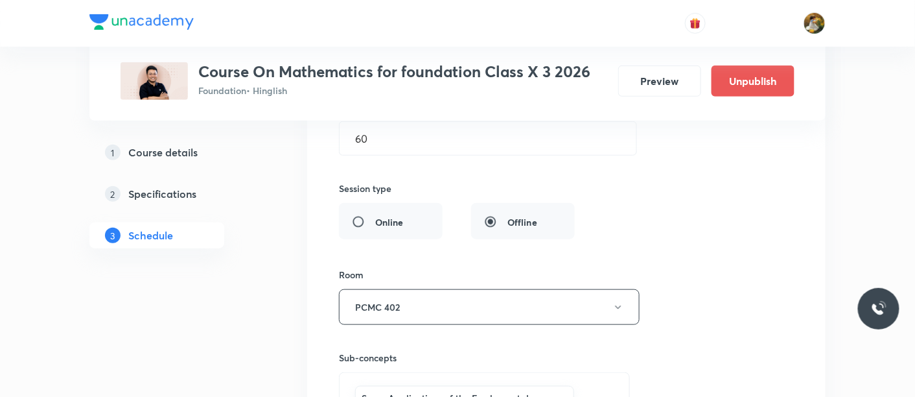
scroll to position [3514, 0]
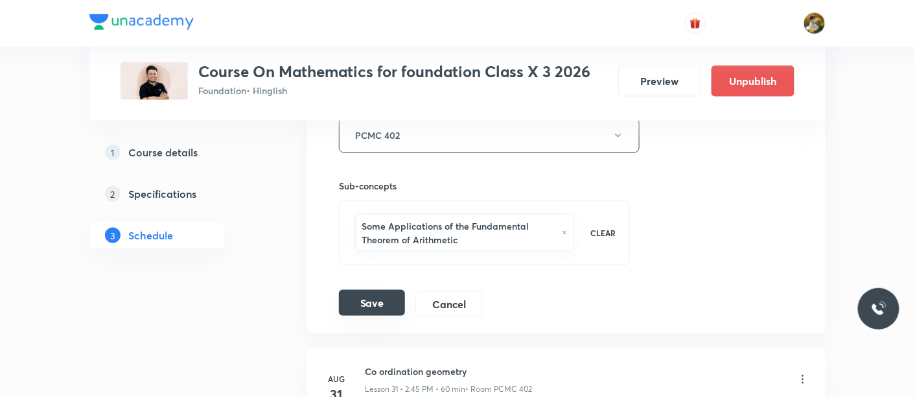
type input "Introduction to Trigonometry"
click at [374, 292] on button "Save" at bounding box center [372, 303] width 66 height 26
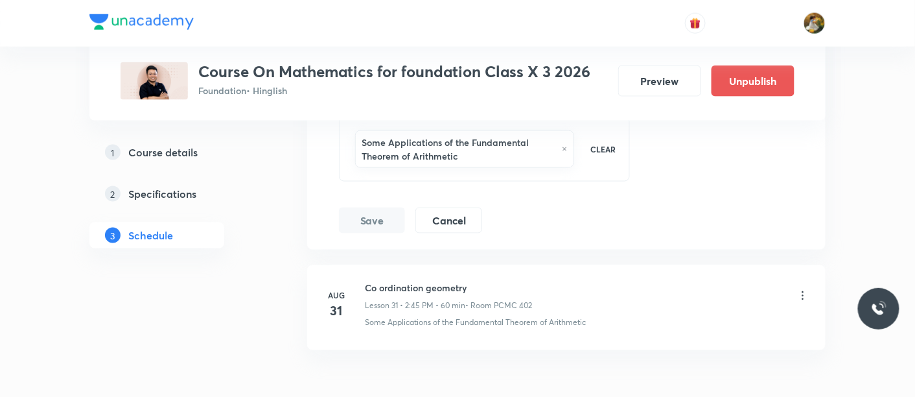
scroll to position [3659, 0]
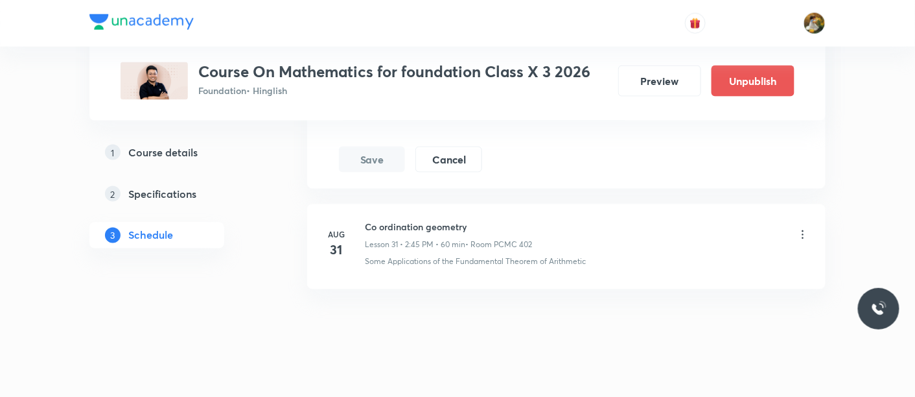
click at [800, 228] on icon at bounding box center [803, 234] width 13 height 13
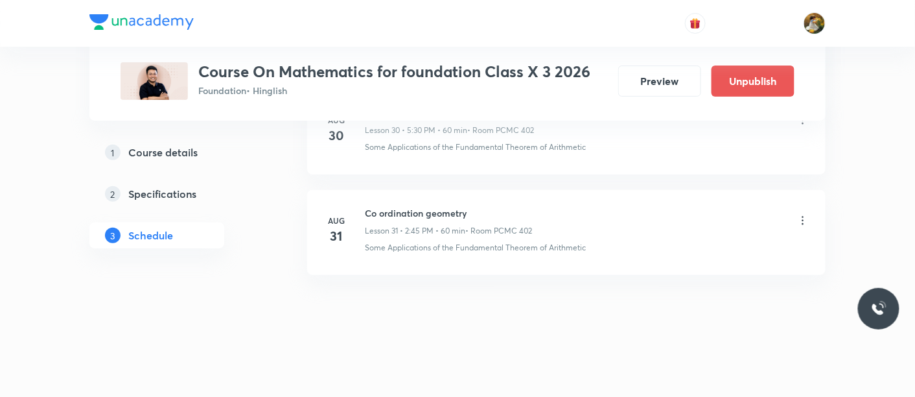
scroll to position [3149, 0]
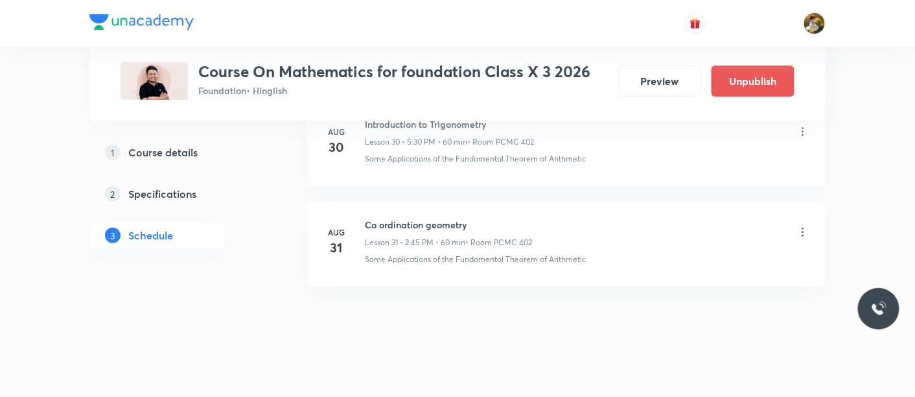
click at [803, 226] on icon at bounding box center [803, 232] width 13 height 13
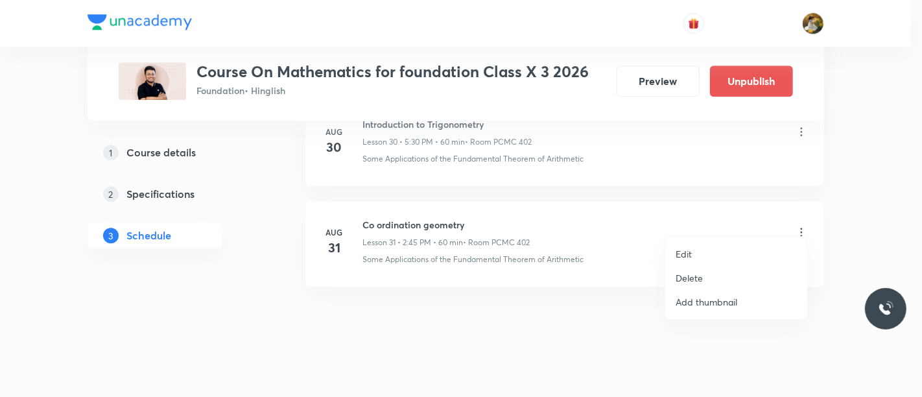
click at [700, 253] on li "Edit" at bounding box center [736, 254] width 142 height 24
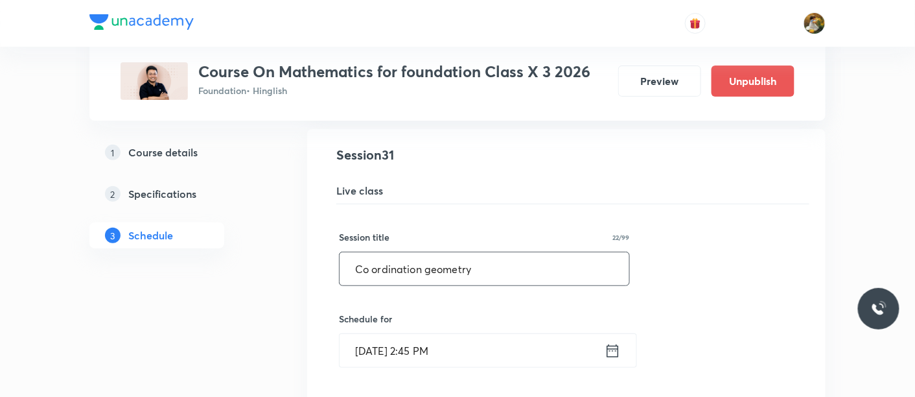
drag, startPoint x: 518, startPoint y: 256, endPoint x: 316, endPoint y: 294, distance: 205.1
paste input "Introduction to Trigonometry"
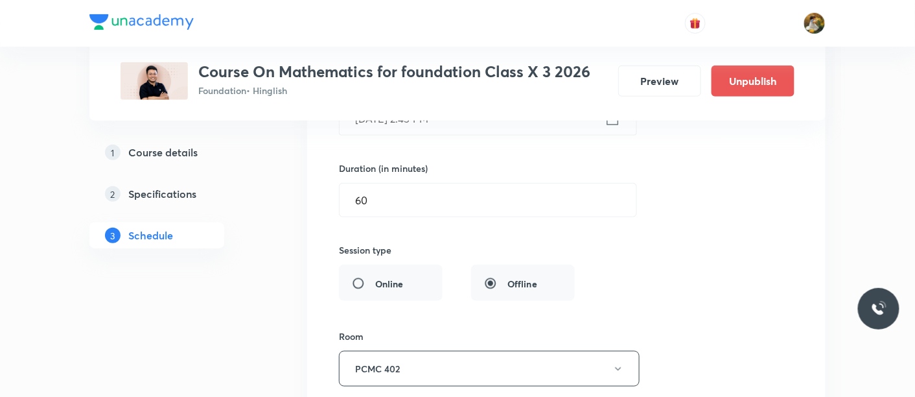
scroll to position [3509, 0]
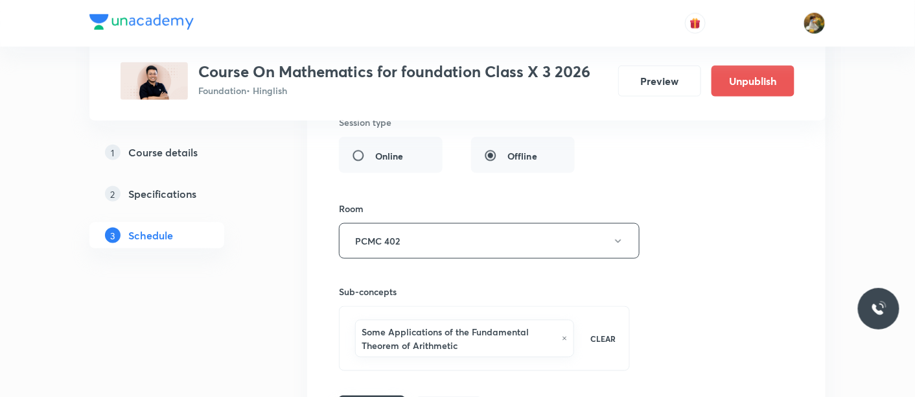
type input "Introduction to Trigonometry"
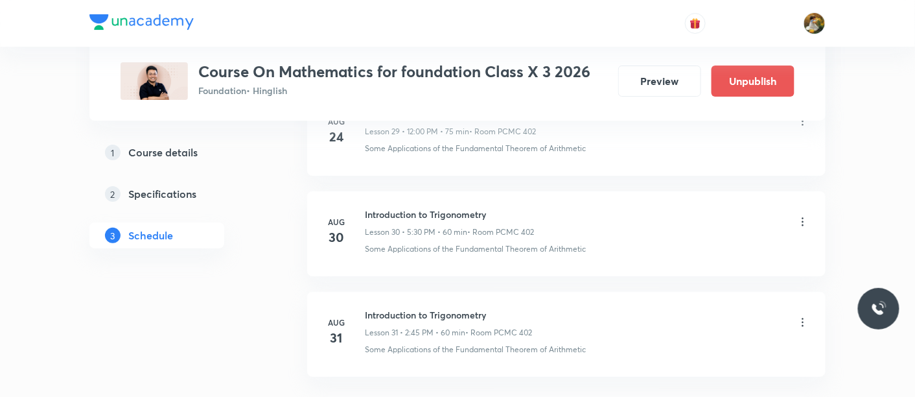
scroll to position [3149, 0]
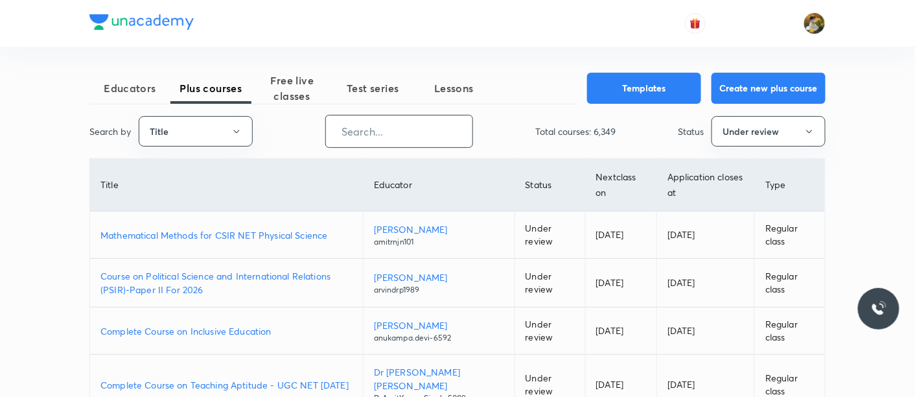
click at [408, 139] on input "text" at bounding box center [399, 131] width 146 height 33
click at [729, 133] on button "Under review" at bounding box center [769, 131] width 114 height 30
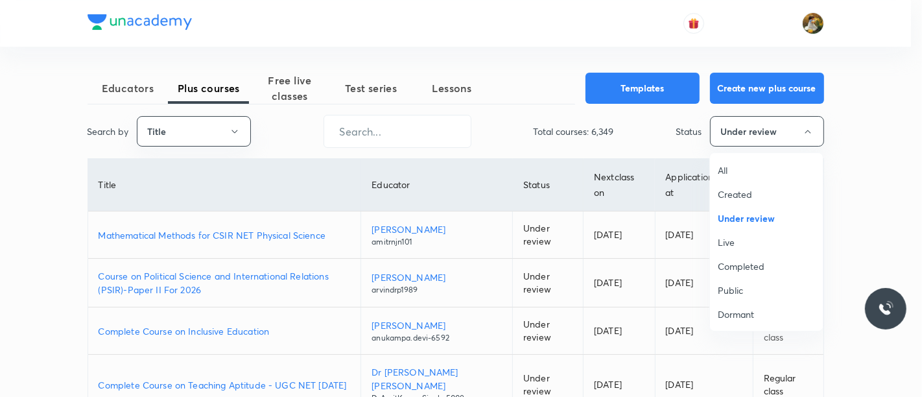
click at [734, 167] on span "All" at bounding box center [766, 170] width 97 height 14
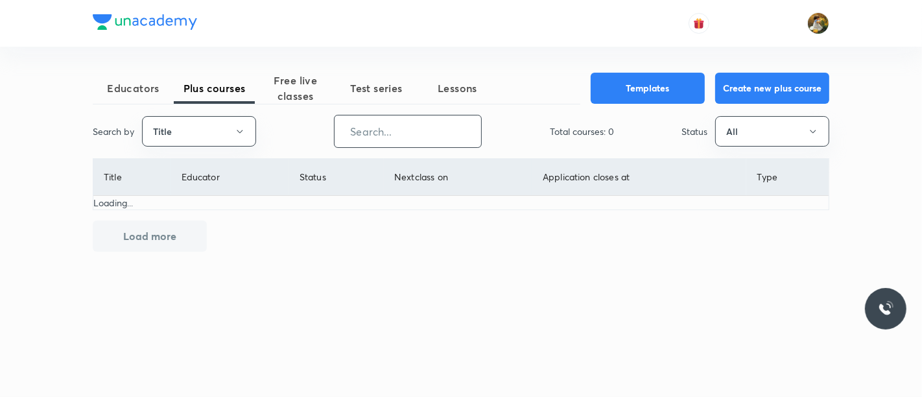
click at [410, 126] on input "text" at bounding box center [407, 131] width 146 height 33
click at [205, 136] on button "Title" at bounding box center [199, 131] width 114 height 30
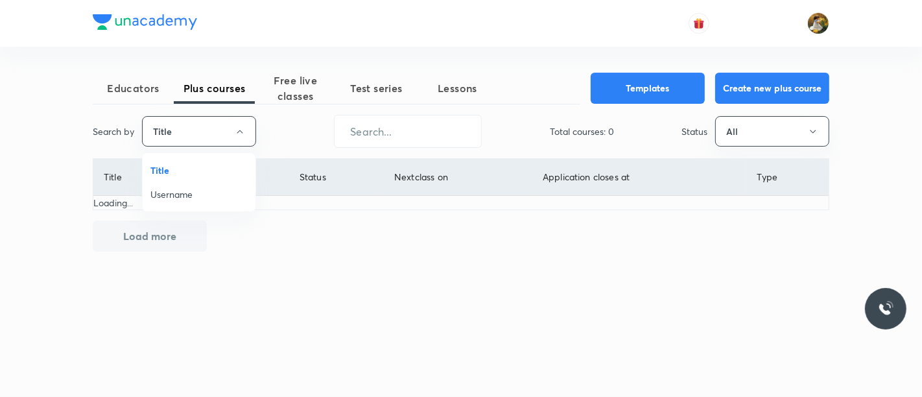
click at [205, 196] on span "Username" at bounding box center [198, 194] width 97 height 14
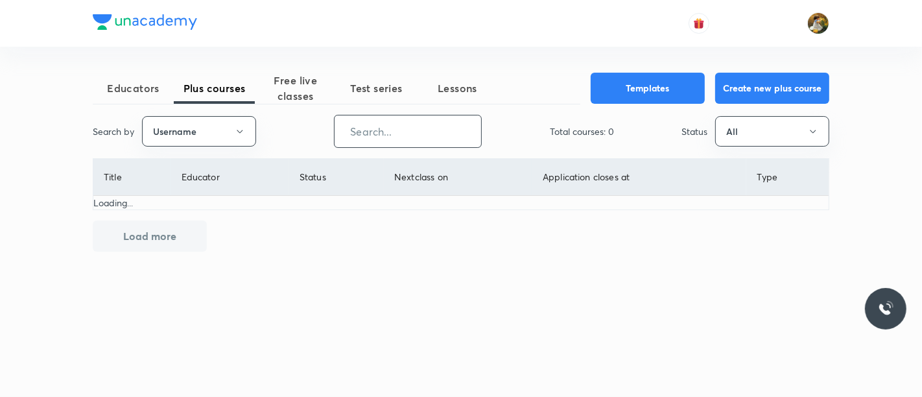
click at [405, 127] on input "text" at bounding box center [407, 131] width 146 height 33
paste input "Prabhatsingh-4351"
type input "Prabhatsingh-4351"
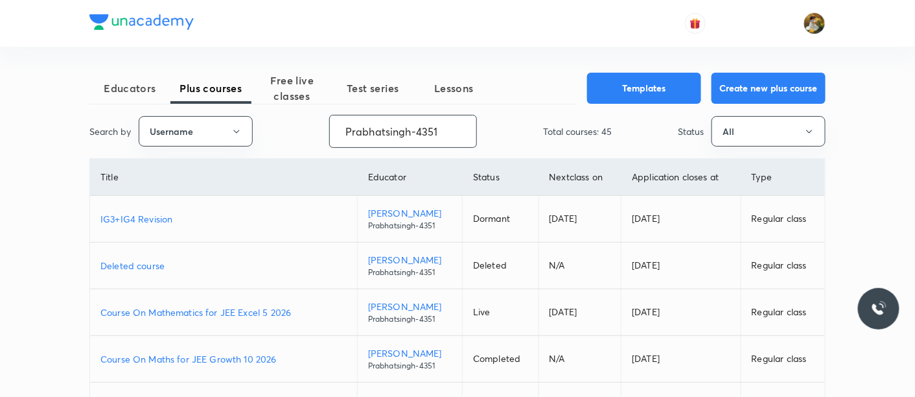
drag, startPoint x: 296, startPoint y: 89, endPoint x: 377, endPoint y: 160, distance: 107.5
click at [296, 89] on span "Free live classes" at bounding box center [291, 88] width 81 height 31
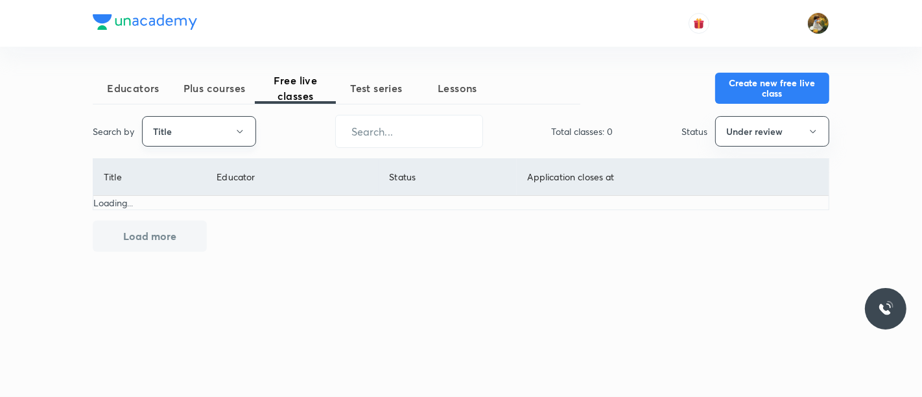
click at [181, 135] on button "Title" at bounding box center [199, 131] width 114 height 30
click at [202, 196] on span "Username" at bounding box center [198, 194] width 97 height 14
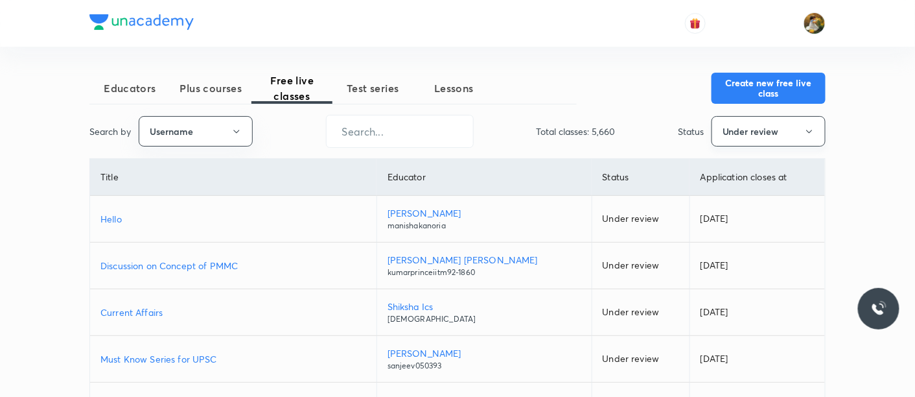
click at [725, 140] on button "Under review" at bounding box center [769, 131] width 114 height 30
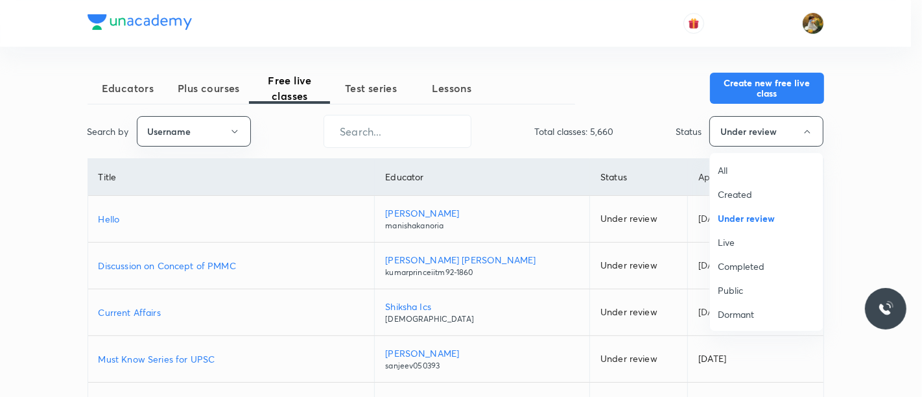
click at [736, 175] on span "All" at bounding box center [766, 170] width 97 height 14
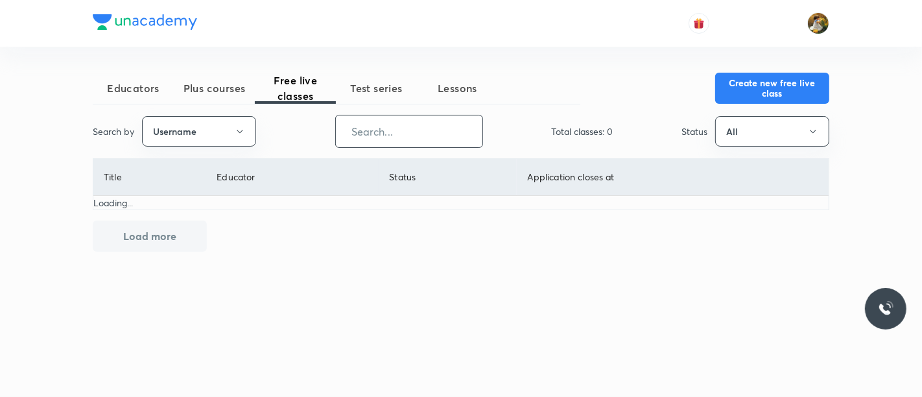
click at [404, 132] on input "text" at bounding box center [409, 131] width 146 height 33
paste input "Prabhatsingh-4351"
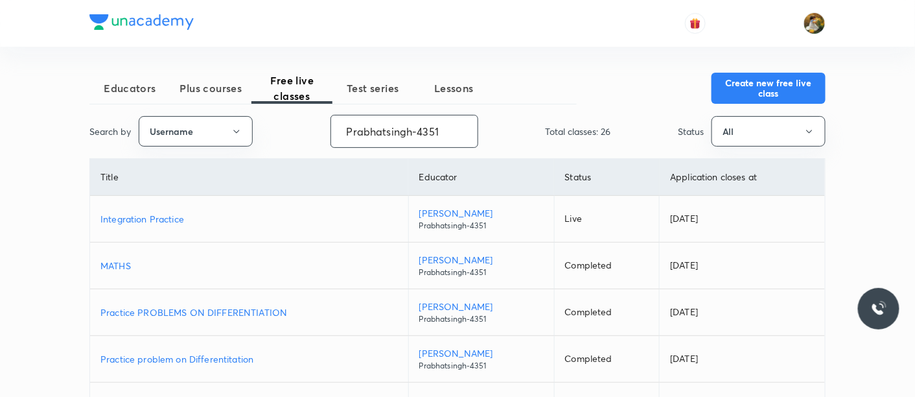
type input "Prabhatsingh-4351"
click at [135, 218] on p "Integration Practice" at bounding box center [249, 219] width 298 height 14
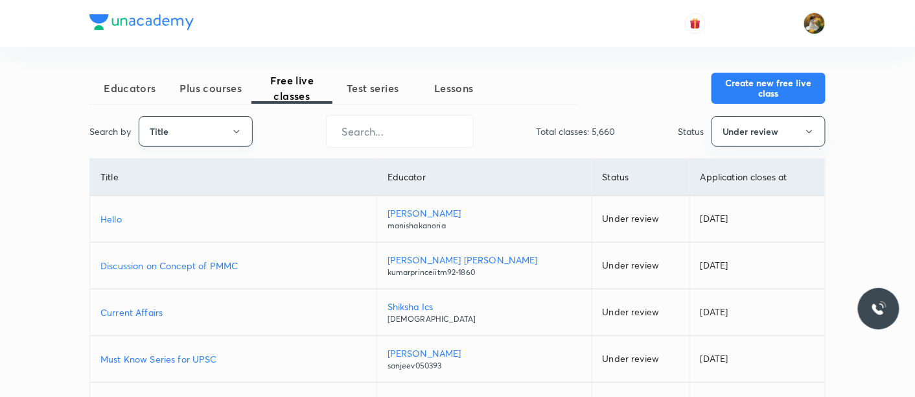
click at [252, 128] on button "Title" at bounding box center [196, 131] width 114 height 30
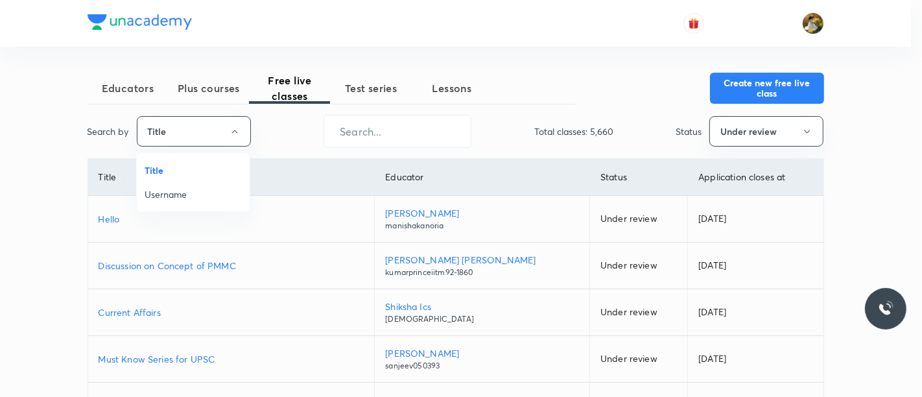
click at [230, 189] on span "Username" at bounding box center [193, 194] width 97 height 14
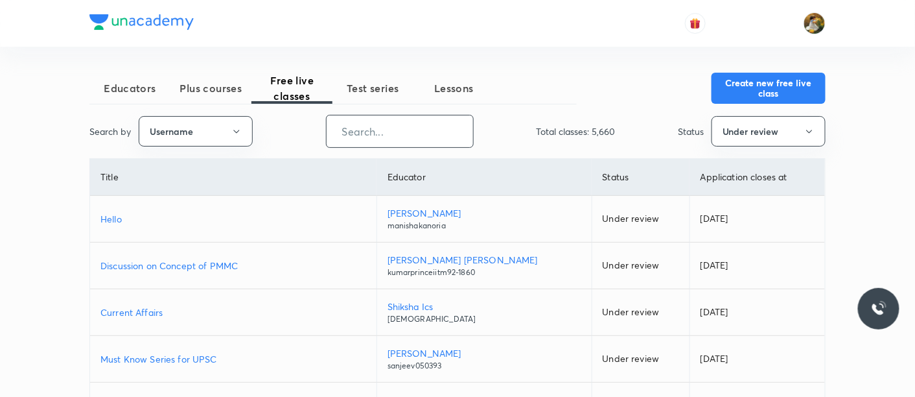
click at [389, 144] on input "text" at bounding box center [400, 131] width 146 height 33
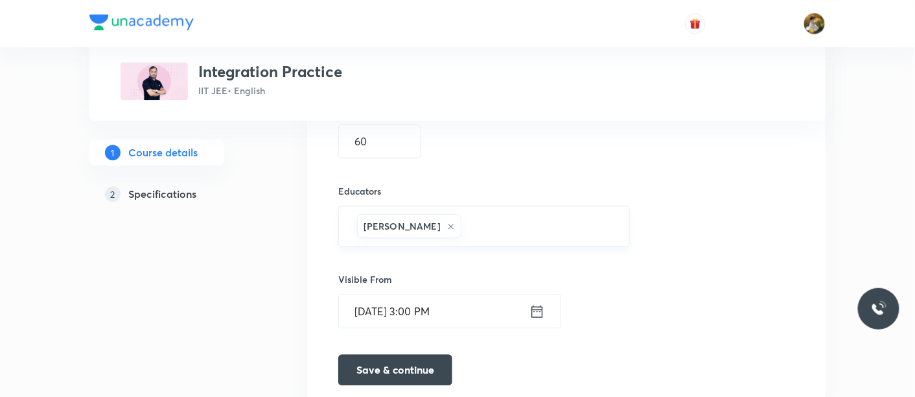
scroll to position [792, 0]
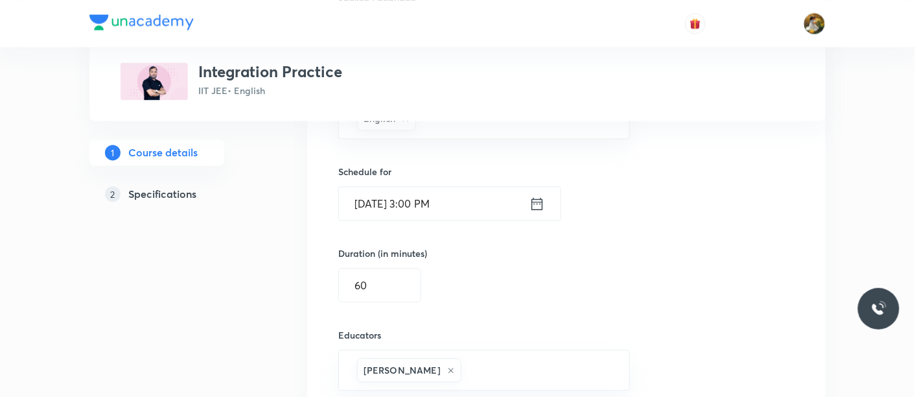
click at [482, 191] on input "Aug 30, 2025, 3:00 PM" at bounding box center [434, 203] width 191 height 33
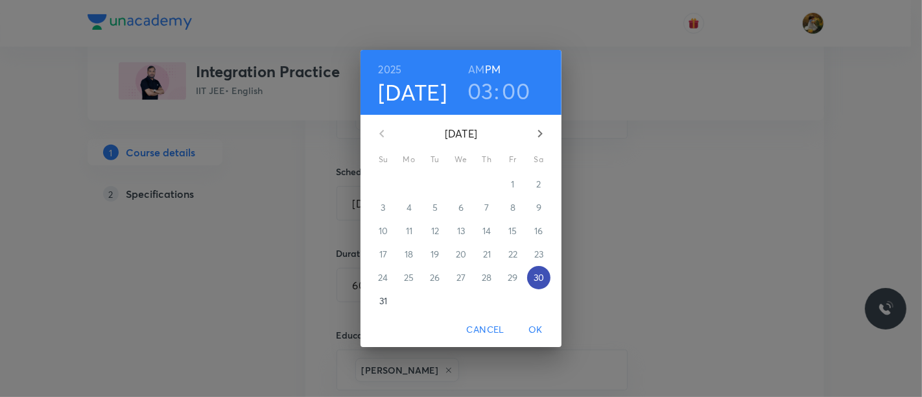
click at [533, 277] on p "30" at bounding box center [538, 277] width 10 height 13
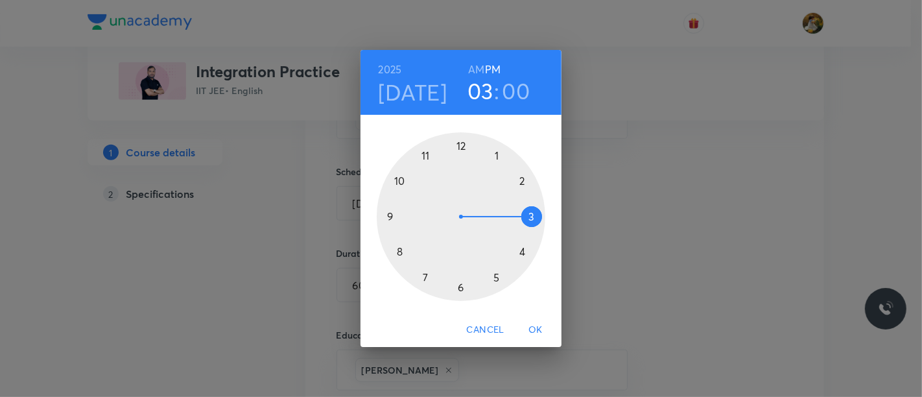
click at [528, 217] on div at bounding box center [461, 216] width 169 height 169
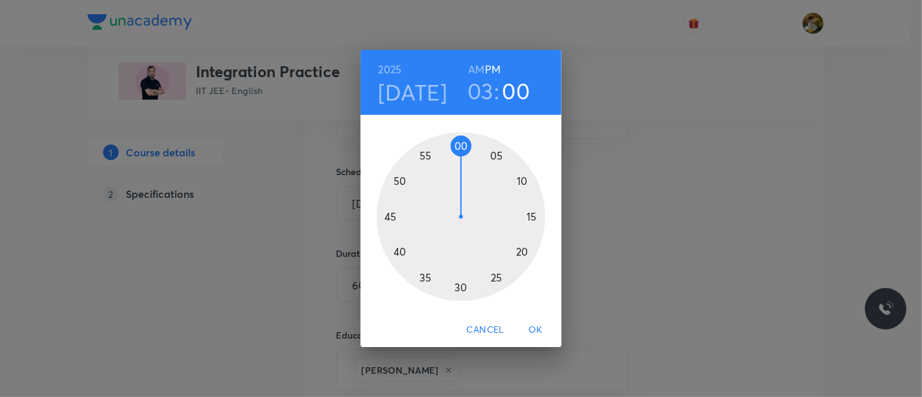
click at [461, 290] on div at bounding box center [461, 216] width 169 height 169
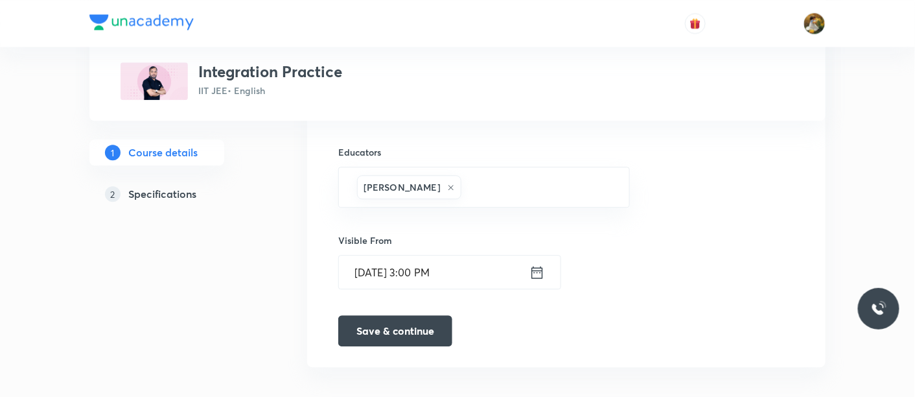
scroll to position [981, 0]
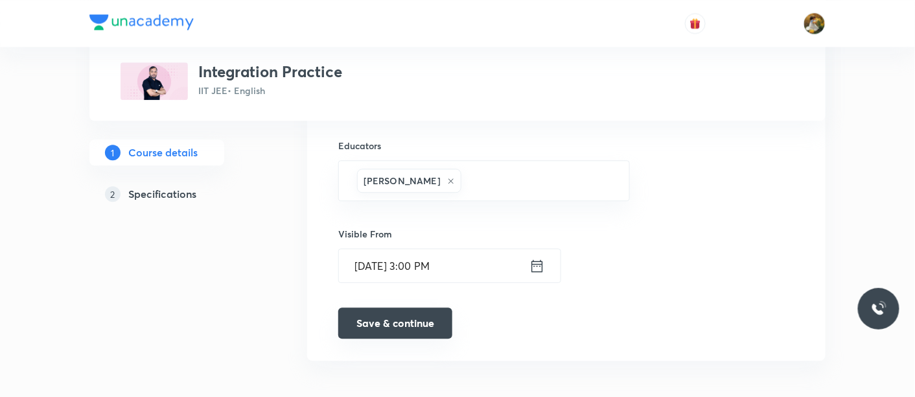
click at [403, 325] on button "Save & continue" at bounding box center [395, 322] width 114 height 31
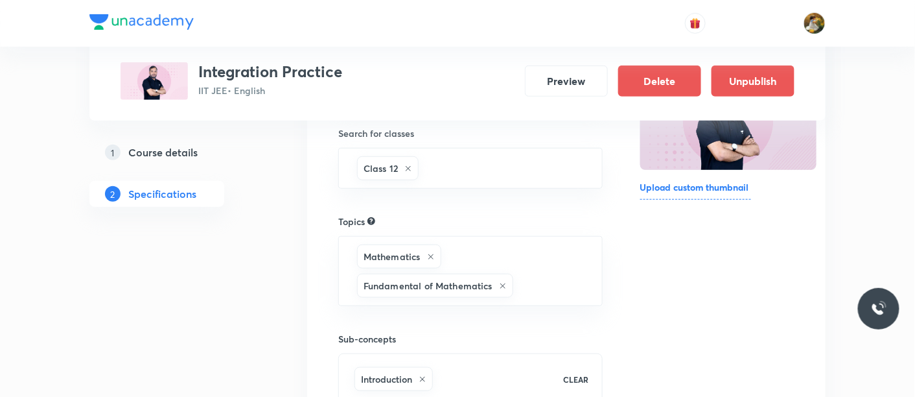
scroll to position [351, 0]
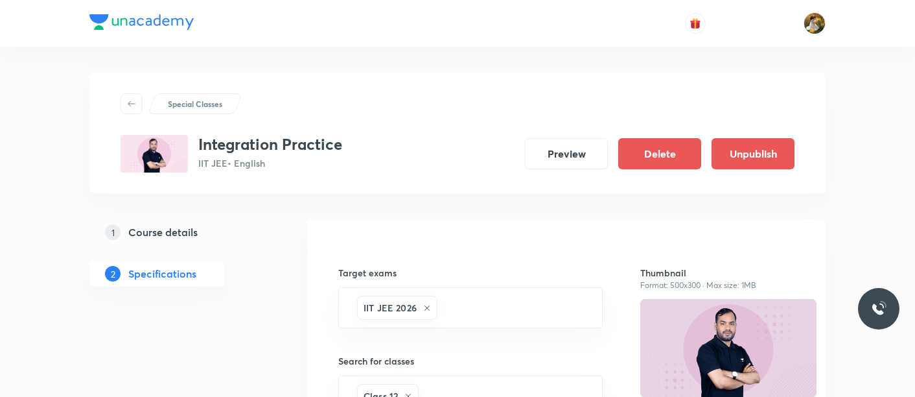
click at [185, 224] on h5 "Course details" at bounding box center [162, 232] width 69 height 16
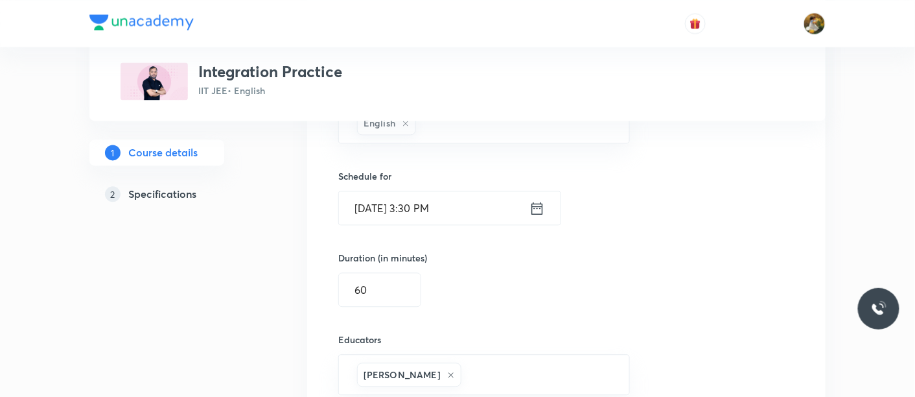
scroll to position [792, 0]
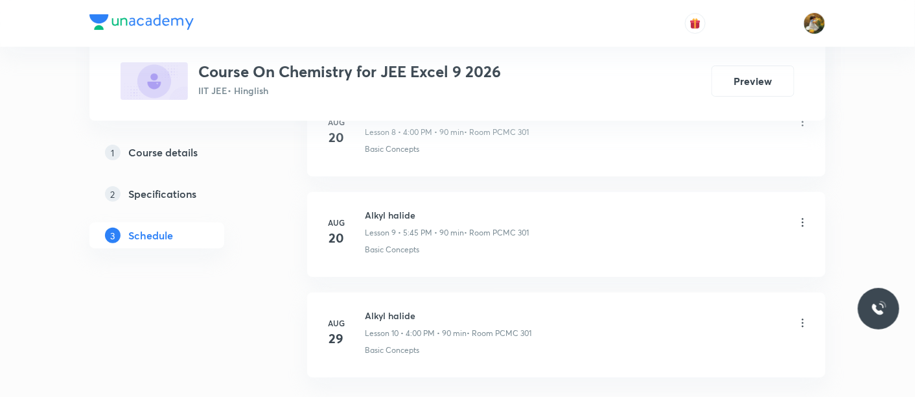
scroll to position [1640, 0]
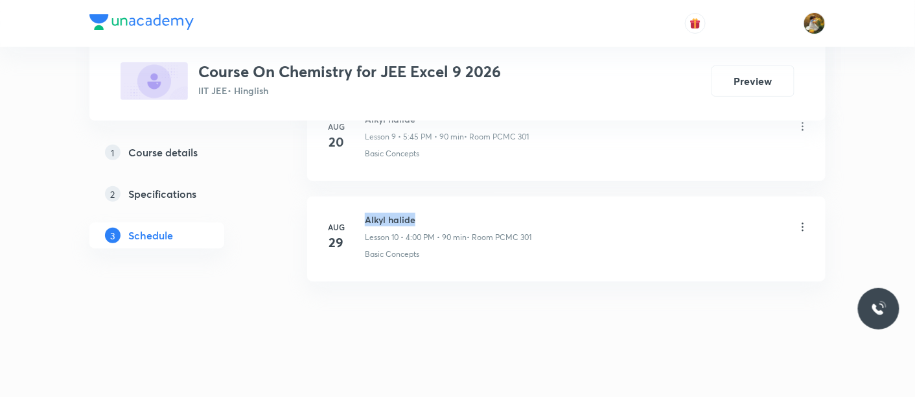
drag, startPoint x: 366, startPoint y: 212, endPoint x: 415, endPoint y: 215, distance: 49.3
click at [415, 215] on h6 "Alkyl halide" at bounding box center [448, 220] width 167 height 14
copy h6 "Alkyl halide"
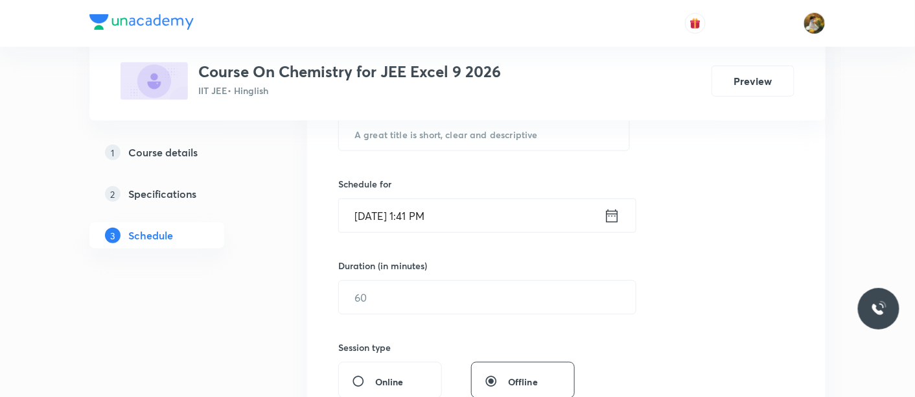
scroll to position [56, 0]
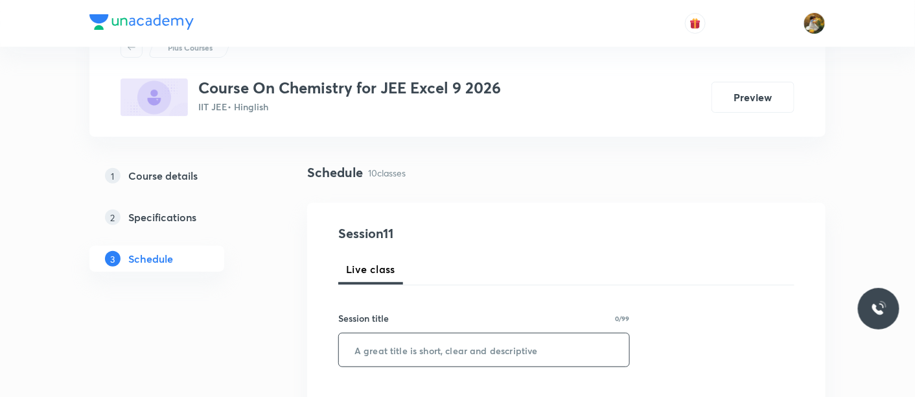
click at [449, 353] on input "text" at bounding box center [484, 349] width 290 height 33
paste input "Alkyl halide"
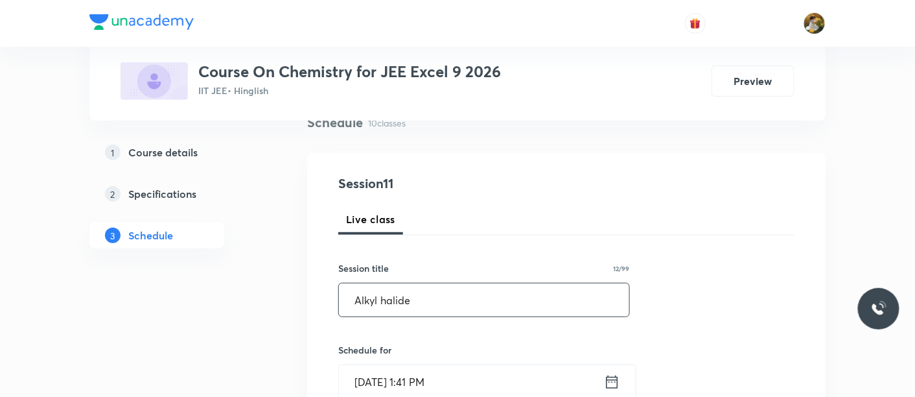
scroll to position [128, 0]
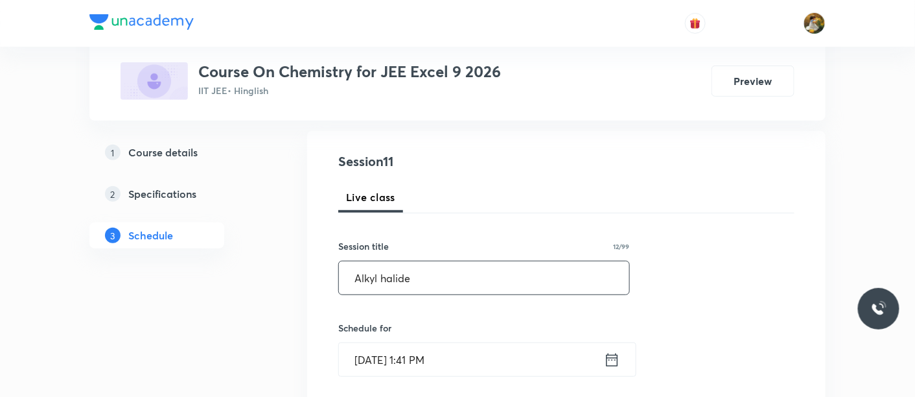
type input "Alkyl halide"
click at [458, 357] on input "[DATE] 1:41 PM" at bounding box center [471, 359] width 265 height 33
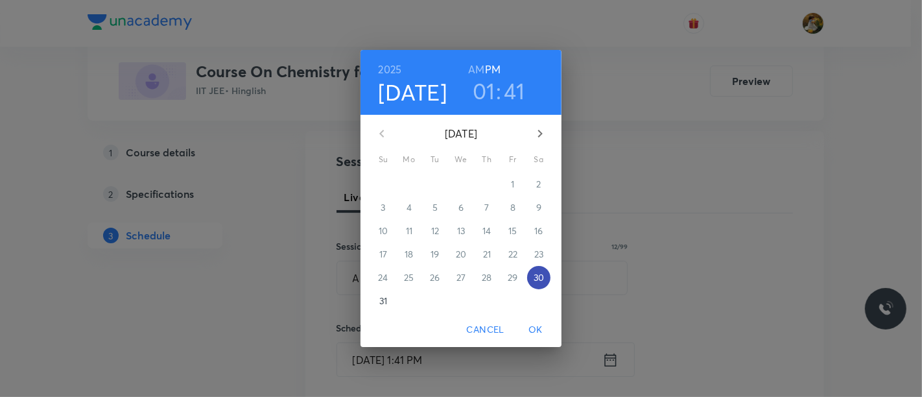
click at [536, 279] on p "30" at bounding box center [538, 277] width 10 height 13
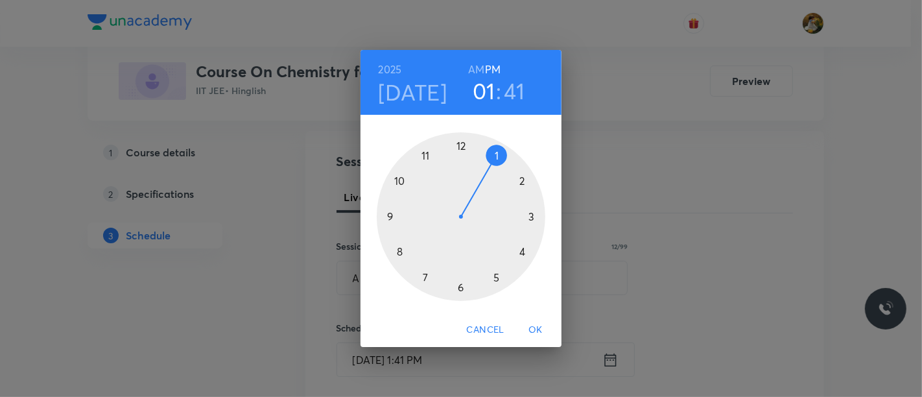
click at [519, 251] on div at bounding box center [461, 216] width 169 height 169
click at [461, 145] on div at bounding box center [461, 216] width 169 height 169
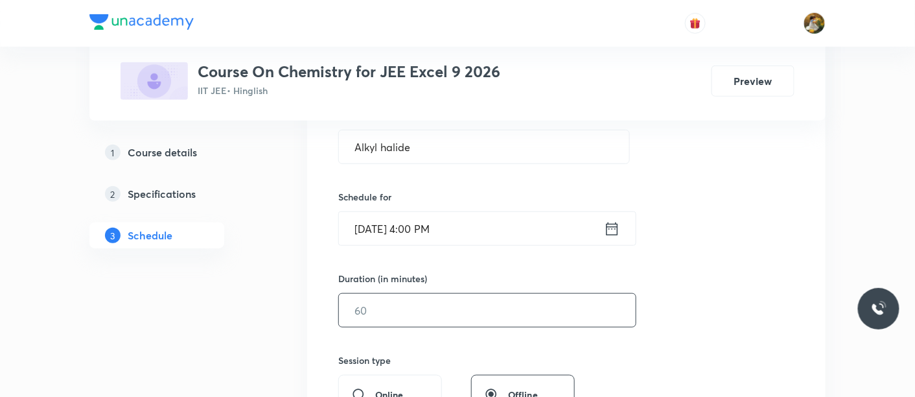
scroll to position [272, 0]
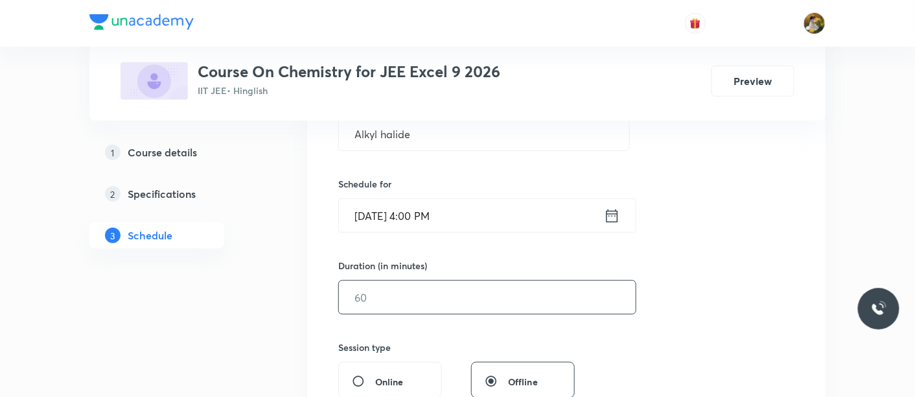
click at [468, 303] on input "text" at bounding box center [487, 297] width 297 height 33
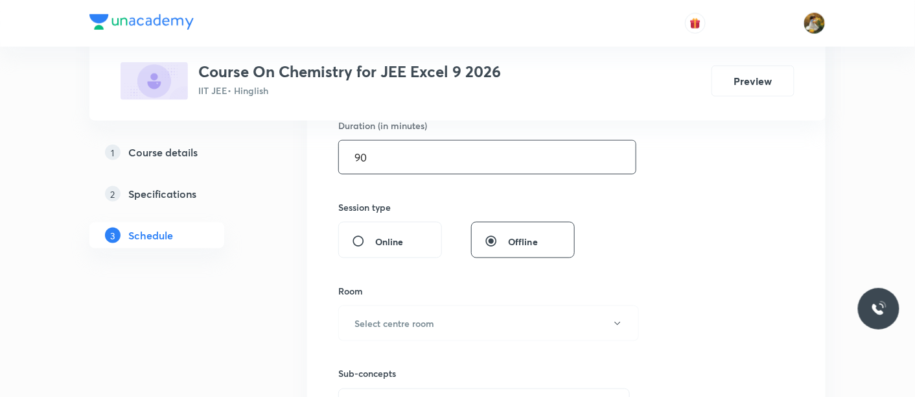
scroll to position [416, 0]
type input "90"
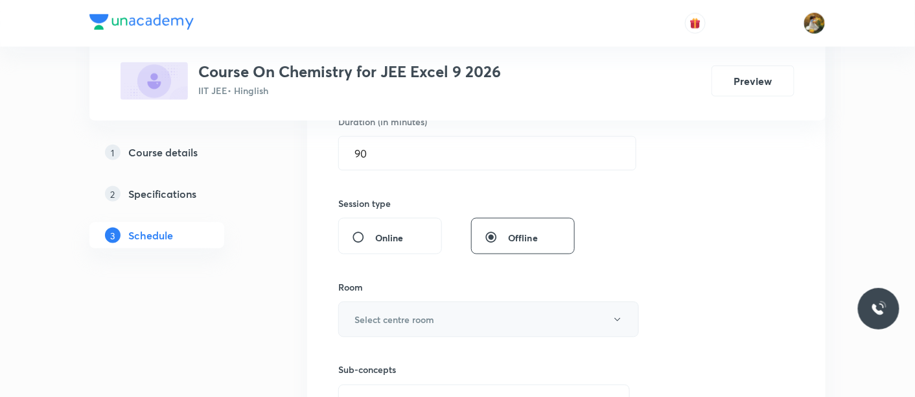
click at [413, 307] on button "Select centre room" at bounding box center [488, 319] width 301 height 36
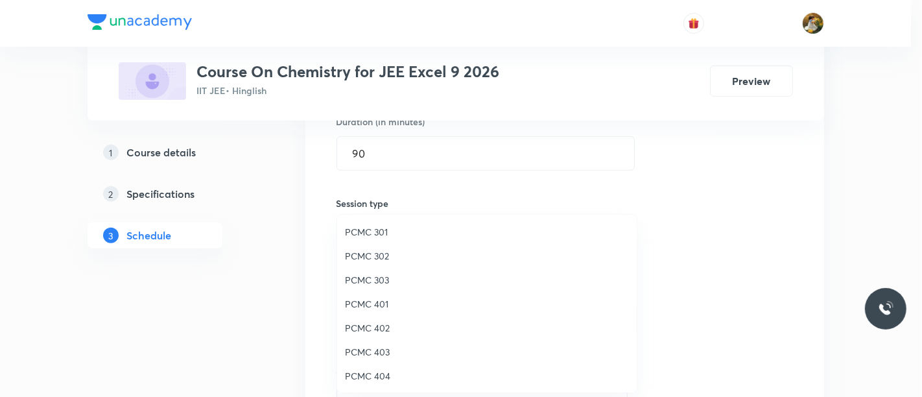
click at [379, 226] on span "PCMC 301" at bounding box center [487, 232] width 284 height 14
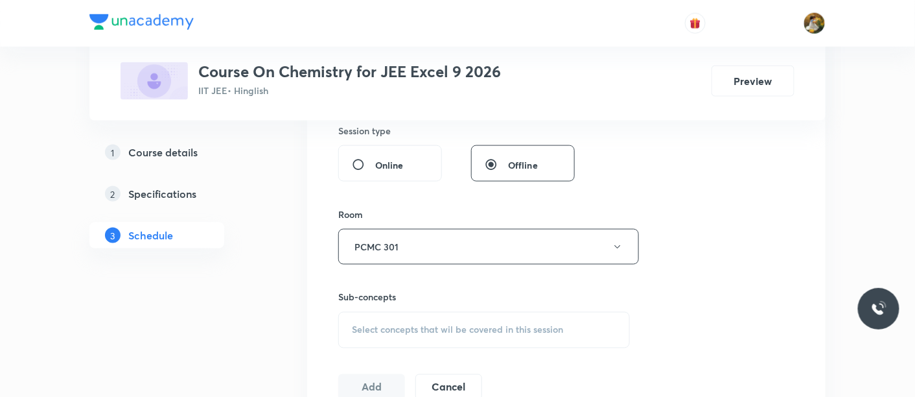
click at [444, 325] on span "Select concepts that wil be covered in this session" at bounding box center [457, 330] width 211 height 10
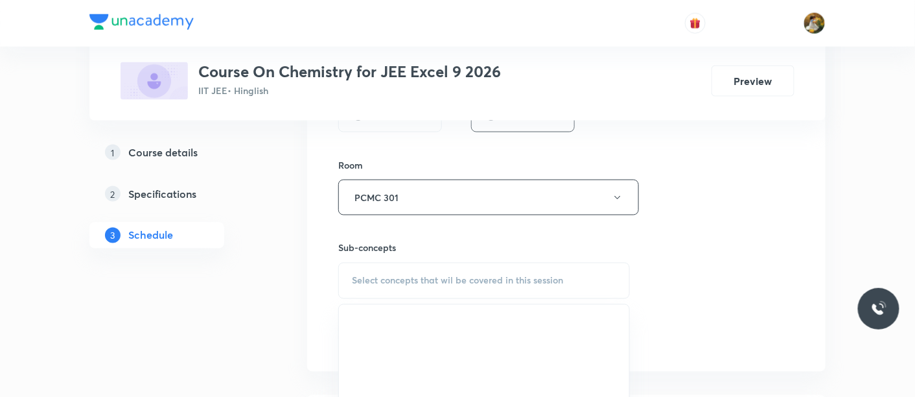
scroll to position [561, 0]
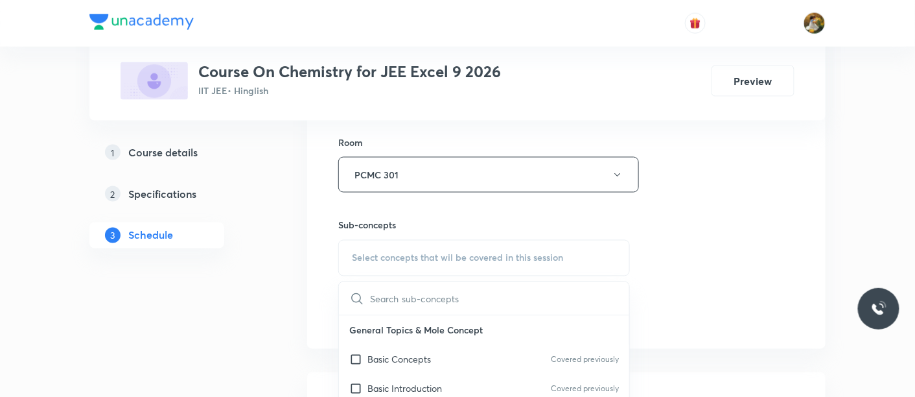
click at [420, 338] on p "General Topics & Mole Concept" at bounding box center [484, 330] width 290 height 29
click at [424, 356] on p "Basic Concepts" at bounding box center [400, 360] width 64 height 14
checkbox input "true"
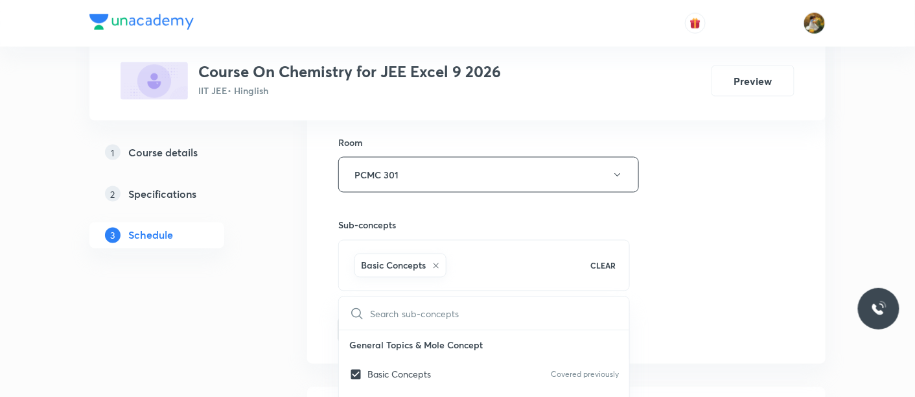
click at [669, 258] on div "Session 11 Live class Session title 12/99 Alkyl halide ​ Schedule for Aug 30, 2…" at bounding box center [566, 31] width 456 height 624
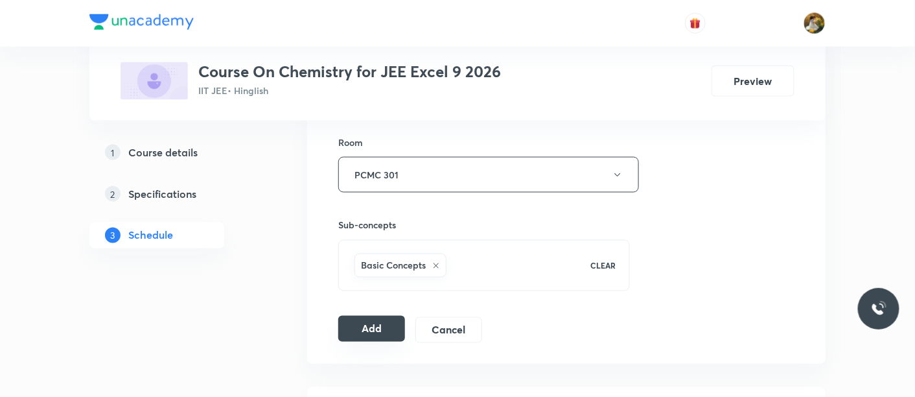
click at [366, 329] on button "Add" at bounding box center [371, 329] width 67 height 26
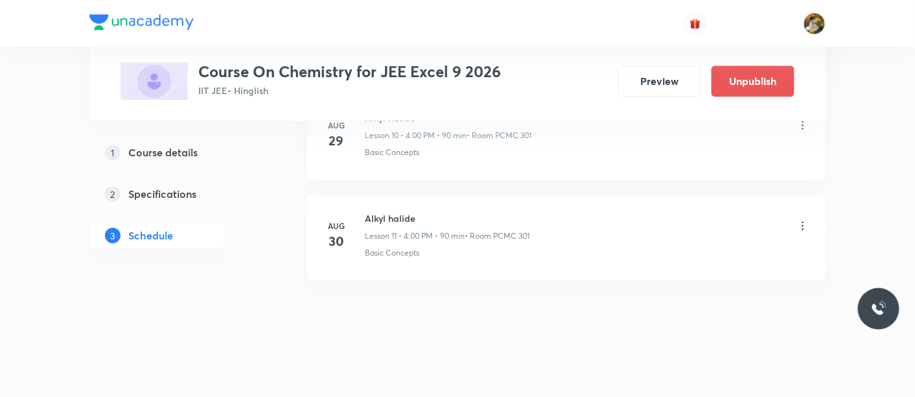
scroll to position [1147, 0]
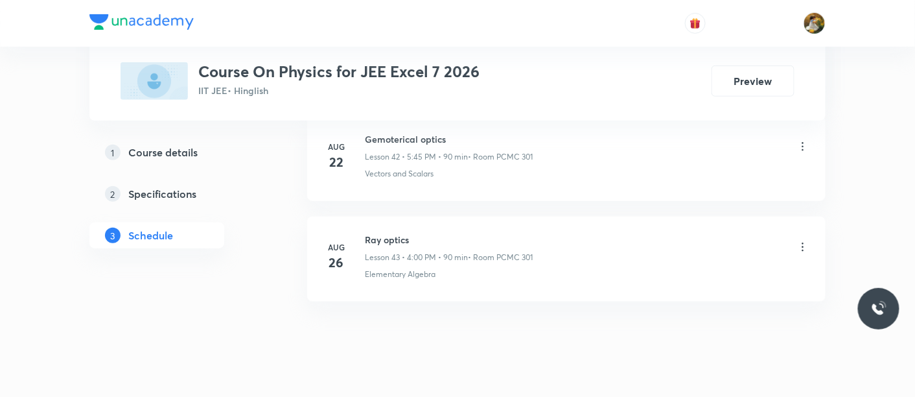
scroll to position [4944, 0]
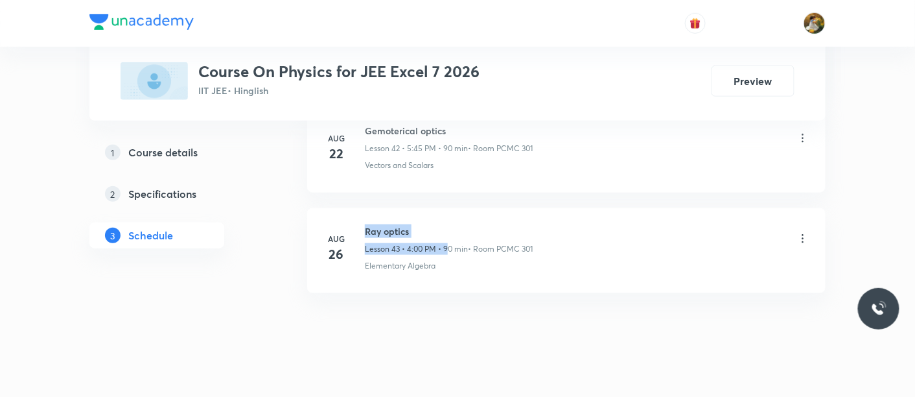
drag, startPoint x: 364, startPoint y: 211, endPoint x: 450, endPoint y: 224, distance: 87.2
click at [450, 224] on div "Ray optics Lesson 43 • 4:00 PM • 90 min • Room PCMC 301" at bounding box center [449, 239] width 168 height 30
click at [448, 224] on h6 "Ray optics" at bounding box center [449, 231] width 168 height 14
click at [368, 224] on h6 "Ray optics" at bounding box center [449, 231] width 168 height 14
drag, startPoint x: 365, startPoint y: 211, endPoint x: 418, endPoint y: 212, distance: 53.2
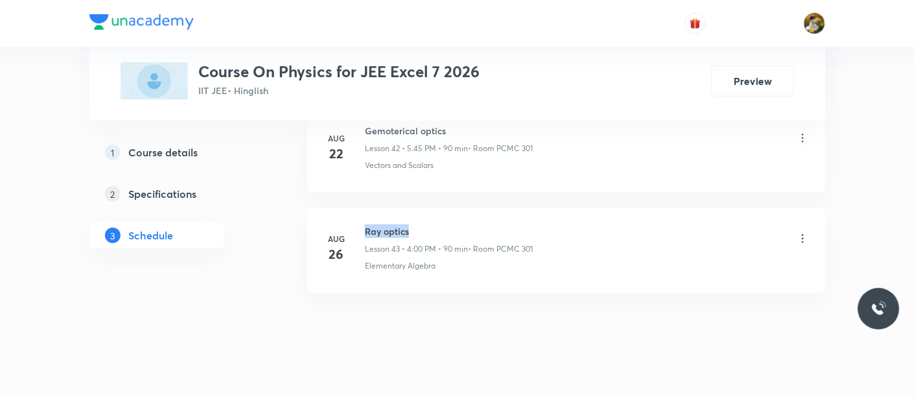
click at [418, 224] on h6 "Ray optics" at bounding box center [449, 231] width 168 height 14
copy h6 "Ray optics"
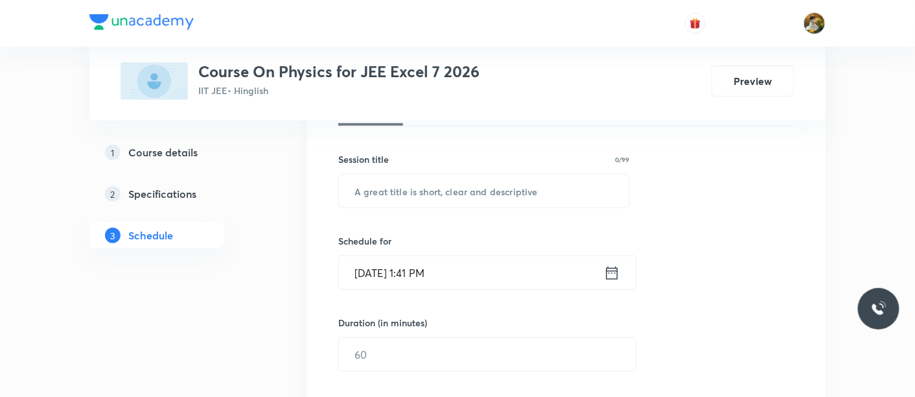
scroll to position [216, 0]
click at [463, 191] on input "text" at bounding box center [484, 190] width 290 height 33
paste input "Ray optics"
type input "Ray optics"
click at [472, 271] on input "[DATE] 1:41 PM" at bounding box center [471, 271] width 265 height 33
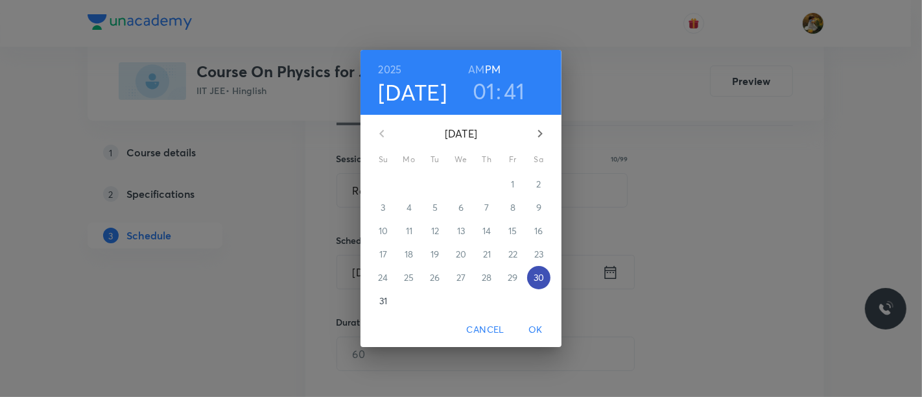
click at [539, 269] on button "30" at bounding box center [538, 277] width 23 height 23
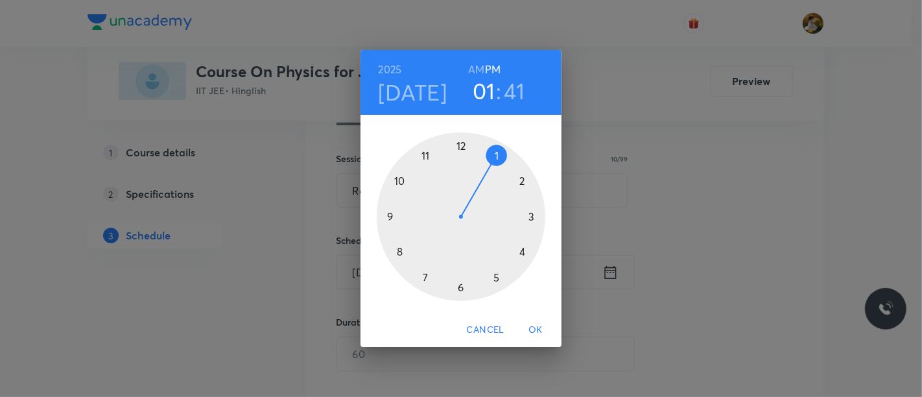
click at [494, 279] on div at bounding box center [461, 216] width 169 height 169
click at [390, 216] on div at bounding box center [461, 216] width 169 height 169
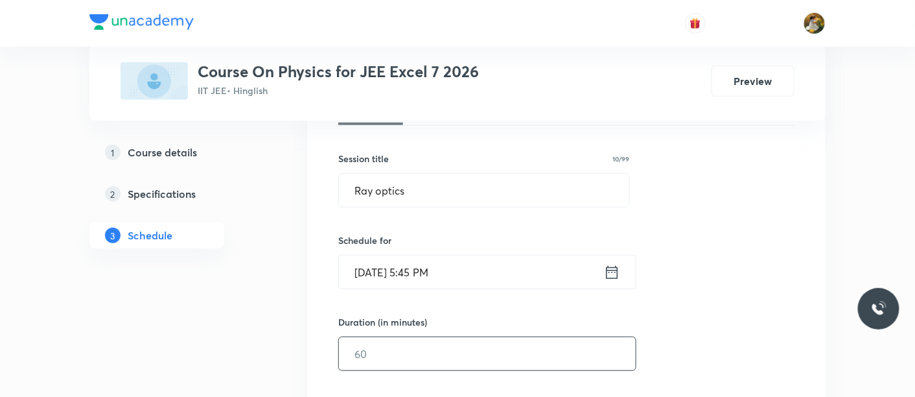
click at [461, 346] on input "text" at bounding box center [487, 353] width 297 height 33
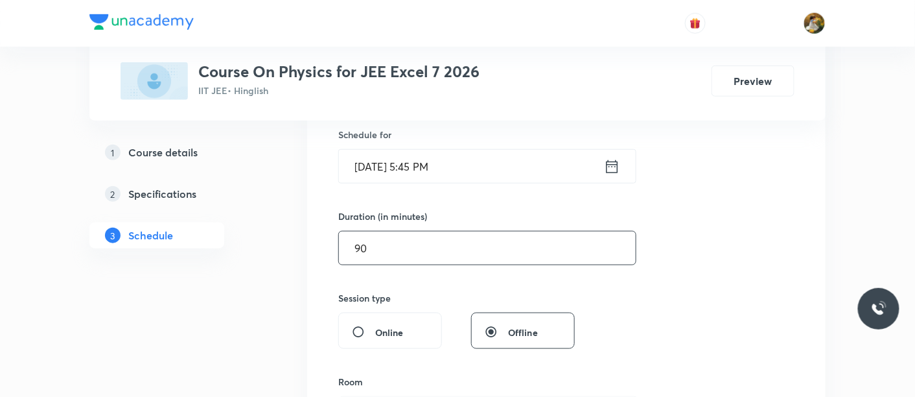
scroll to position [432, 0]
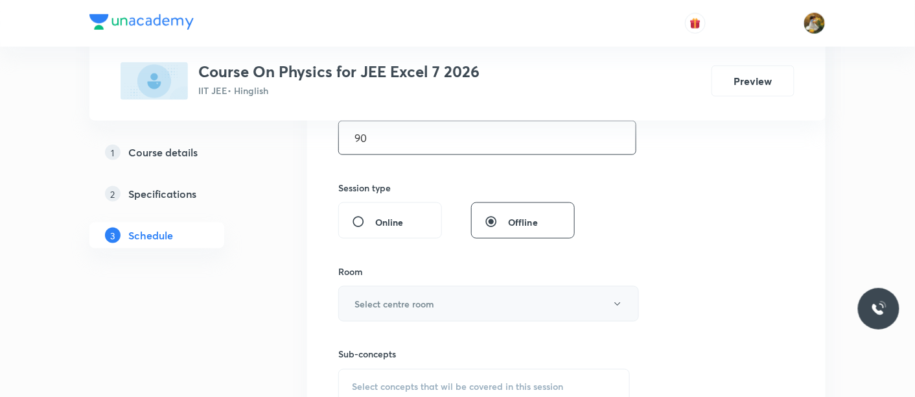
type input "90"
click at [446, 312] on button "Select centre room" at bounding box center [488, 304] width 301 height 36
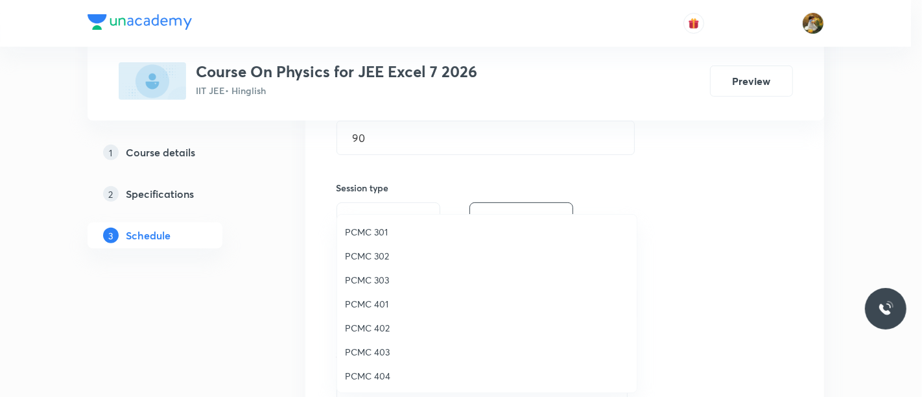
click at [375, 228] on span "PCMC 301" at bounding box center [487, 232] width 284 height 14
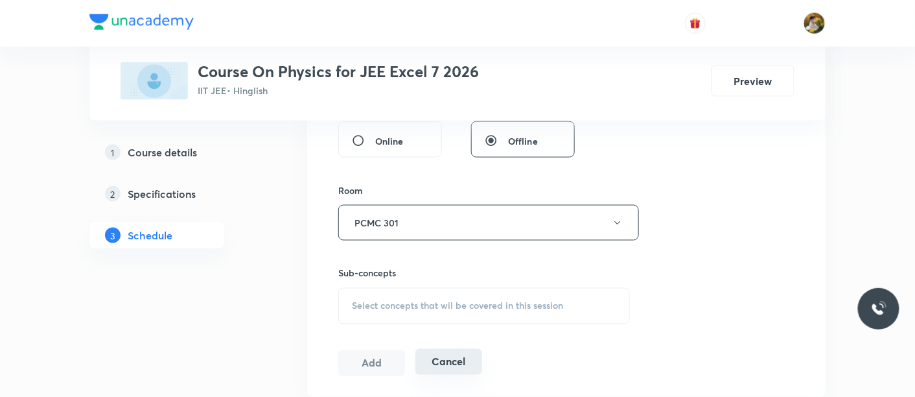
scroll to position [576, 0]
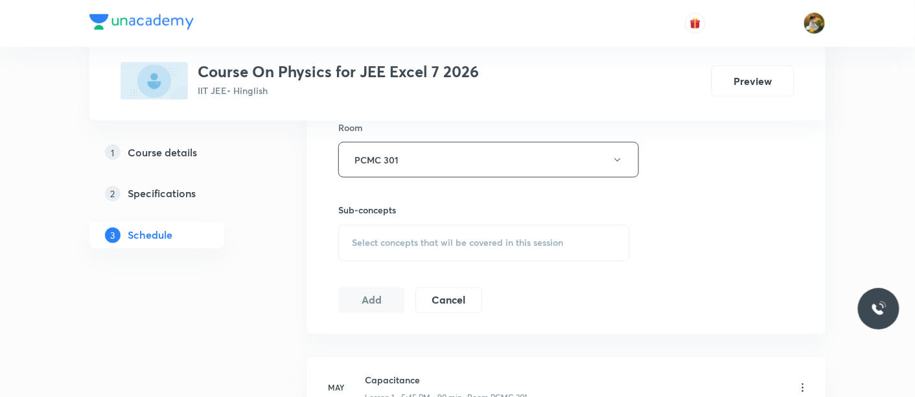
click at [460, 256] on div "Select concepts that wil be covered in this session" at bounding box center [484, 243] width 292 height 36
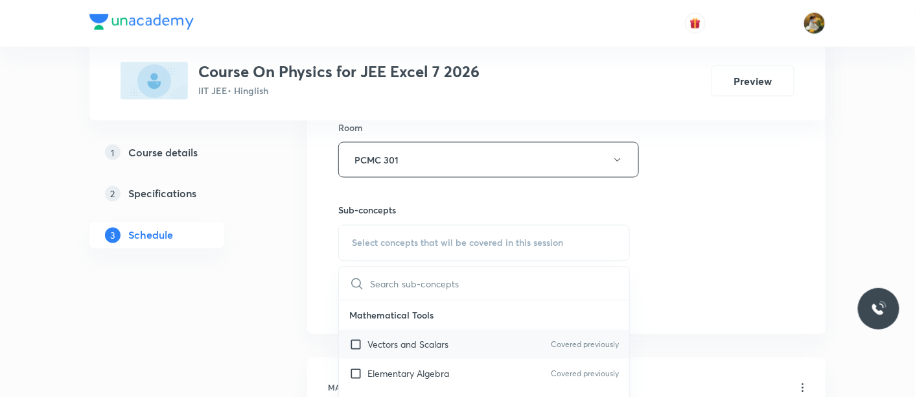
click at [454, 342] on div "Vectors and Scalars Covered previously" at bounding box center [484, 344] width 290 height 29
checkbox input "true"
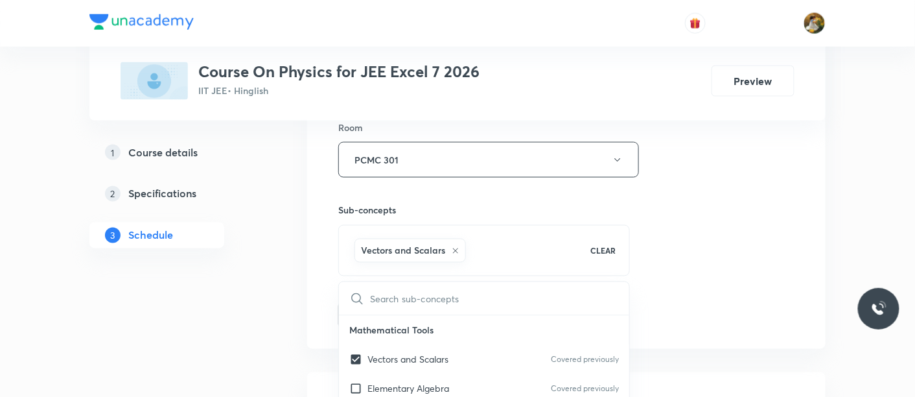
click at [688, 240] on div "Session 44 Live class Session title 10/99 Ray optics ​ Schedule for [DATE] 5:45…" at bounding box center [566, 16] width 456 height 624
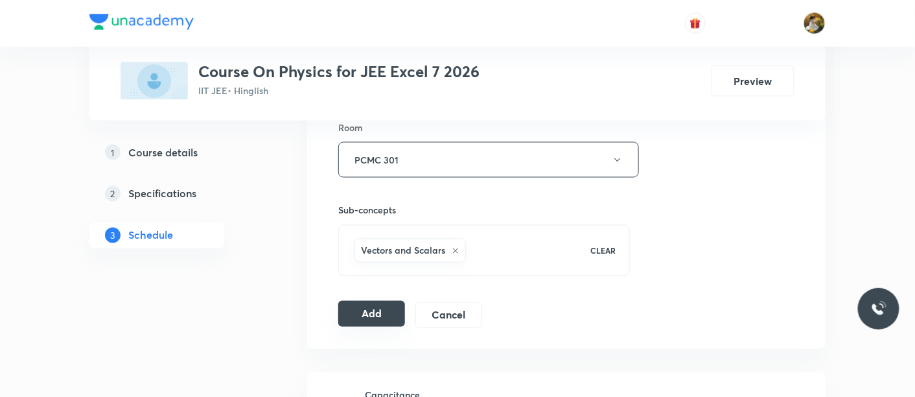
click at [386, 314] on button "Add" at bounding box center [371, 314] width 67 height 26
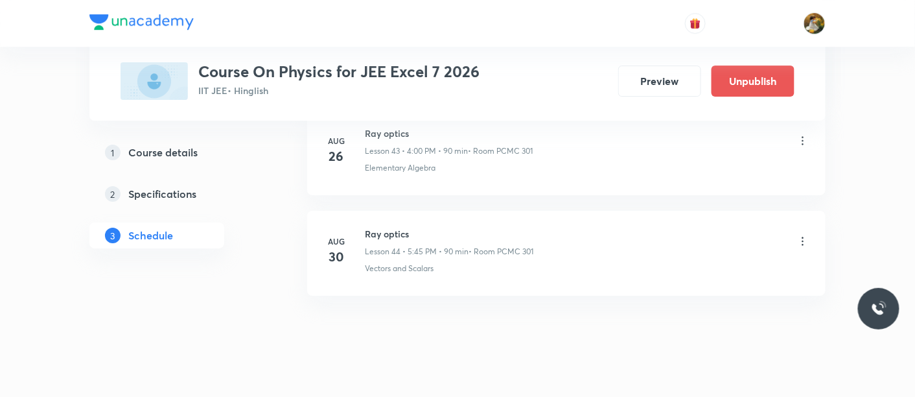
scroll to position [4450, 0]
